Goal: Task Accomplishment & Management: Manage account settings

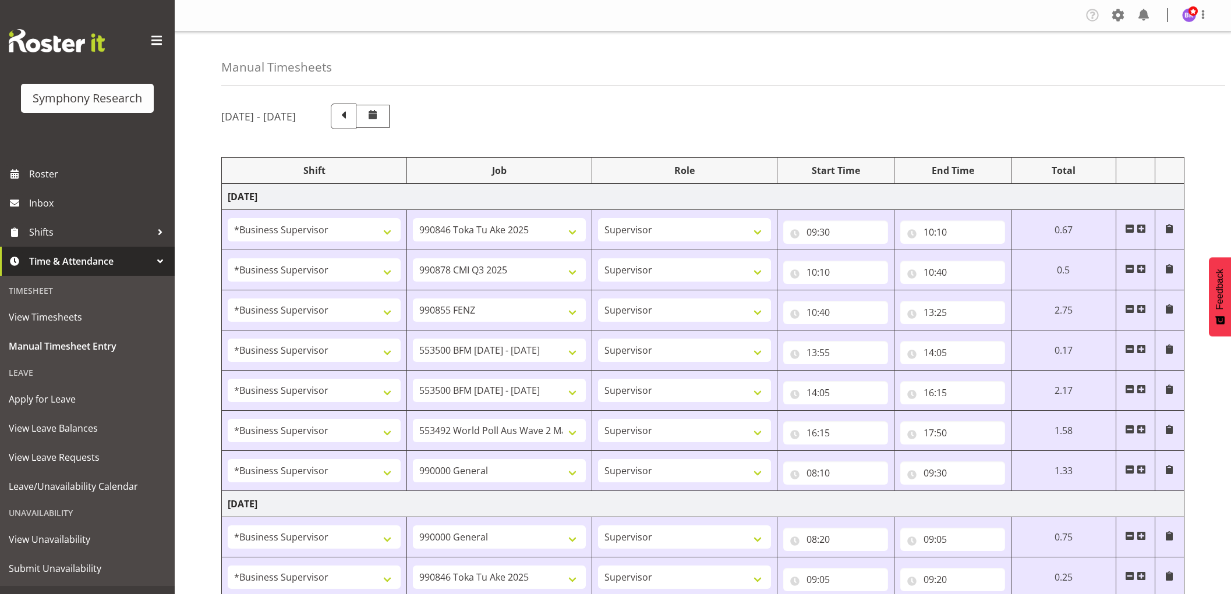
select select "1607"
select select "9426"
select select "1607"
select select "10239"
select select "1607"
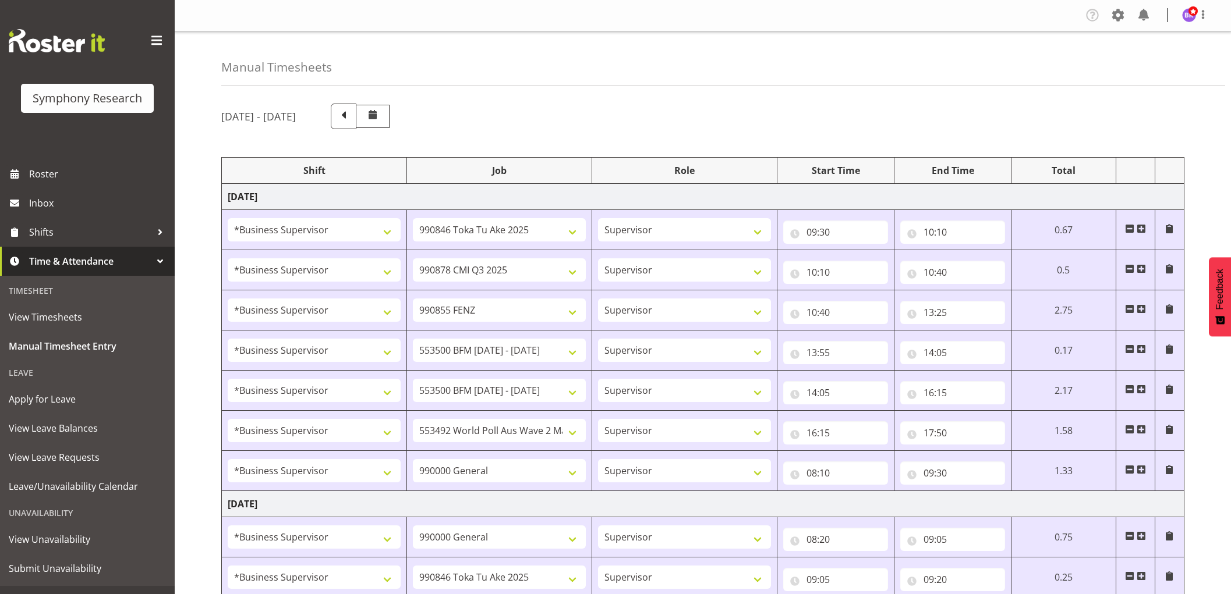
select select "9636"
select select "1607"
select select "10242"
select select "1607"
select select "10242"
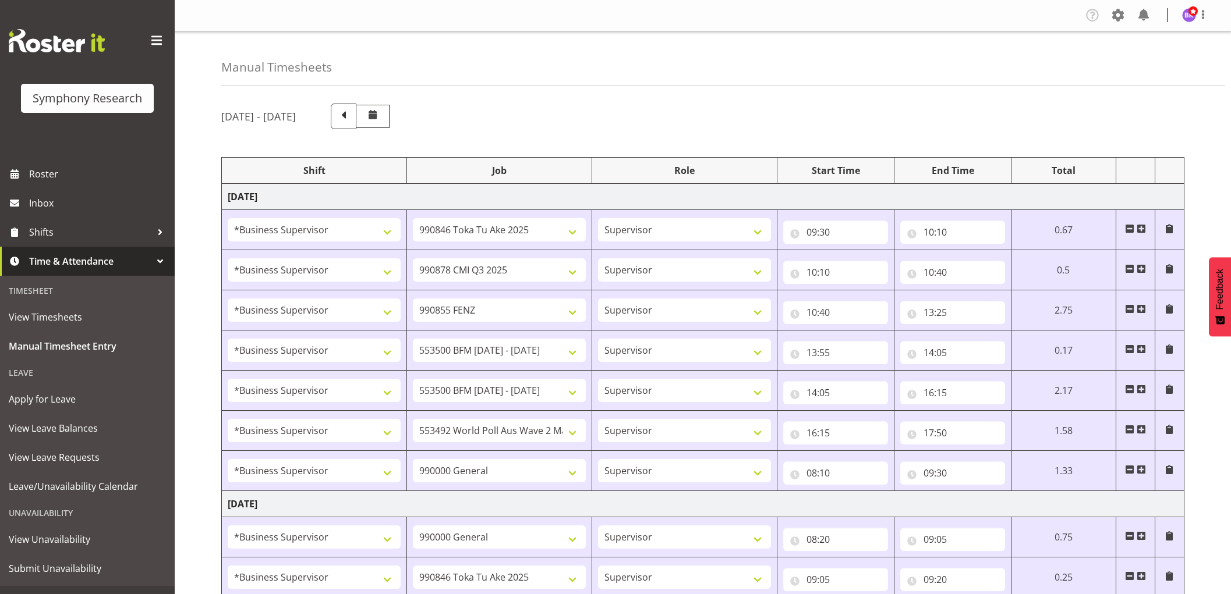
select select "1607"
select select "10499"
select select "1607"
select select "743"
select select "1607"
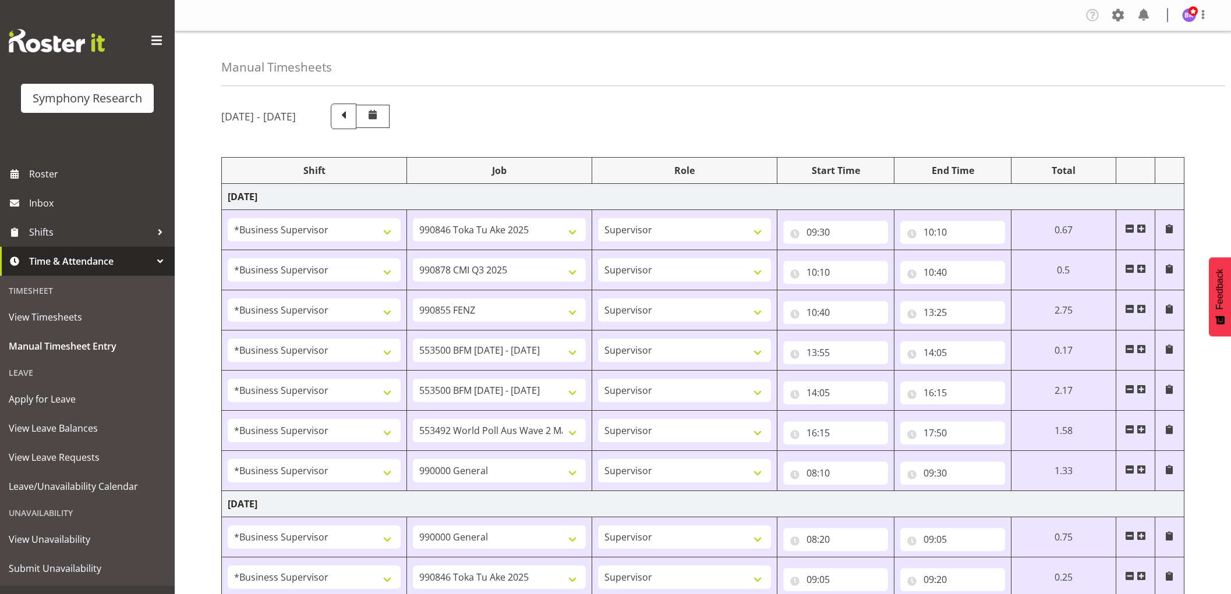
select select "743"
select select "1607"
select select "9426"
select select "1607"
select select "10239"
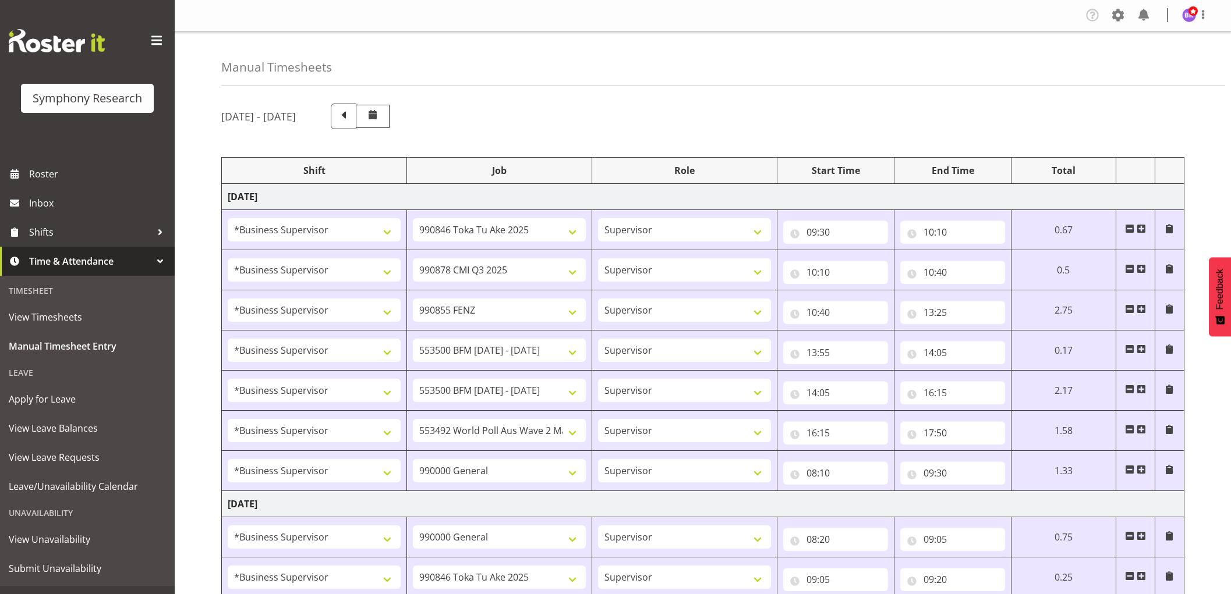
select select "1607"
select select "9636"
select select "1607"
select select "10242"
select select "1607"
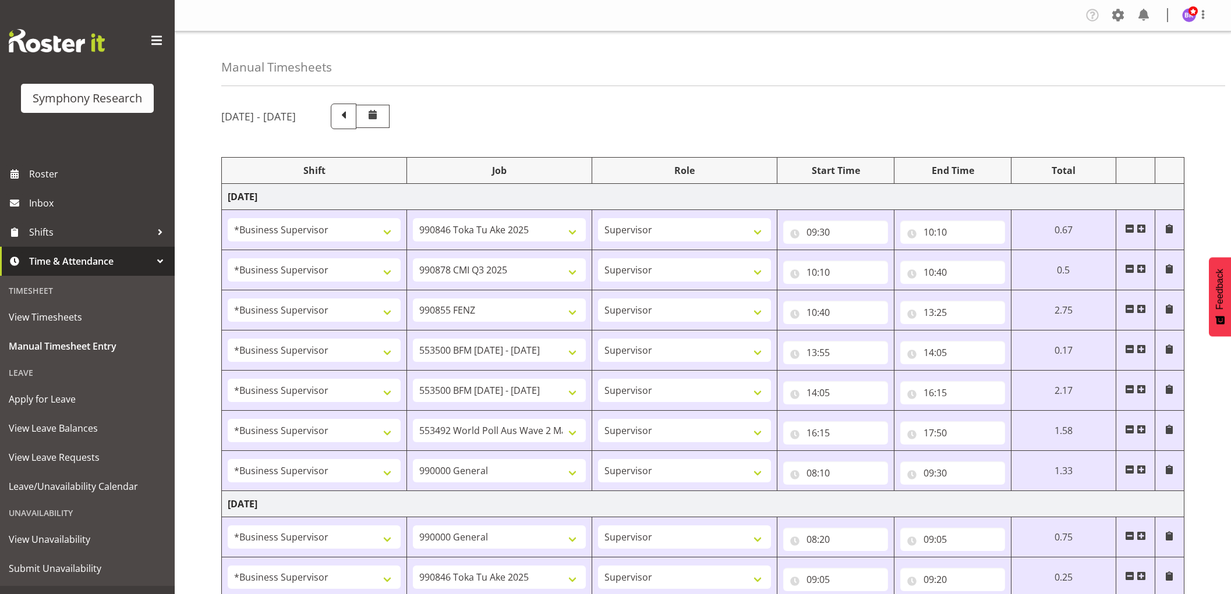
select select "10536"
select select "1607"
select select "10242"
select select "1607"
select select "10499"
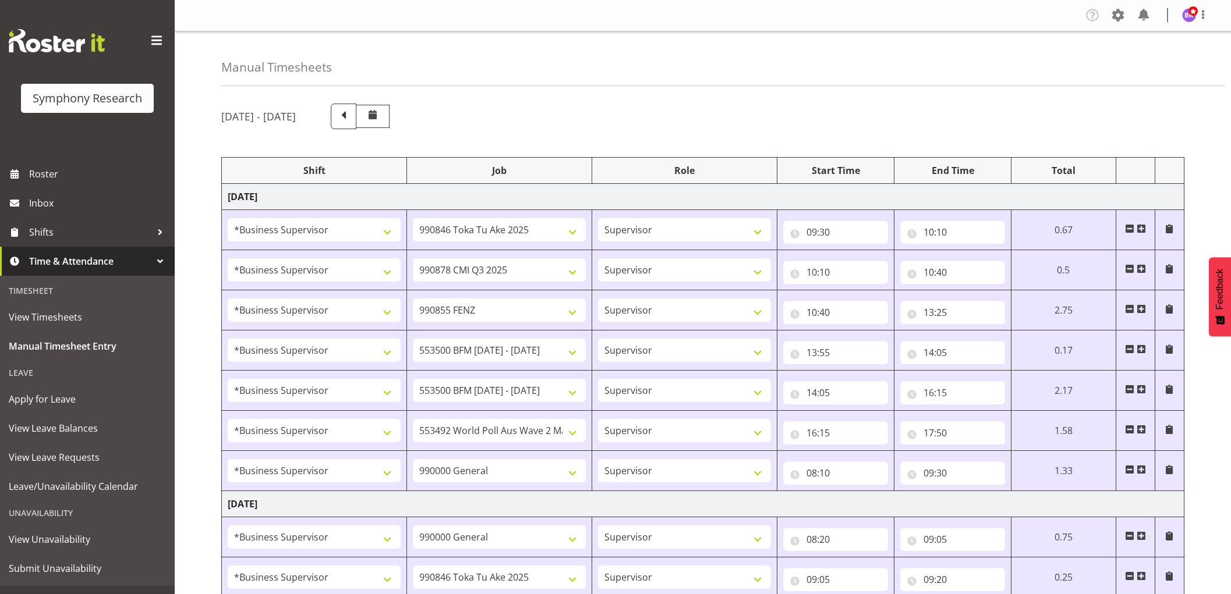
select select "1607"
select select "743"
select select "1607"
select select "10242"
select select "1607"
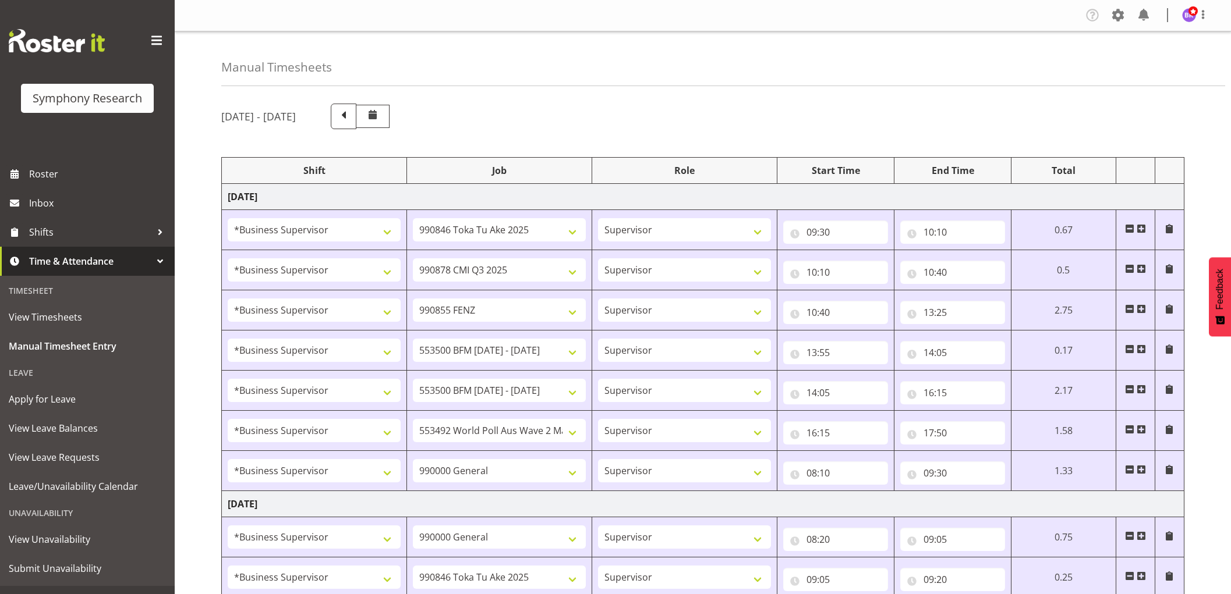
select select "10242"
select select "1607"
select select "10499"
select select "1607"
select select "10536"
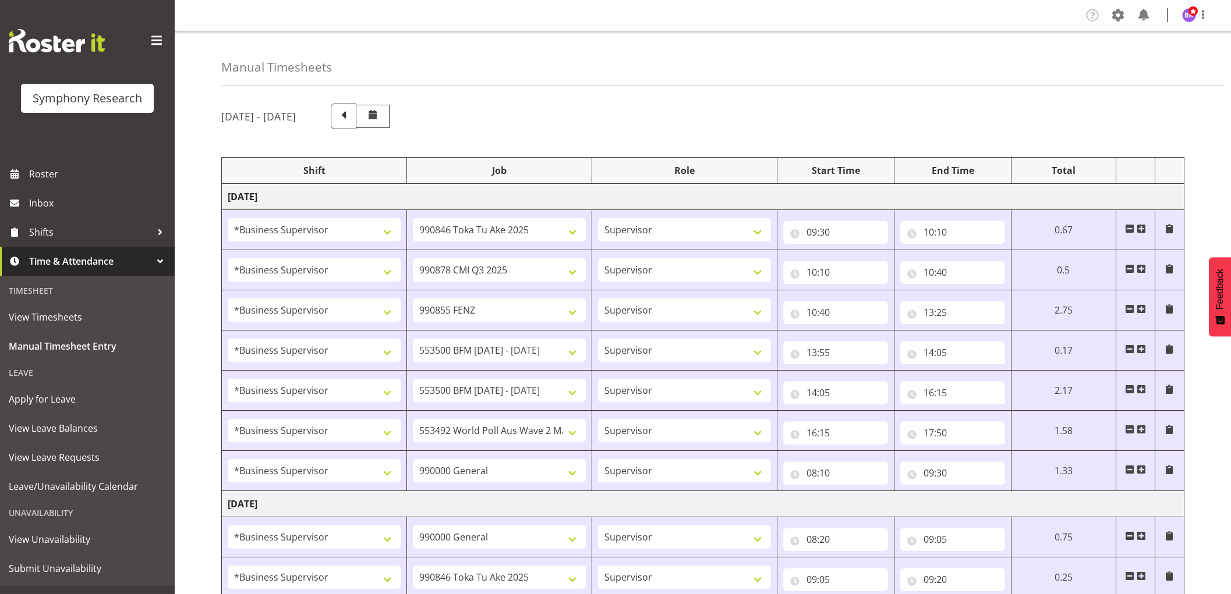
select select "1607"
select select "10527"
select select "1607"
select select "9636"
select select "1607"
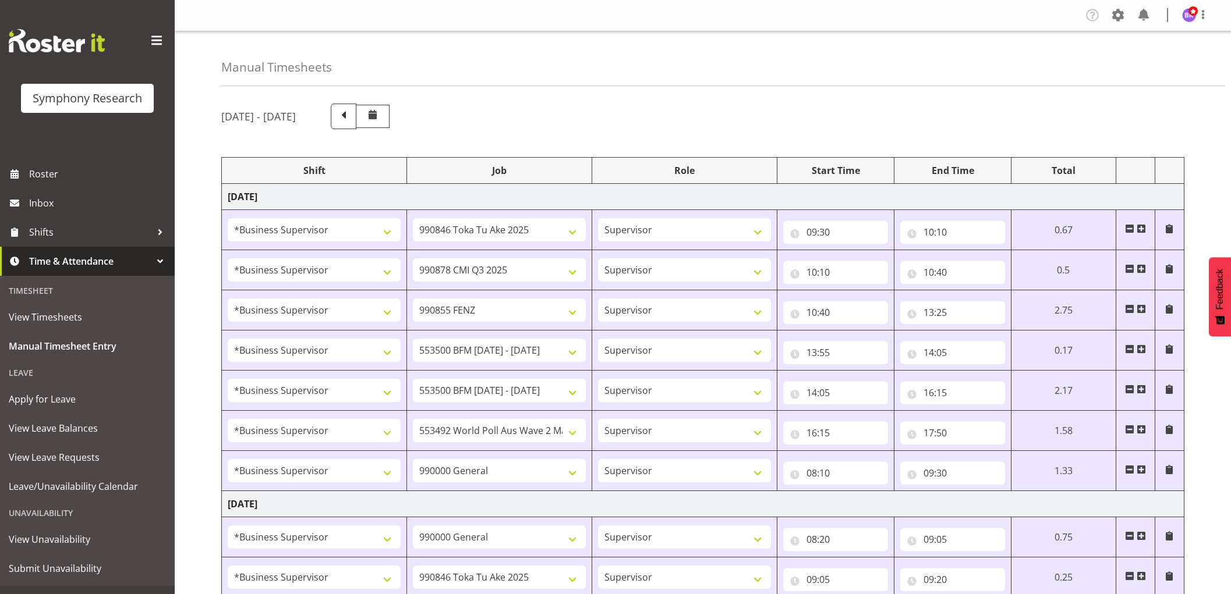
select select "743"
select select "1607"
select select "9426"
select select "1607"
select select "10549"
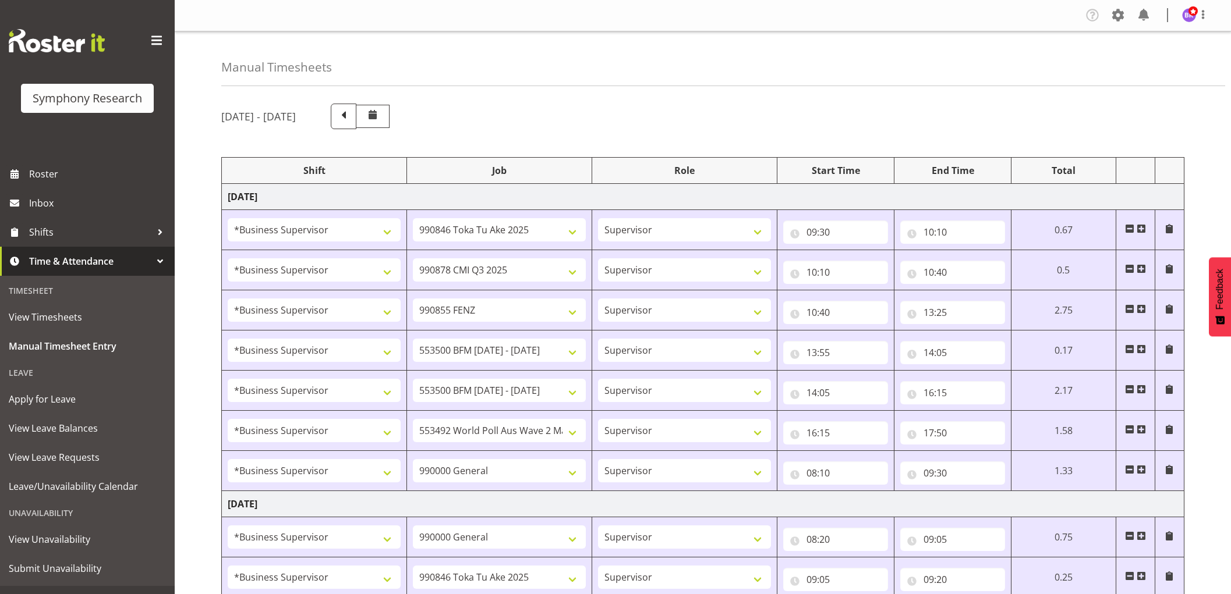
select select "1607"
select select "743"
select select "9"
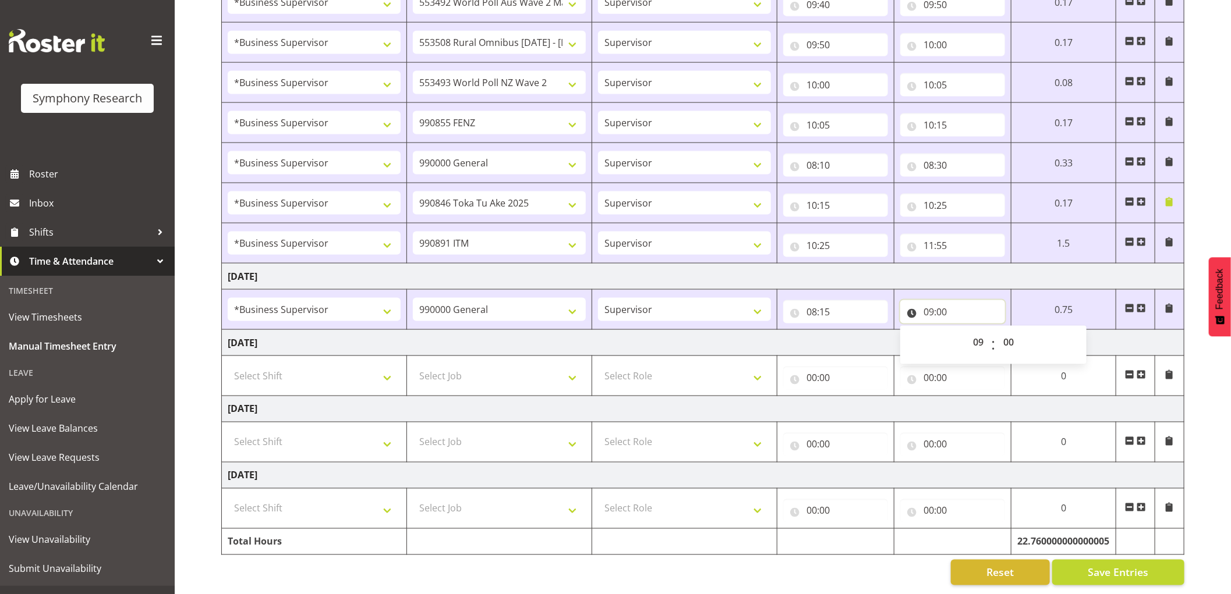
scroll to position [1016, 0]
click at [1009, 331] on select "00 01 02 03 04 05 06 07 08 09 10 11 12 13 14 15 16 17 18 19 20 21 22 23 24 25 2…" at bounding box center [1010, 342] width 26 height 23
select select "15"
click at [997, 331] on select "00 01 02 03 04 05 06 07 08 09 10 11 12 13 14 15 16 17 18 19 20 21 22 23 24 25 2…" at bounding box center [1010, 342] width 26 height 23
type input "09:15"
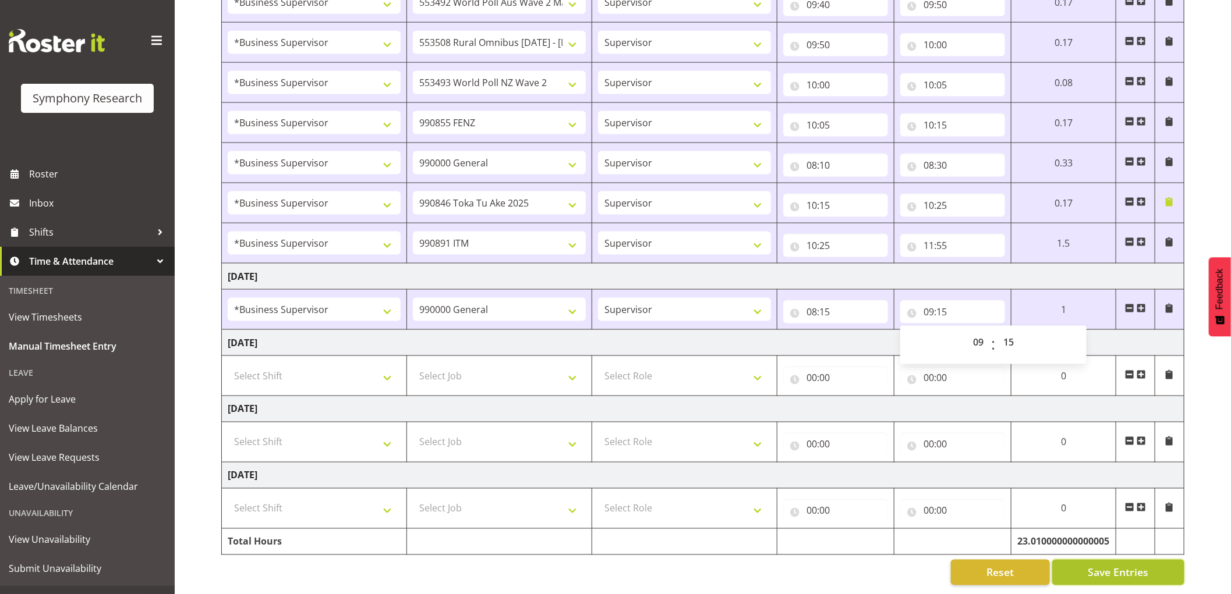
click at [1117, 565] on span "Save Entries" at bounding box center [1117, 572] width 61 height 15
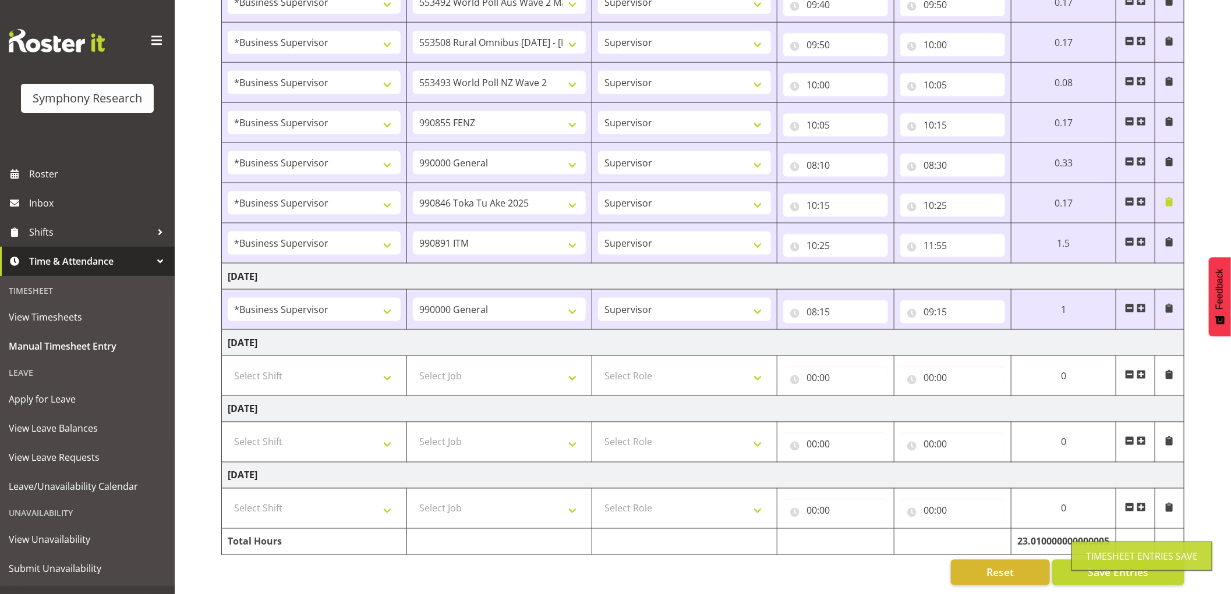
click at [1139, 304] on span at bounding box center [1140, 308] width 9 height 9
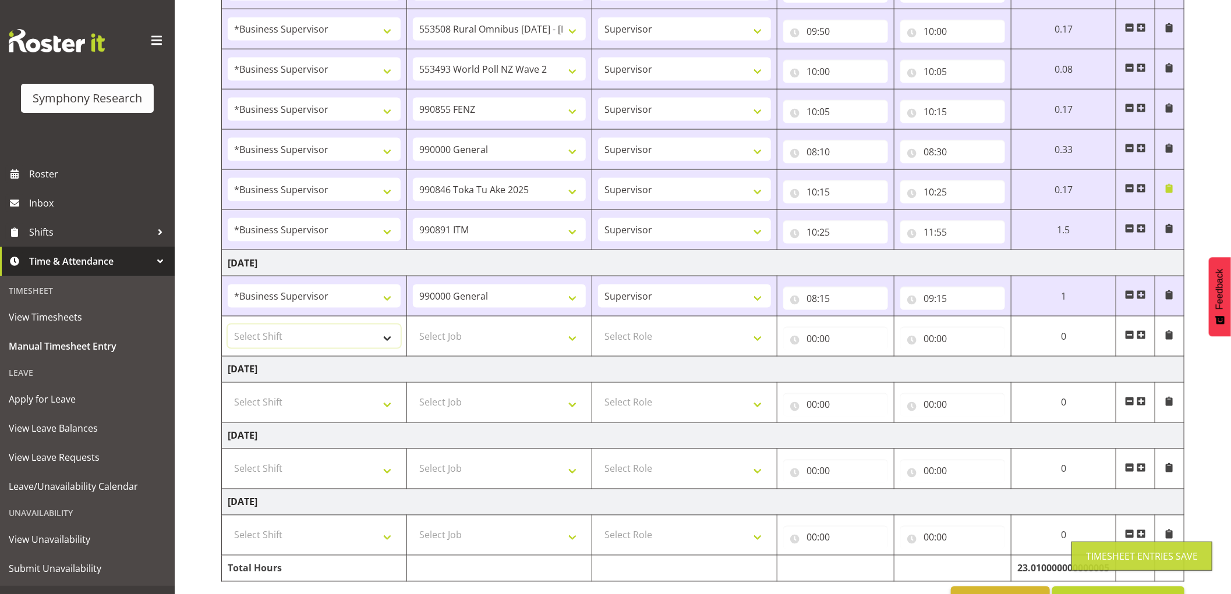
click at [322, 331] on select "Select Shift !!Weekend Residential (Roster IT Shift Label) *Business 9/10am ~ 4…" at bounding box center [314, 336] width 173 height 23
select select "1607"
click at [228, 327] on select "Select Shift !!Weekend Residential (Roster IT Shift Label) *Business 9/10am ~ 4…" at bounding box center [314, 336] width 173 height 23
click at [485, 347] on select "Select Job 550060 IF Admin 553492 World Poll Aus Wave 2 Main 2025 553493 World …" at bounding box center [499, 336] width 173 height 23
select select "9426"
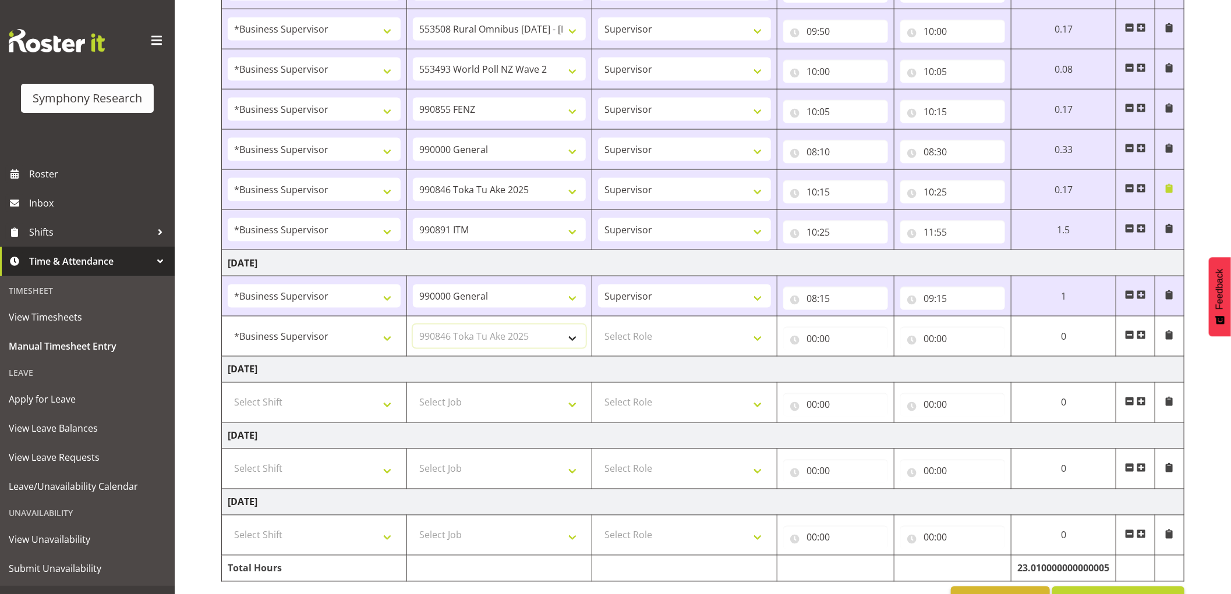
click at [413, 327] on select "Select Job 550060 IF Admin 553492 World Poll Aus Wave 2 Main 2025 553493 World …" at bounding box center [499, 336] width 173 height 23
click at [653, 332] on select "Select Role Supervisor Interviewing Briefing" at bounding box center [684, 336] width 173 height 23
select select "45"
click at [598, 327] on select "Select Role Supervisor Interviewing Briefing" at bounding box center [684, 336] width 173 height 23
click at [811, 344] on input "00:00" at bounding box center [835, 338] width 105 height 23
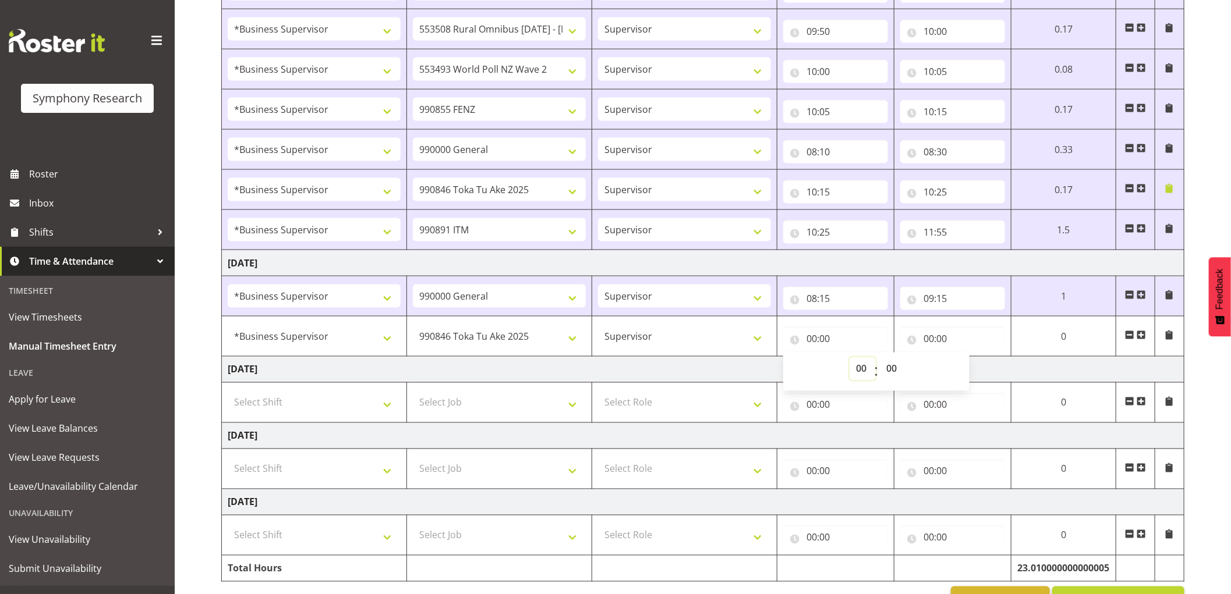
click at [859, 378] on select "00 01 02 03 04 05 06 07 08 09 10 11 12 13 14 15 16 17 18 19 20 21 22 23" at bounding box center [862, 368] width 26 height 23
select select "9"
click at [849, 359] on select "00 01 02 03 04 05 06 07 08 09 10 11 12 13 14 15 16 17 18 19 20 21 22 23" at bounding box center [862, 368] width 26 height 23
type input "09:00"
click at [893, 369] on select "00 01 02 03 04 05 06 07 08 09 10 11 12 13 14 15 16 17 18 19 20 21 22 23 24 25 2…" at bounding box center [893, 368] width 26 height 23
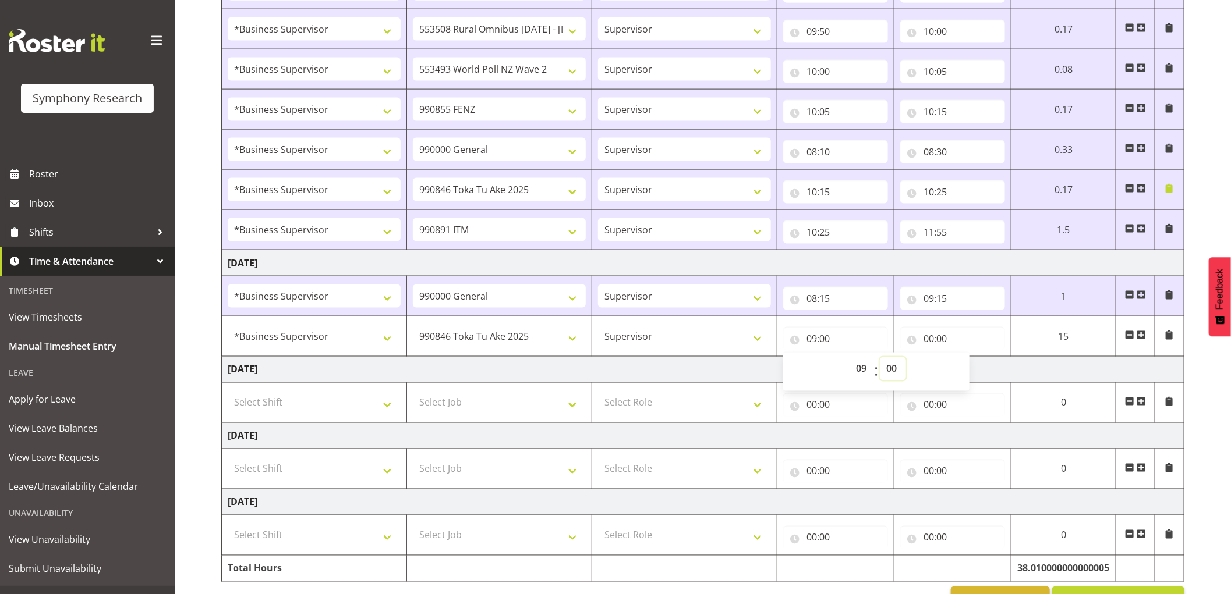
select select "15"
click at [880, 359] on select "00 01 02 03 04 05 06 07 08 09 10 11 12 13 14 15 16 17 18 19 20 21 22 23 24 25 2…" at bounding box center [893, 368] width 26 height 23
type input "09:15"
click at [932, 336] on input "00:00" at bounding box center [952, 338] width 105 height 23
click at [971, 369] on select "00 01 02 03 04 05 06 07 08 09 10 11 12 13 14 15 16 17 18 19 20 21 22 23" at bounding box center [979, 368] width 26 height 23
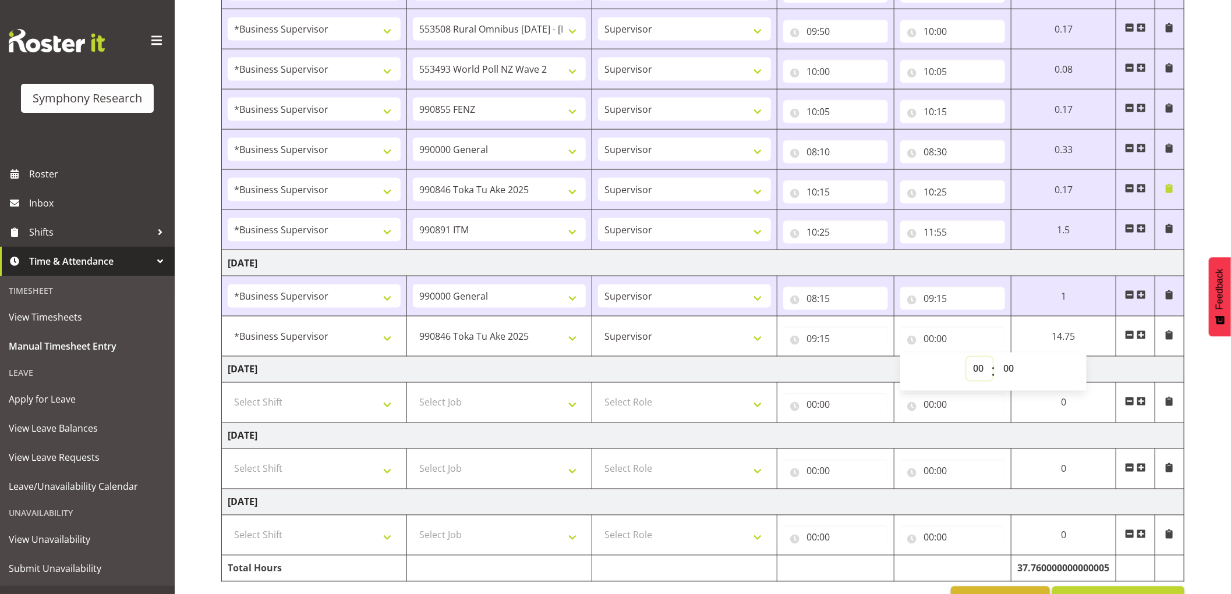
select select "10"
click at [966, 359] on select "00 01 02 03 04 05 06 07 08 09 10 11 12 13 14 15 16 17 18 19 20 21 22 23" at bounding box center [979, 368] width 26 height 23
type input "10:00"
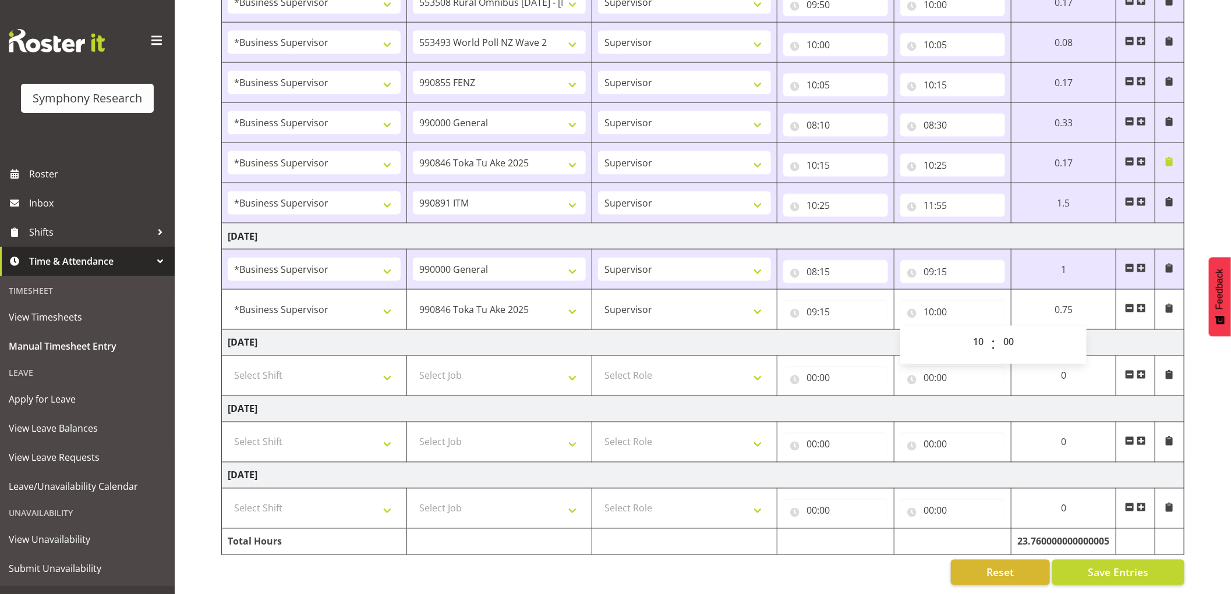
scroll to position [1057, 0]
click at [1100, 565] on span "Save Entries" at bounding box center [1117, 572] width 61 height 15
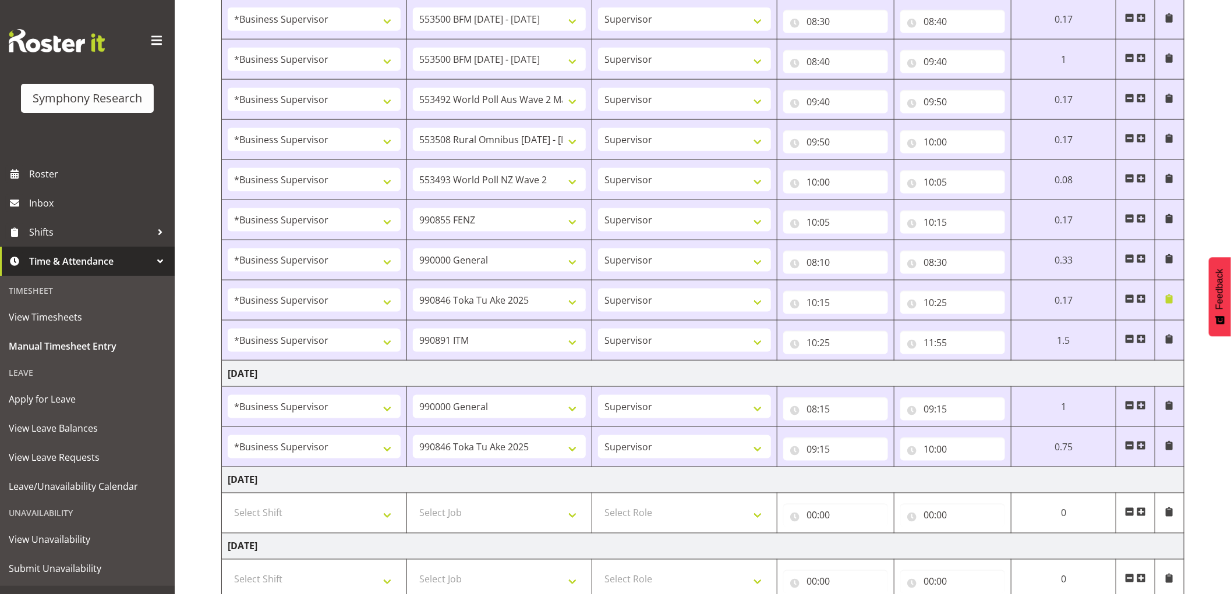
scroll to position [927, 0]
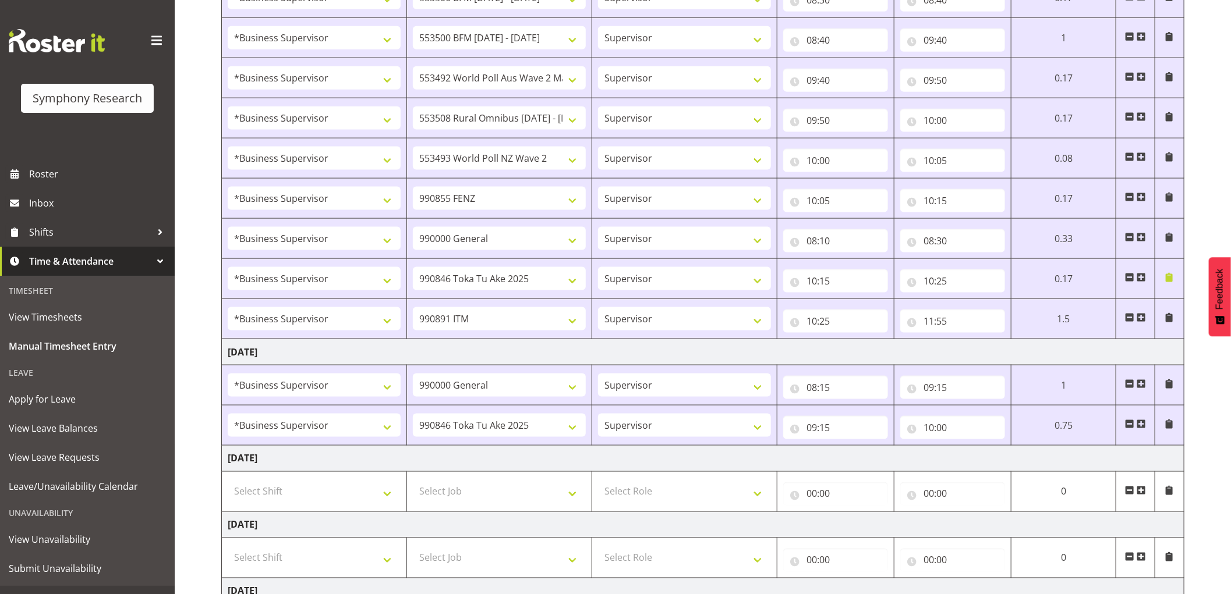
click at [1145, 427] on span at bounding box center [1140, 424] width 9 height 9
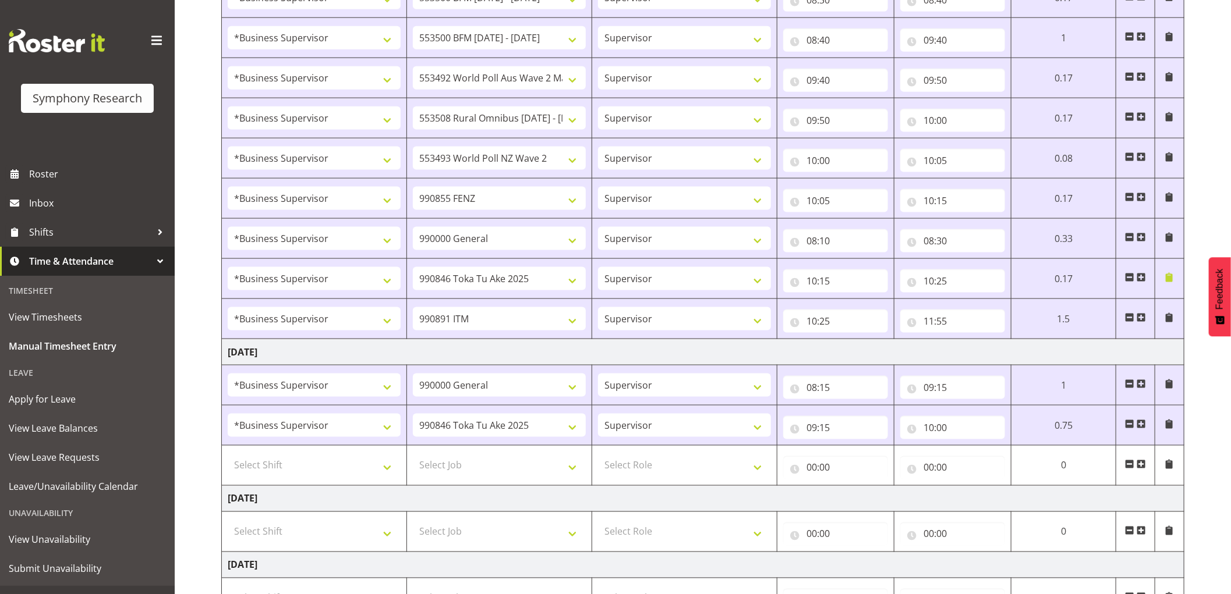
click at [1167, 278] on span at bounding box center [1168, 277] width 9 height 9
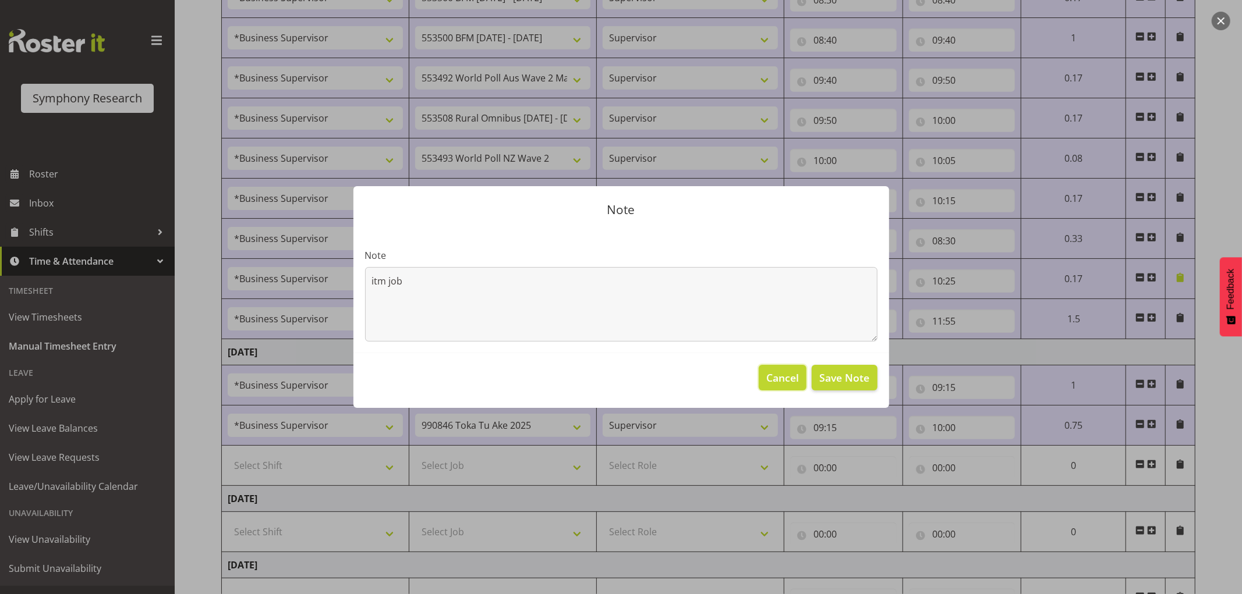
click at [792, 377] on span "Cancel" at bounding box center [782, 377] width 33 height 15
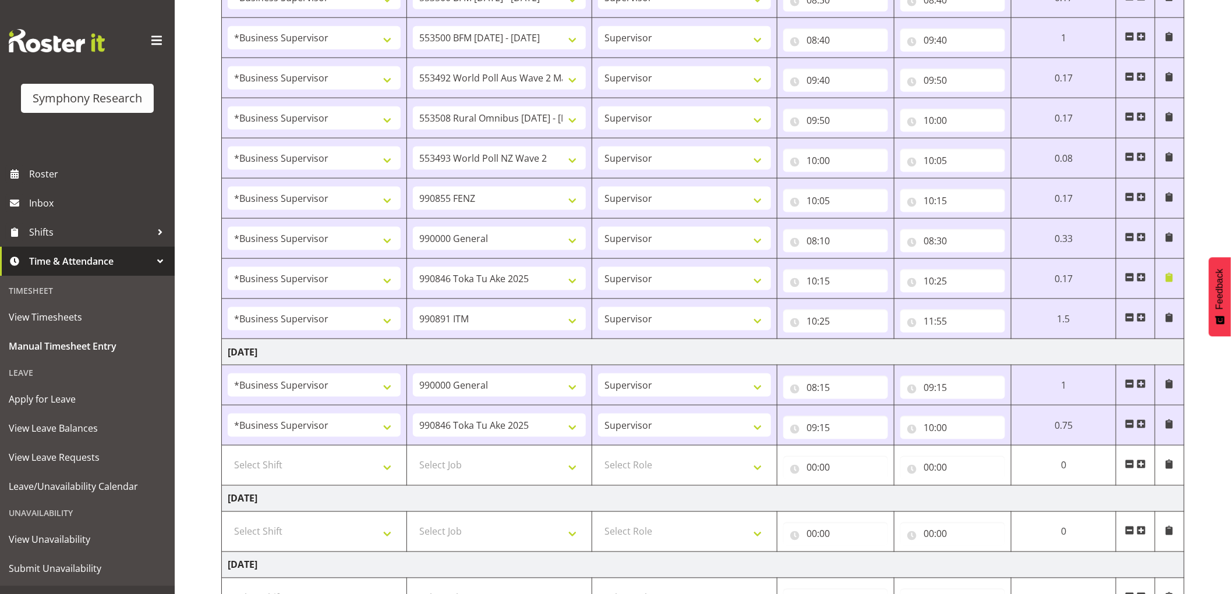
click at [1172, 280] on span at bounding box center [1168, 277] width 9 height 9
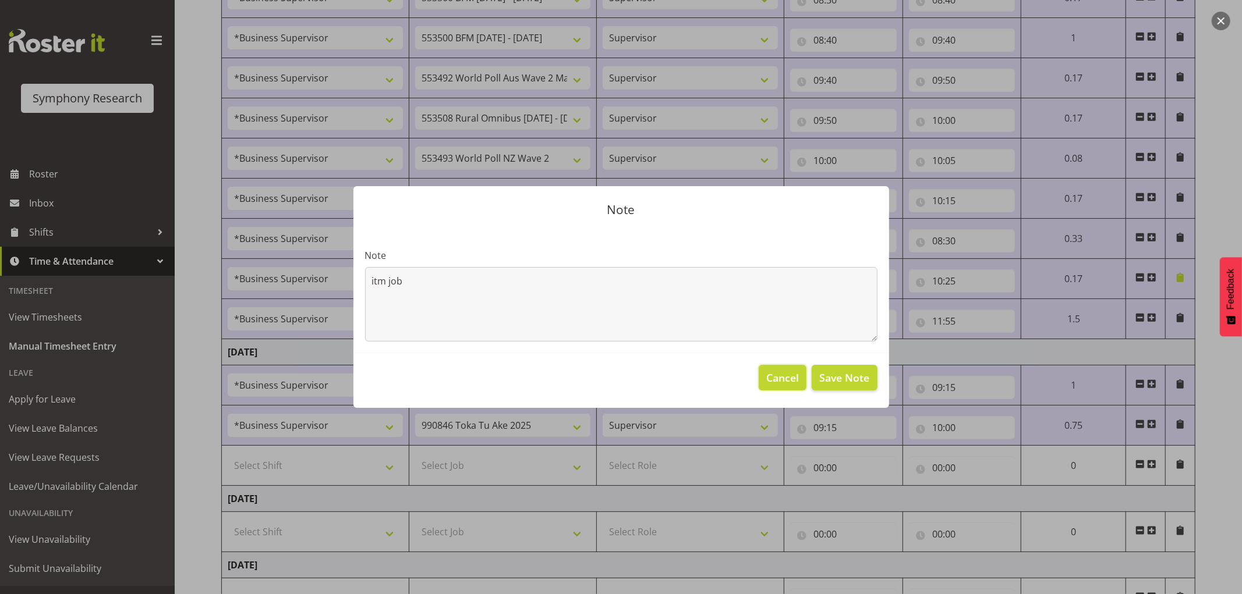
click at [783, 371] on span "Cancel" at bounding box center [782, 377] width 33 height 15
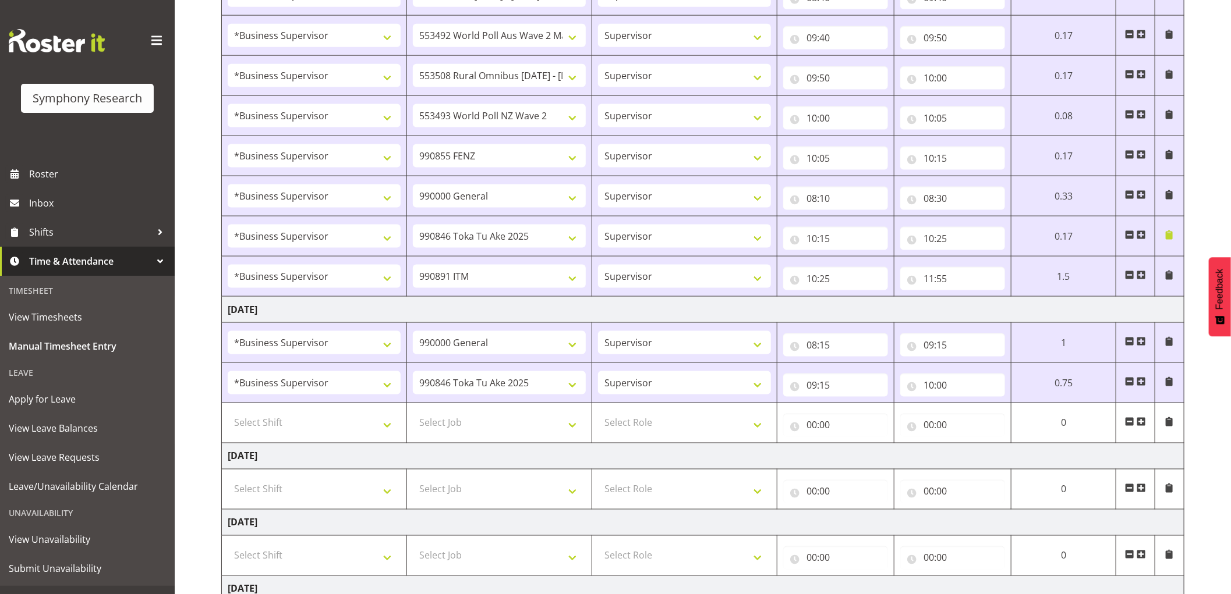
scroll to position [992, 0]
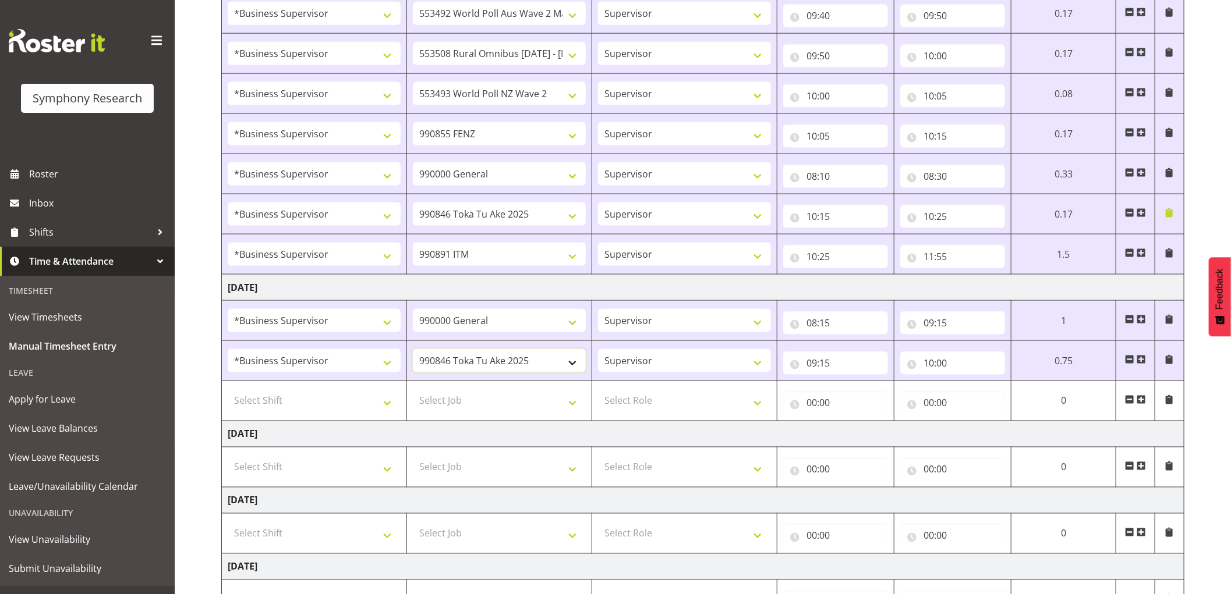
click at [548, 360] on select "550060 IF Admin 553492 World Poll Aus Wave 2 Main 2025 553493 World Poll NZ Wav…" at bounding box center [499, 360] width 173 height 23
select select "10239"
click at [413, 351] on select "550060 IF Admin 553492 World Poll Aus Wave 2 Main 2025 553493 World Poll NZ Wav…" at bounding box center [499, 360] width 173 height 23
click at [930, 362] on input "10:00" at bounding box center [952, 363] width 105 height 23
click at [971, 394] on select "00 01 02 03 04 05 06 07 08 09 10 11 12 13 14 15 16 17 18 19 20 21 22 23" at bounding box center [979, 393] width 26 height 23
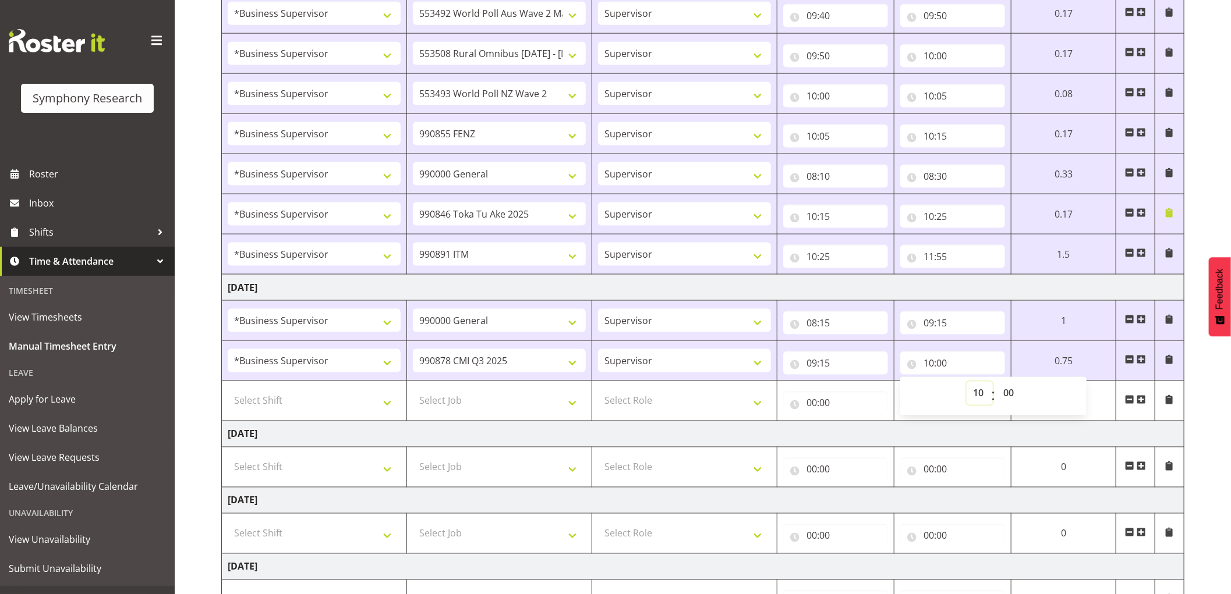
click at [966, 384] on select "00 01 02 03 04 05 06 07 08 09 10 11 12 13 14 15 16 17 18 19 20 21 22 23" at bounding box center [979, 393] width 26 height 23
click at [979, 392] on select "00 01 02 03 04 05 06 07 08 09 10 11 12 13 14 15 16 17 18 19 20 21 22 23" at bounding box center [979, 393] width 26 height 23
select select "9"
click at [966, 384] on select "00 01 02 03 04 05 06 07 08 09 10 11 12 13 14 15 16 17 18 19 20 21 22 23" at bounding box center [979, 393] width 26 height 23
type input "09:00"
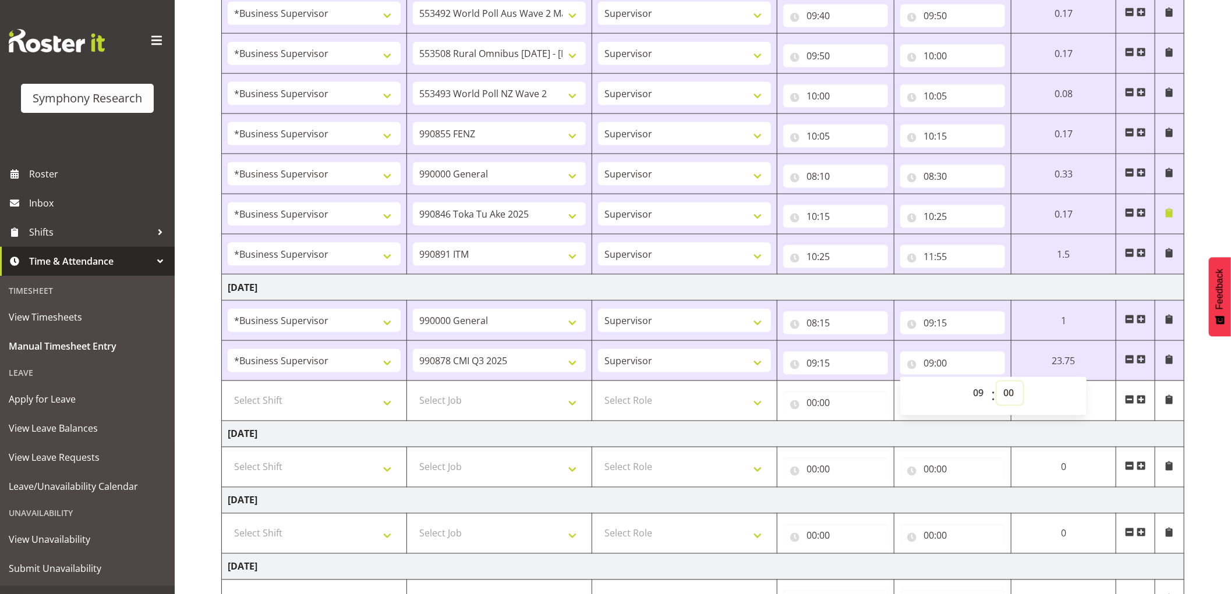
click at [1009, 397] on select "00 01 02 03 04 05 06 07 08 09 10 11 12 13 14 15 16 17 18 19 20 21 22 23 24 25 2…" at bounding box center [1010, 393] width 26 height 23
select select "25"
click at [997, 384] on select "00 01 02 03 04 05 06 07 08 09 10 11 12 13 14 15 16 17 18 19 20 21 22 23 24 25 2…" at bounding box center [1010, 393] width 26 height 23
type input "09:25"
drag, startPoint x: 1078, startPoint y: 440, endPoint x: 1110, endPoint y: 427, distance: 34.2
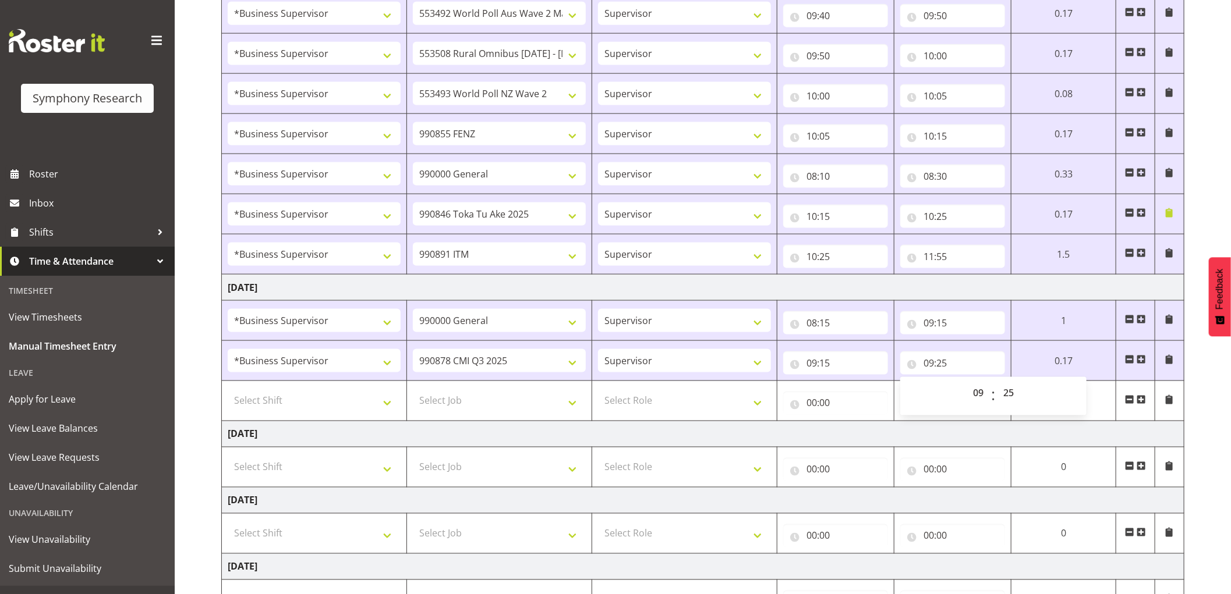
click at [1083, 440] on td "[DATE]" at bounding box center [703, 434] width 962 height 26
click at [1144, 362] on span at bounding box center [1140, 359] width 9 height 9
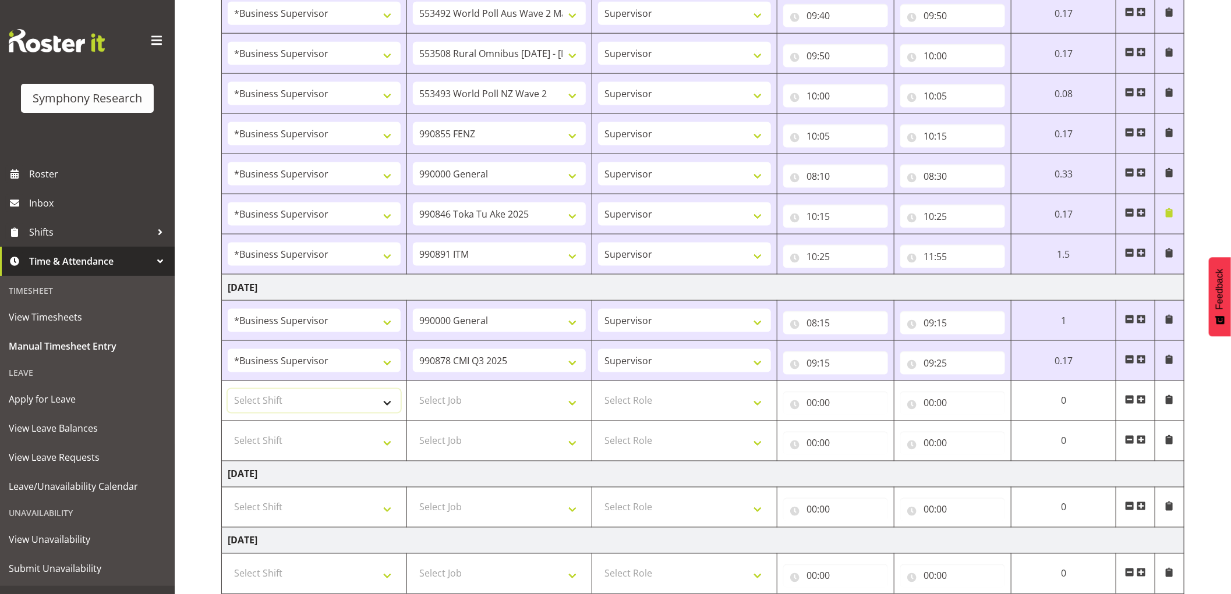
click at [304, 404] on select "Select Shift !!Weekend Residential (Roster IT Shift Label) *Business 9/10am ~ 4…" at bounding box center [314, 400] width 173 height 23
select select "1607"
click at [228, 391] on select "Select Shift !!Weekend Residential (Roster IT Shift Label) *Business 9/10am ~ 4…" at bounding box center [314, 400] width 173 height 23
click at [485, 402] on select "Select Job 550060 IF Admin 553492 World Poll Aus Wave 2 Main 2025 553493 World …" at bounding box center [499, 400] width 173 height 23
select select "9426"
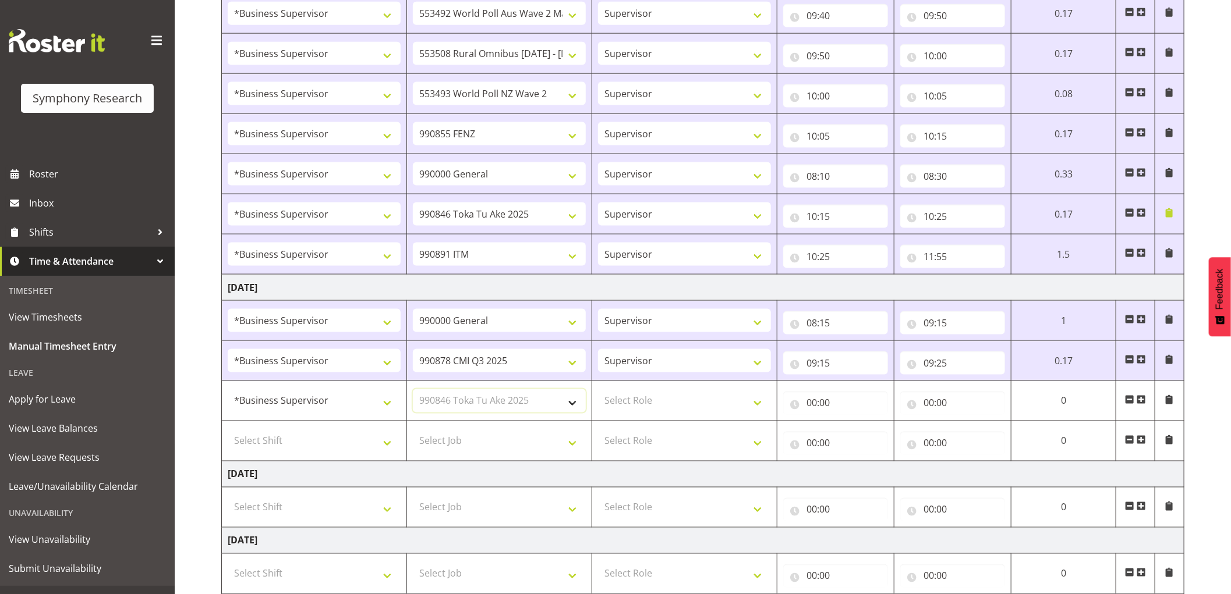
click at [413, 391] on select "Select Job 550060 IF Admin 553492 World Poll Aus Wave 2 Main 2025 553493 World …" at bounding box center [499, 400] width 173 height 23
click at [665, 413] on select "Select Role Supervisor Interviewing Briefing" at bounding box center [684, 400] width 173 height 23
select select "45"
click at [598, 391] on select "Select Role Supervisor Interviewing Briefing" at bounding box center [684, 400] width 173 height 23
click at [813, 403] on input "00:00" at bounding box center [835, 403] width 105 height 23
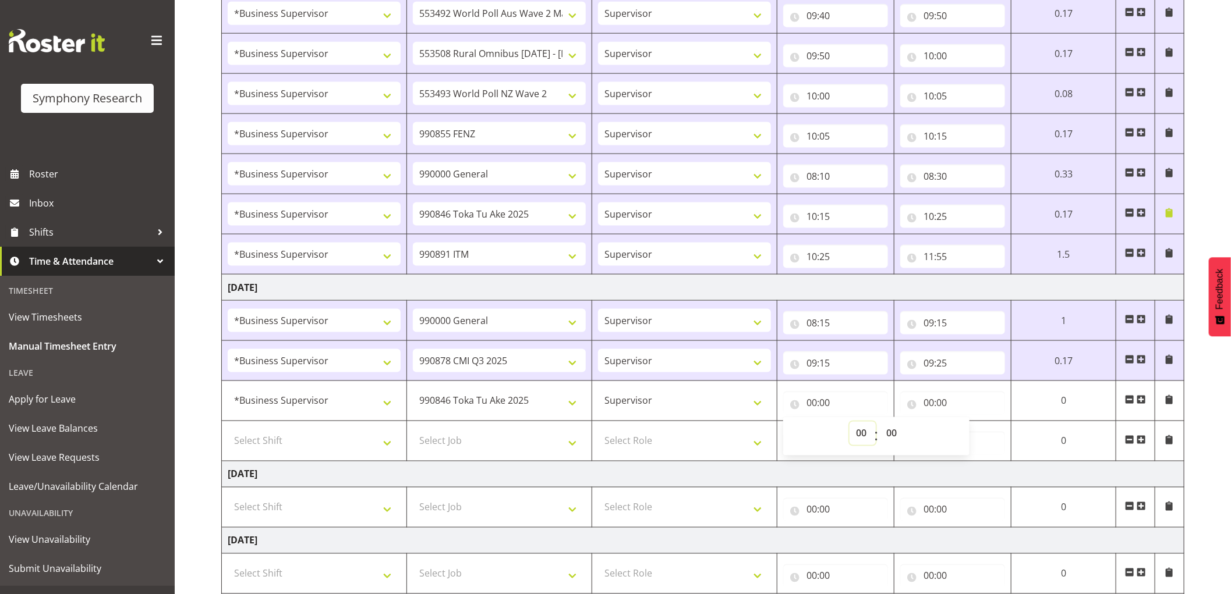
click at [852, 431] on select "00 01 02 03 04 05 06 07 08 09 10 11 12 13 14 15 16 17 18 19 20 21 22 23" at bounding box center [862, 433] width 26 height 23
select select "9"
click at [849, 424] on select "00 01 02 03 04 05 06 07 08 09 10 11 12 13 14 15 16 17 18 19 20 21 22 23" at bounding box center [862, 433] width 26 height 23
type input "09:00"
click at [892, 438] on select "00 01 02 03 04 05 06 07 08 09 10 11 12 13 14 15 16 17 18 19 20 21 22 23 24 25 2…" at bounding box center [896, 433] width 26 height 23
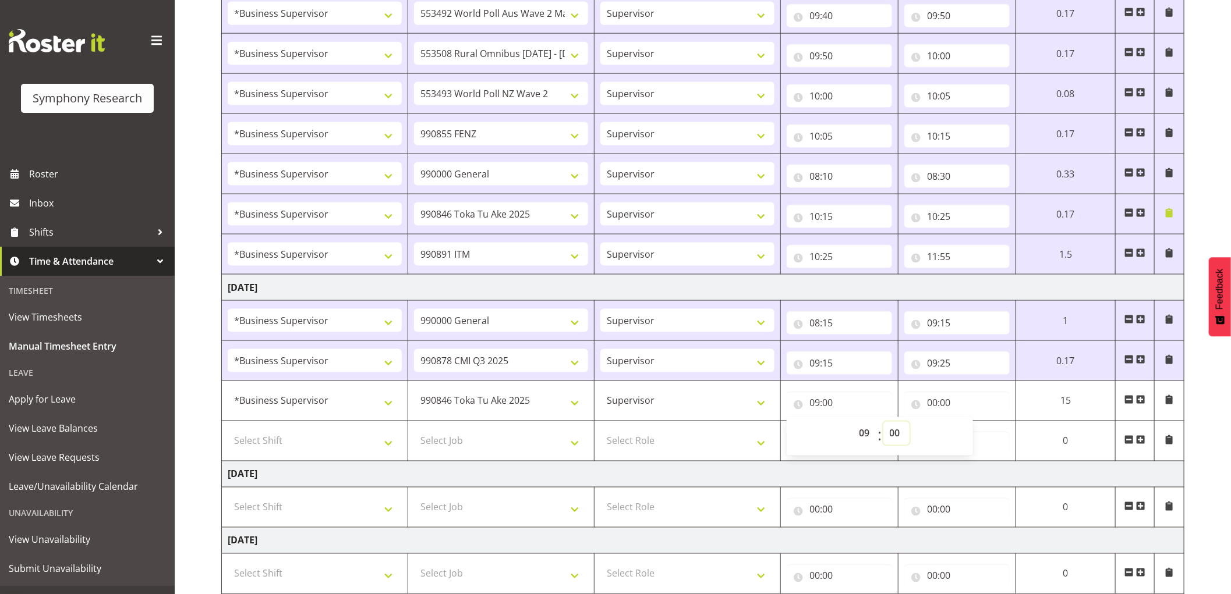
select select "25"
click at [883, 424] on select "00 01 02 03 04 05 06 07 08 09 10 11 12 13 14 15 16 17 18 19 20 21 22 23 24 25 2…" at bounding box center [896, 433] width 26 height 23
type input "09:25"
click at [927, 405] on input "00:00" at bounding box center [952, 403] width 105 height 23
click at [970, 432] on select "00 01 02 03 04 05 06 07 08 09 10 11 12 13 14 15 16 17 18 19 20 21 22 23" at bounding box center [979, 433] width 26 height 23
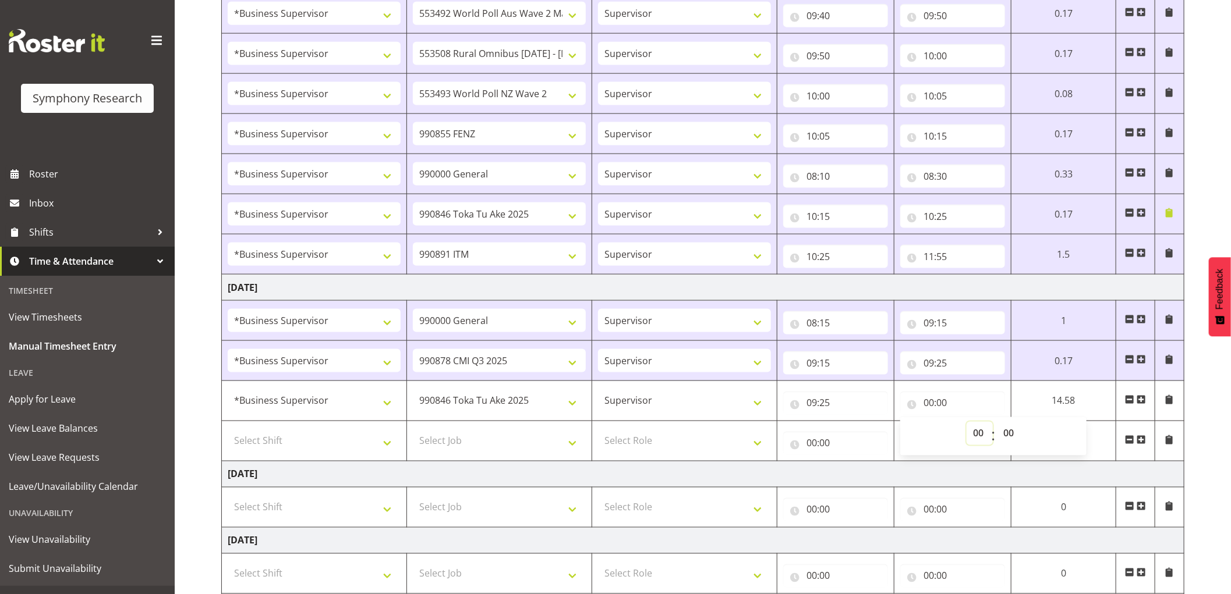
select select "10"
click at [966, 424] on select "00 01 02 03 04 05 06 07 08 09 10 11 12 13 14 15 16 17 18 19 20 21 22 23" at bounding box center [979, 433] width 26 height 23
type input "10:00"
click at [1005, 434] on select "00 01 02 03 04 05 06 07 08 09 10 11 12 13 14 15 16 17 18 19 20 21 22 23 24 25 2…" at bounding box center [1010, 433] width 26 height 23
select select "10"
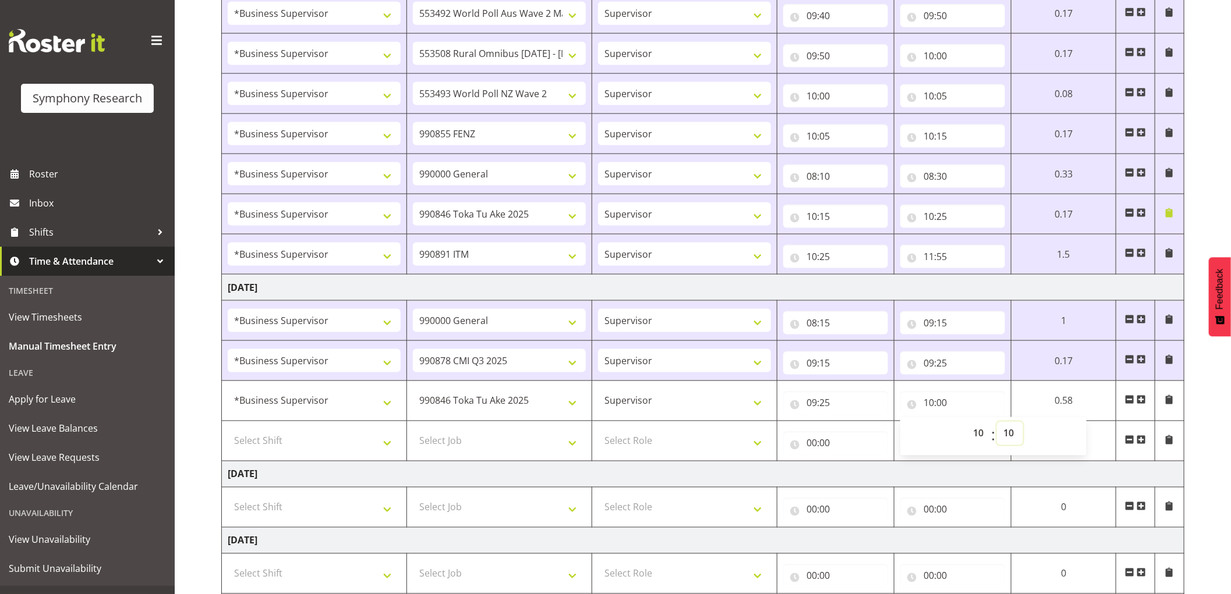
click at [997, 424] on select "00 01 02 03 04 05 06 07 08 09 10 11 12 13 14 15 16 17 18 19 20 21 22 23 24 25 2…" at bounding box center [1010, 433] width 26 height 23
type input "10:10"
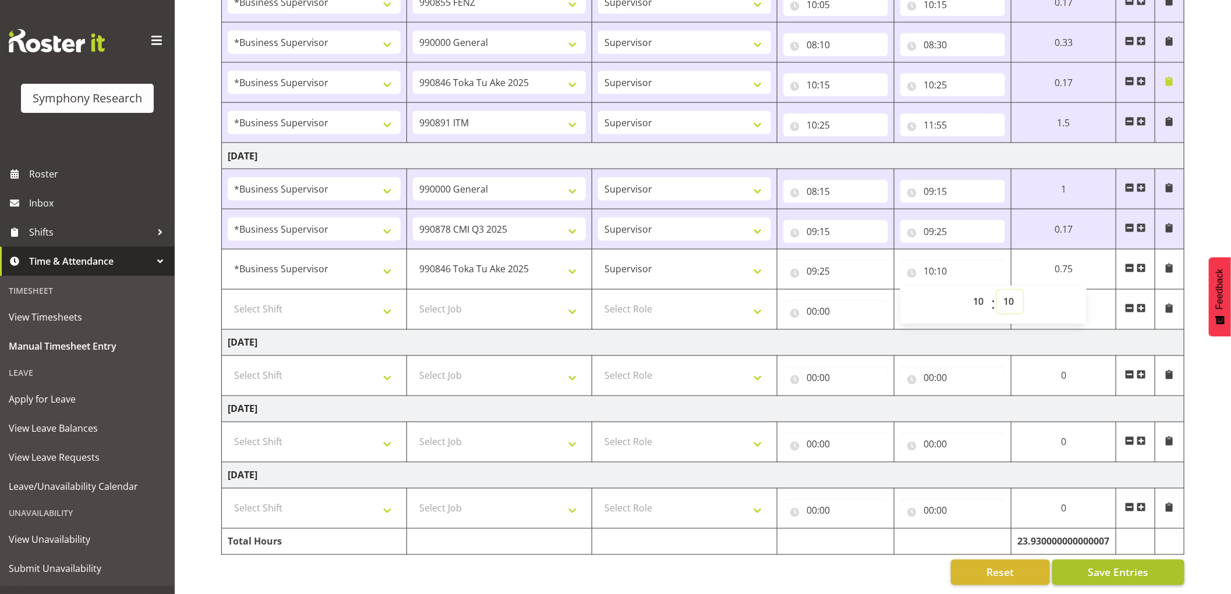
scroll to position [1137, 0]
click at [1114, 572] on button "Save Entries" at bounding box center [1118, 573] width 132 height 26
click at [325, 298] on select "Select Shift !!Weekend Residential (Roster IT Shift Label) *Business 9/10am ~ 4…" at bounding box center [314, 309] width 173 height 23
select select "1607"
click at [228, 298] on select "Select Shift !!Weekend Residential (Roster IT Shift Label) *Business 9/10am ~ 4…" at bounding box center [314, 309] width 173 height 23
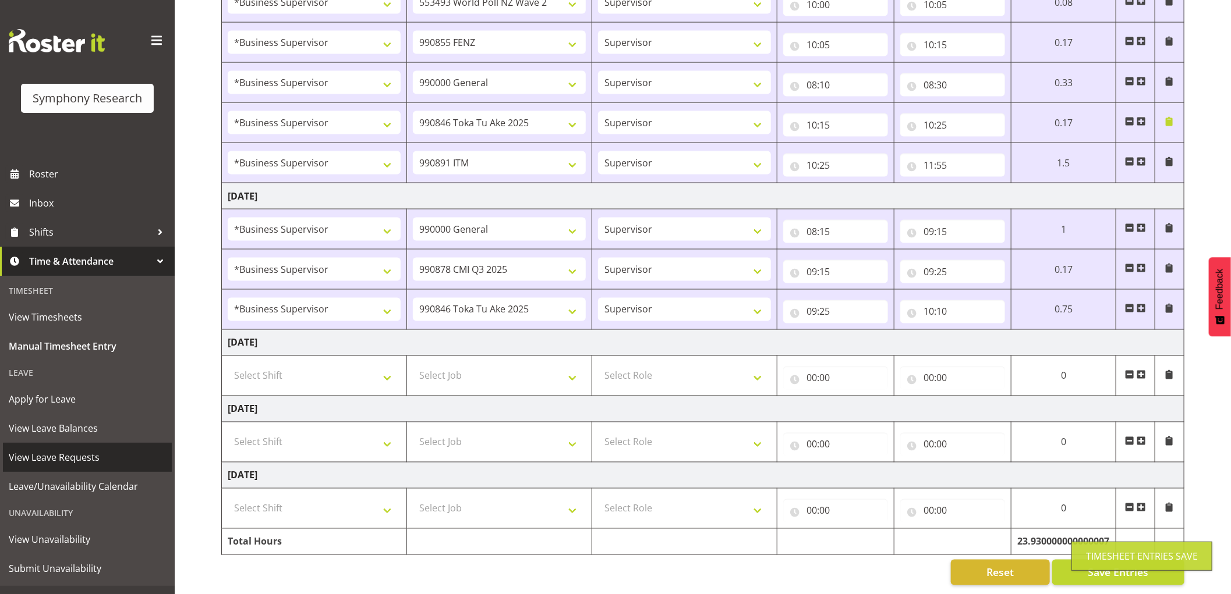
scroll to position [1097, 0]
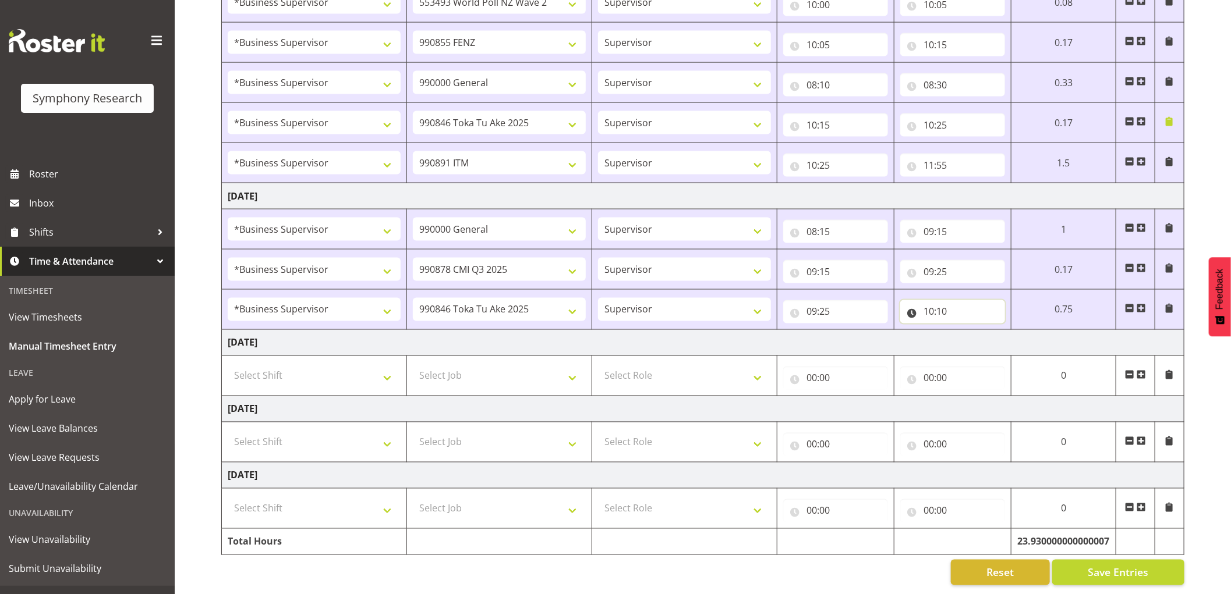
click at [941, 301] on input "10:10" at bounding box center [952, 311] width 105 height 23
click at [976, 331] on select "00 01 02 03 04 05 06 07 08 09 10 11 12 13 14 15 16 17 18 19 20 21 22 23" at bounding box center [979, 342] width 26 height 23
select select "9"
click at [966, 331] on select "00 01 02 03 04 05 06 07 08 09 10 11 12 13 14 15 16 17 18 19 20 21 22 23" at bounding box center [979, 342] width 26 height 23
type input "09:10"
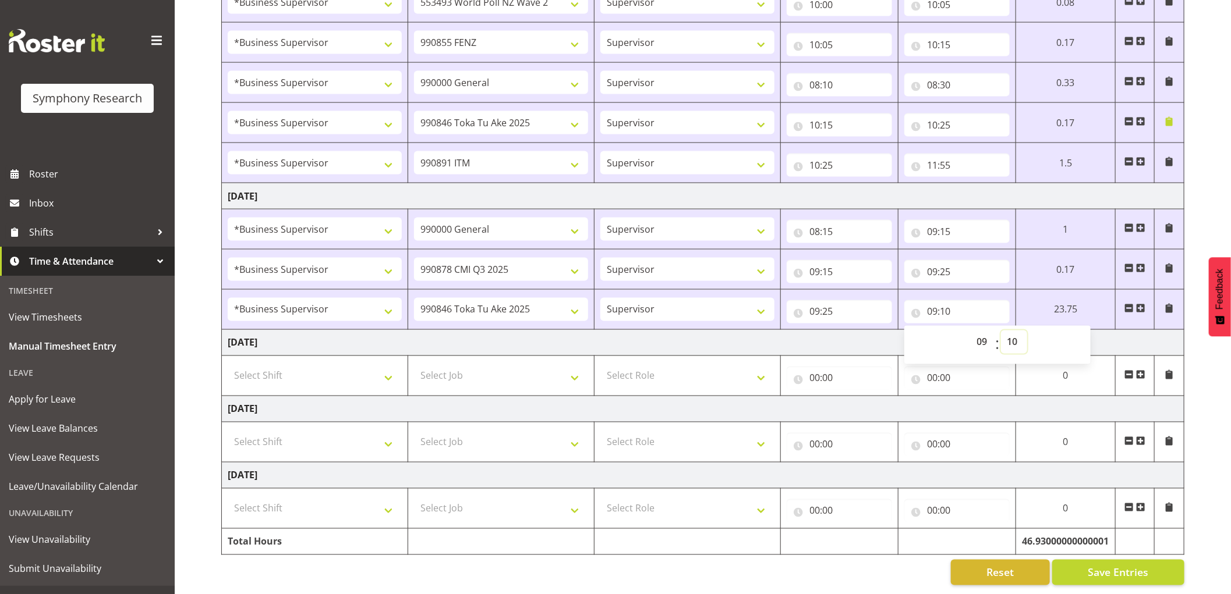
click at [1015, 331] on select "00 01 02 03 04 05 06 07 08 09 10 11 12 13 14 15 16 17 18 19 20 21 22 23 24 25 2…" at bounding box center [1014, 342] width 26 height 23
select select "40"
click at [1001, 331] on select "00 01 02 03 04 05 06 07 08 09 10 11 12 13 14 15 16 17 18 19 20 21 22 23 24 25 2…" at bounding box center [1014, 342] width 26 height 23
type input "09:40"
click at [1015, 331] on select "00 01 02 03 04 05 06 07 08 09 10 11 12 13 14 15 16 17 18 19 20 21 22 23 24 25 2…" at bounding box center [1010, 342] width 26 height 23
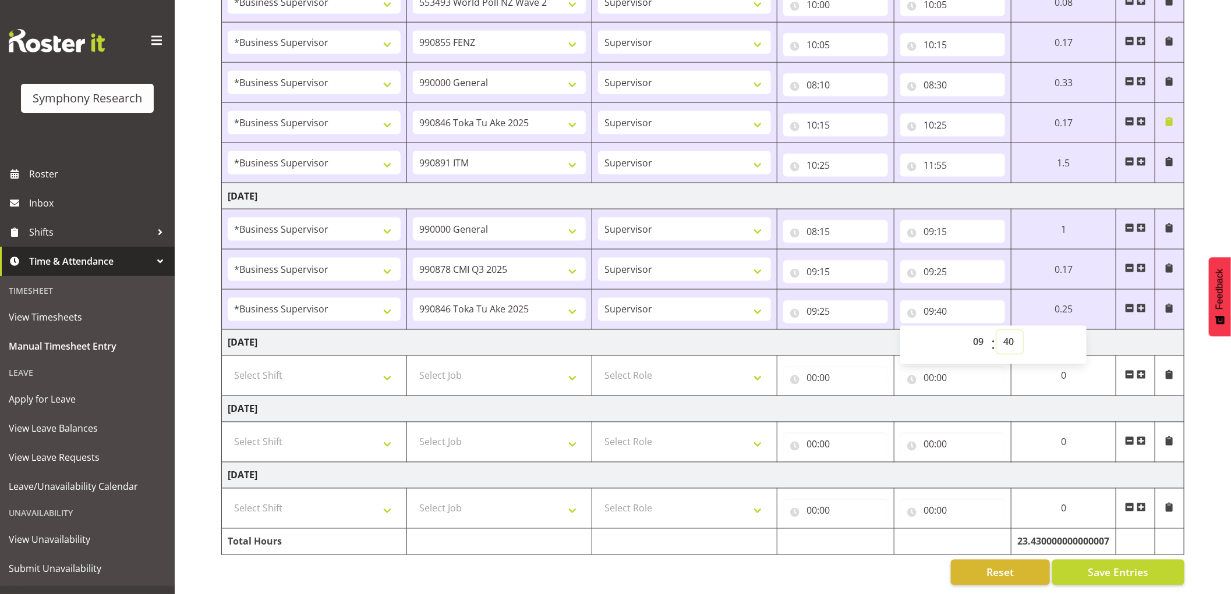
select select "50"
click at [997, 331] on select "00 01 02 03 04 05 06 07 08 09 10 11 12 13 14 15 16 17 18 19 20 21 22 23 24 25 2…" at bounding box center [1010, 342] width 26 height 23
type input "09:50"
click at [1143, 304] on span at bounding box center [1140, 308] width 9 height 9
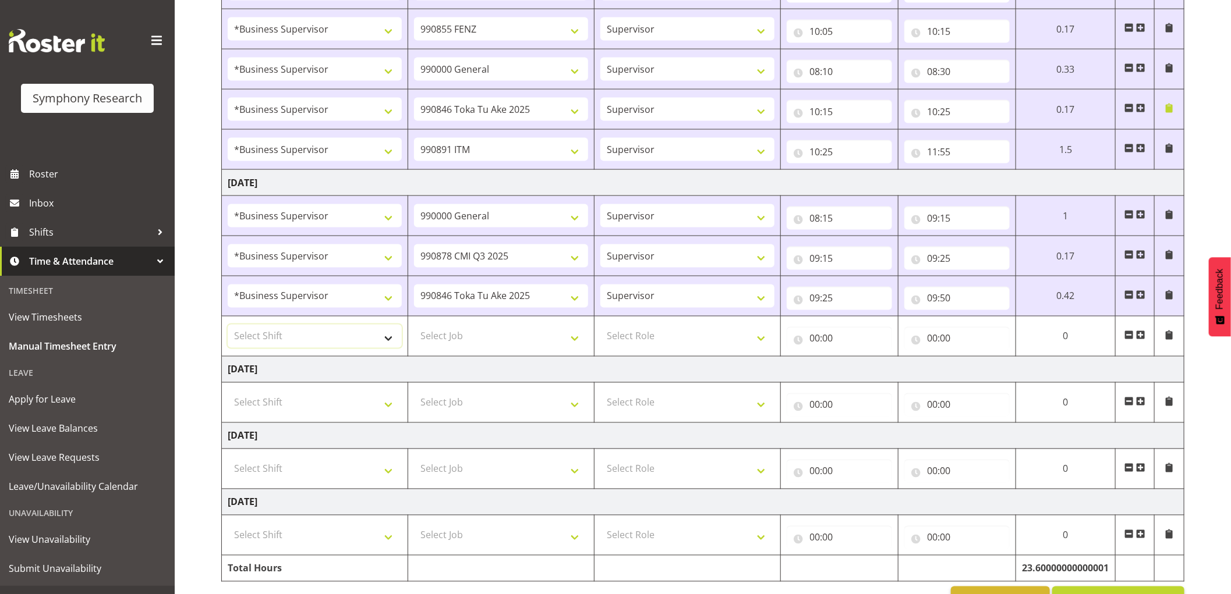
drag, startPoint x: 388, startPoint y: 338, endPoint x: 380, endPoint y: 336, distance: 7.7
click at [388, 338] on select "Select Shift !!Weekend Residential (Roster IT Shift Label) *Business 9/10am ~ 4…" at bounding box center [315, 336] width 174 height 23
select select "1607"
click at [228, 327] on select "Select Shift !!Weekend Residential (Roster IT Shift Label) *Business 9/10am ~ 4…" at bounding box center [315, 336] width 174 height 23
click at [516, 336] on select "Select Job 550060 IF Admin 553492 World Poll Aus Wave 2 Main 2025 553493 World …" at bounding box center [501, 336] width 174 height 23
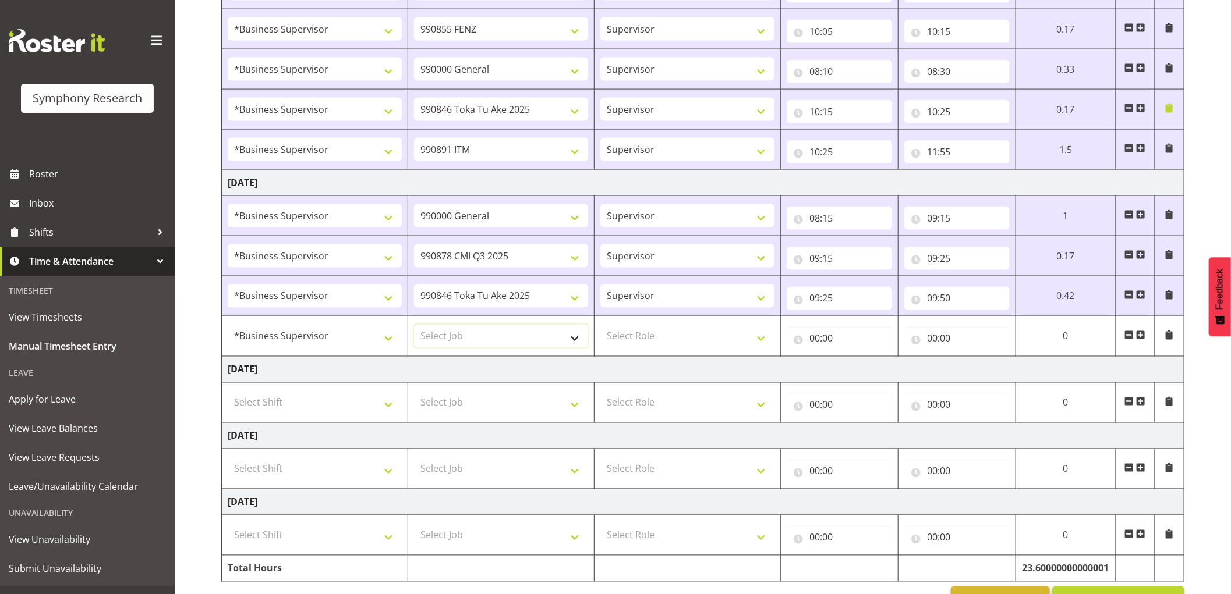
select select "10549"
click at [414, 327] on select "Select Job 550060 IF Admin 553492 World Poll Aus Wave 2 Main 2025 553493 World …" at bounding box center [501, 336] width 174 height 23
click at [658, 338] on select "Select Role Supervisor Interviewing Briefing" at bounding box center [687, 336] width 174 height 23
select select "45"
click at [600, 327] on select "Select Role Supervisor Interviewing Briefing" at bounding box center [687, 336] width 174 height 23
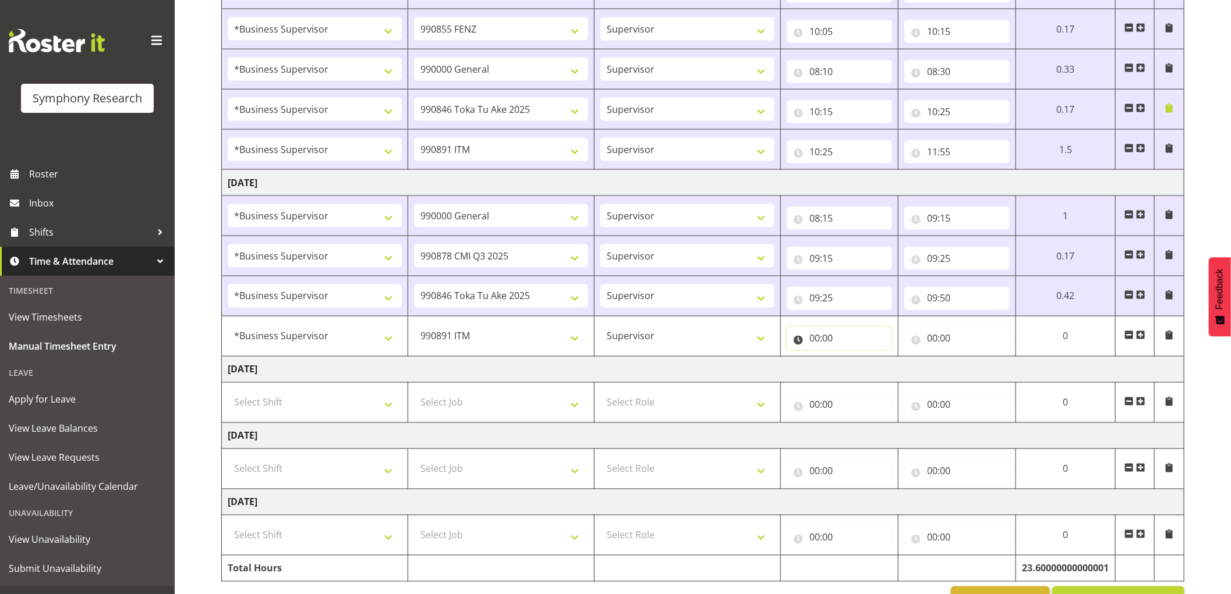
click at [812, 341] on input "00:00" at bounding box center [838, 338] width 105 height 23
click at [863, 368] on select "00 01 02 03 04 05 06 07 08 09 10 11 12 13 14 15 16 17 18 19 20 21 22 23" at bounding box center [866, 368] width 26 height 23
select select "9"
click at [853, 359] on select "00 01 02 03 04 05 06 07 08 09 10 11 12 13 14 15 16 17 18 19 20 21 22 23" at bounding box center [866, 368] width 26 height 23
type input "09:00"
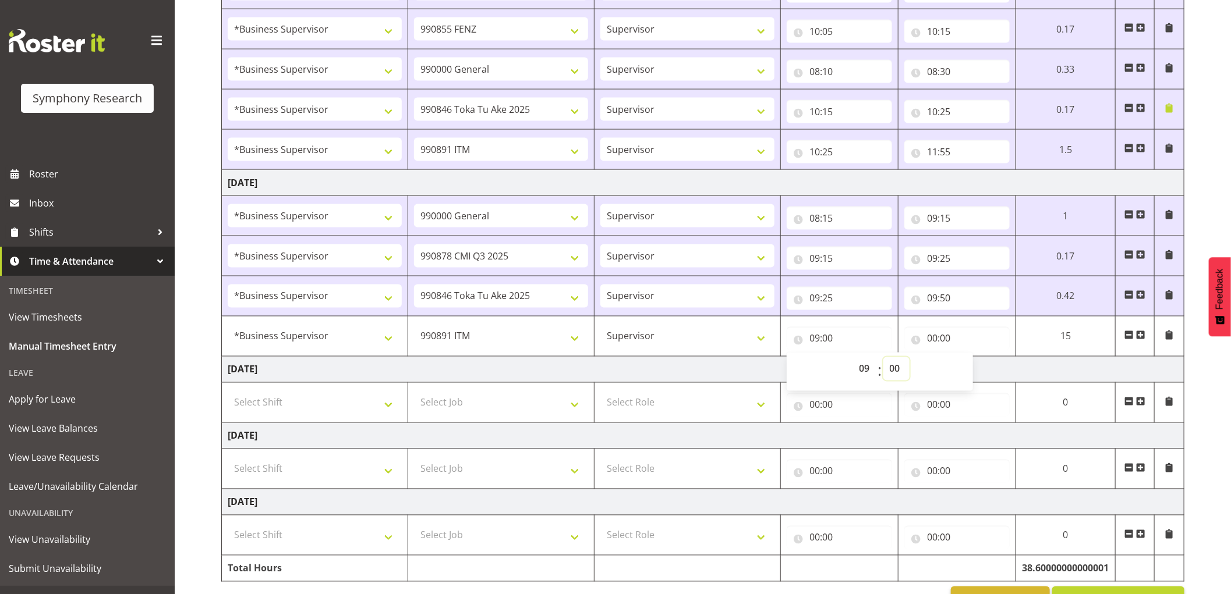
click at [895, 370] on select "00 01 02 03 04 05 06 07 08 09 10 11 12 13 14 15 16 17 18 19 20 21 22 23 24 25 2…" at bounding box center [896, 368] width 26 height 23
select select "50"
click at [883, 359] on select "00 01 02 03 04 05 06 07 08 09 10 11 12 13 14 15 16 17 18 19 20 21 22 23 24 25 2…" at bounding box center [896, 368] width 26 height 23
type input "09:50"
click at [935, 341] on input "00:00" at bounding box center [956, 338] width 105 height 23
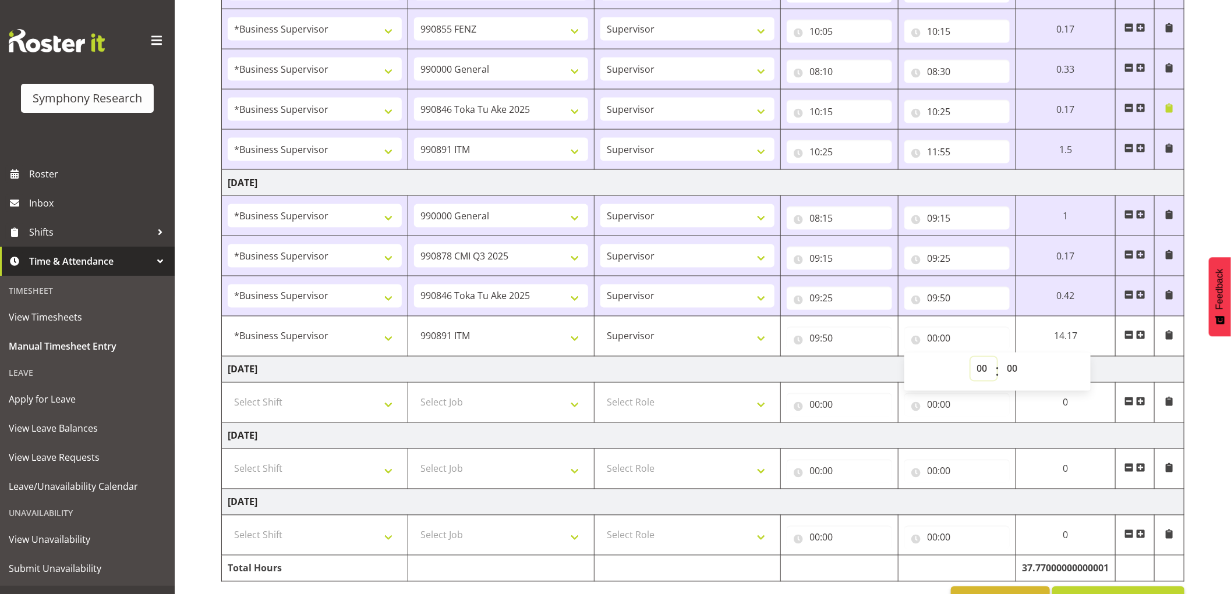
click at [978, 370] on select "00 01 02 03 04 05 06 07 08 09 10 11 12 13 14 15 16 17 18 19 20 21 22 23" at bounding box center [983, 368] width 26 height 23
select select "11"
click at [970, 359] on select "00 01 02 03 04 05 06 07 08 09 10 11 12 13 14 15 16 17 18 19 20 21 22 23" at bounding box center [983, 368] width 26 height 23
type input "11:00"
click at [1013, 367] on select "00 01 02 03 04 05 06 07 08 09 10 11 12 13 14 15 16 17 18 19 20 21 22 23 24 25 2…" at bounding box center [1014, 368] width 26 height 23
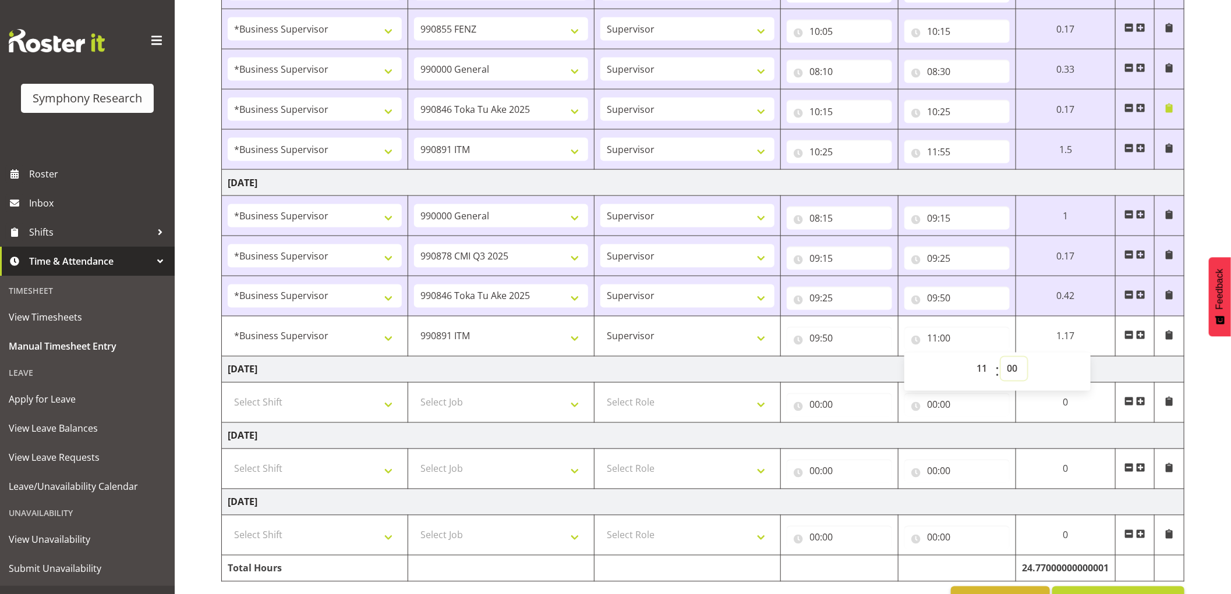
select select "10"
click at [1001, 359] on select "00 01 02 03 04 05 06 07 08 09 10 11 12 13 14 15 16 17 18 19 20 21 22 23 24 25 2…" at bounding box center [1014, 368] width 26 height 23
type input "11:10"
click at [1141, 338] on span at bounding box center [1140, 335] width 9 height 9
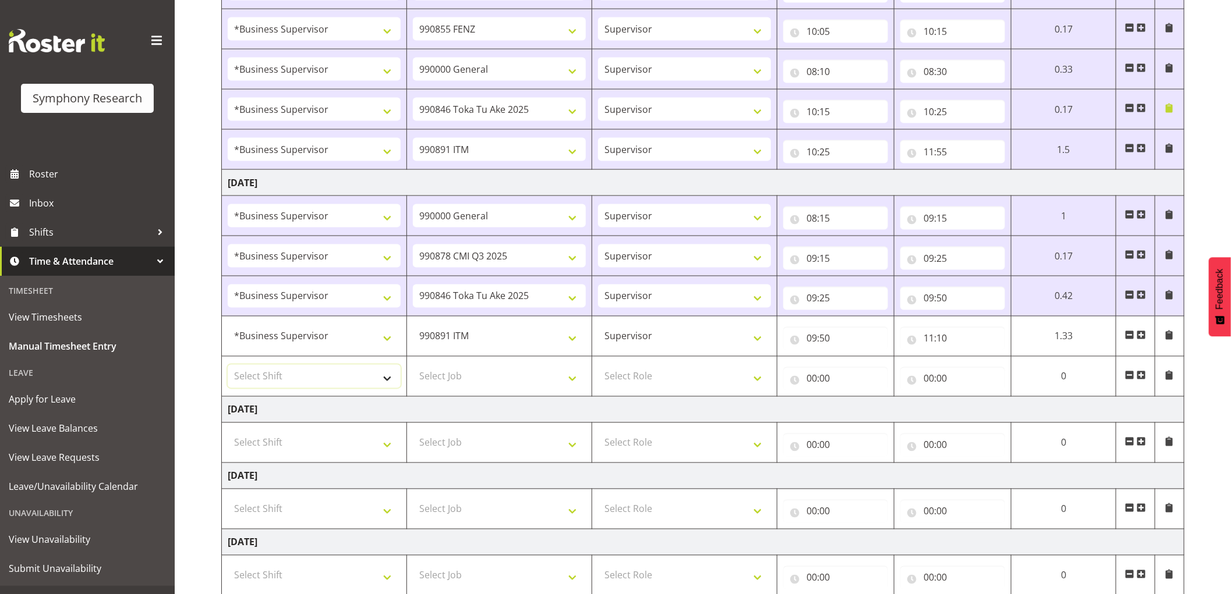
click at [336, 374] on select "Select Shift !!Weekend Residential (Roster IT Shift Label) *Business 9/10am ~ 4…" at bounding box center [314, 376] width 173 height 23
select select "1607"
click at [228, 367] on select "Select Shift !!Weekend Residential (Roster IT Shift Label) *Business 9/10am ~ 4…" at bounding box center [314, 376] width 173 height 23
drag, startPoint x: 511, startPoint y: 374, endPoint x: 508, endPoint y: 381, distance: 7.6
click at [511, 374] on select "Select Job 550060 IF Admin 553492 World Poll Aus Wave 2 Main 2025 553493 World …" at bounding box center [499, 376] width 173 height 23
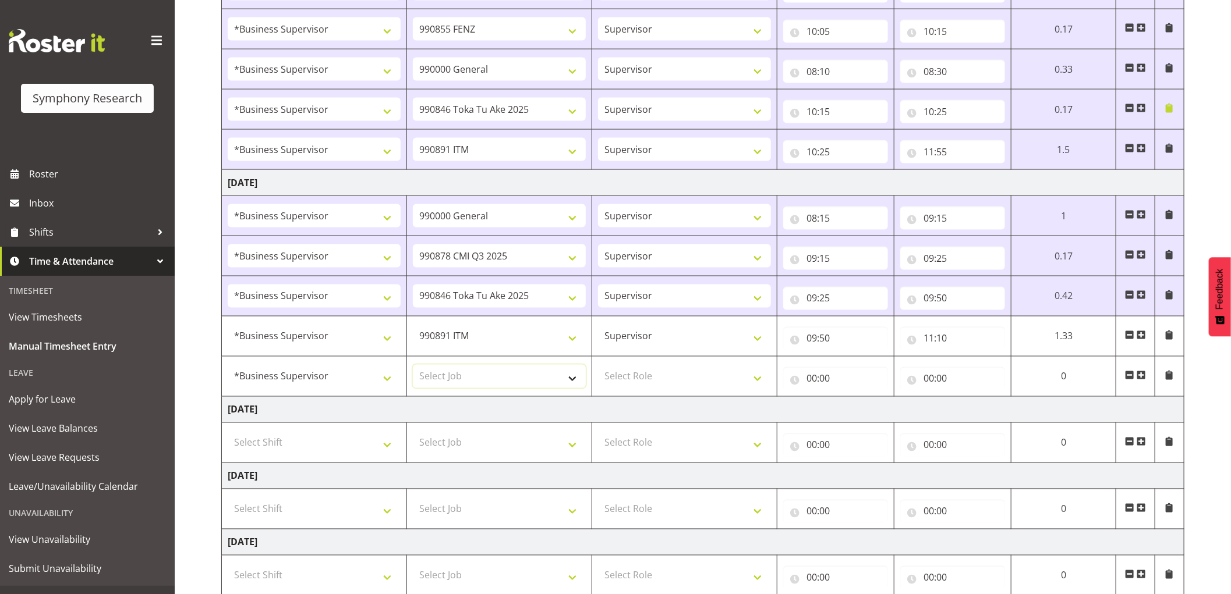
select select "10536"
click at [413, 367] on select "Select Job 550060 IF Admin 553492 World Poll Aus Wave 2 Main 2025 553493 World …" at bounding box center [499, 376] width 173 height 23
click at [626, 382] on select "Select Role Supervisor Interviewing Briefing" at bounding box center [684, 376] width 173 height 23
select select "45"
click at [598, 367] on select "Select Role Supervisor Interviewing Briefing" at bounding box center [684, 376] width 173 height 23
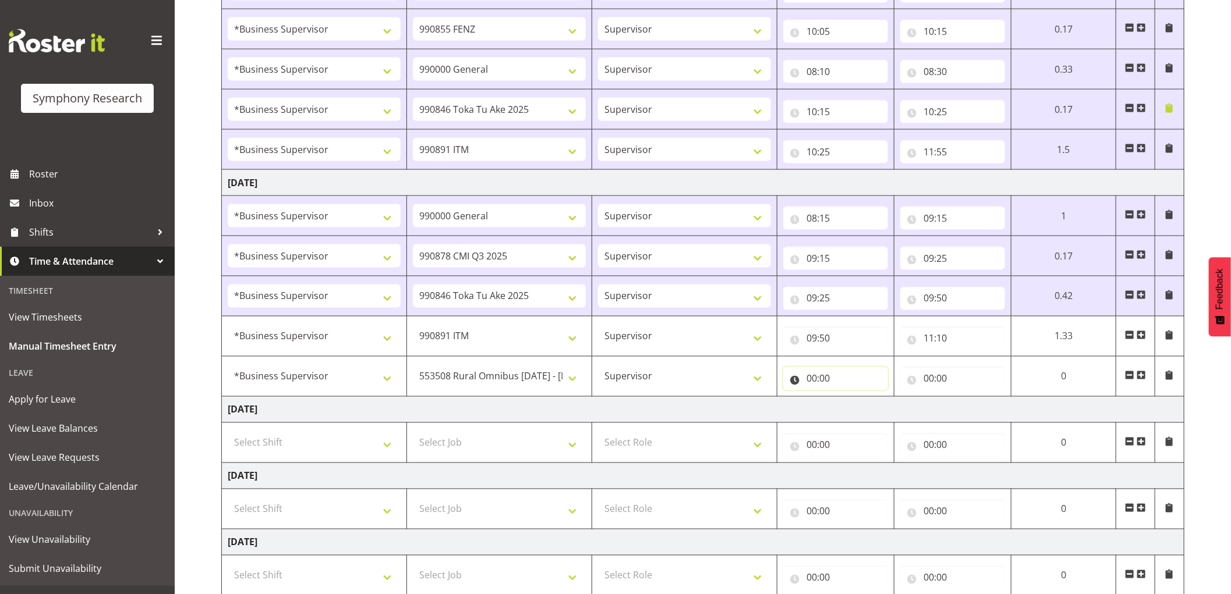
click at [816, 381] on input "00:00" at bounding box center [835, 378] width 105 height 23
click at [865, 411] on select "00 01 02 03 04 05 06 07 08 09 10 11 12 13 14 15 16 17 18 19 20 21 22 23" at bounding box center [862, 409] width 26 height 23
select select "11"
click at [849, 399] on select "00 01 02 03 04 05 06 07 08 09 10 11 12 13 14 15 16 17 18 19 20 21 22 23" at bounding box center [862, 409] width 26 height 23
type input "11:00"
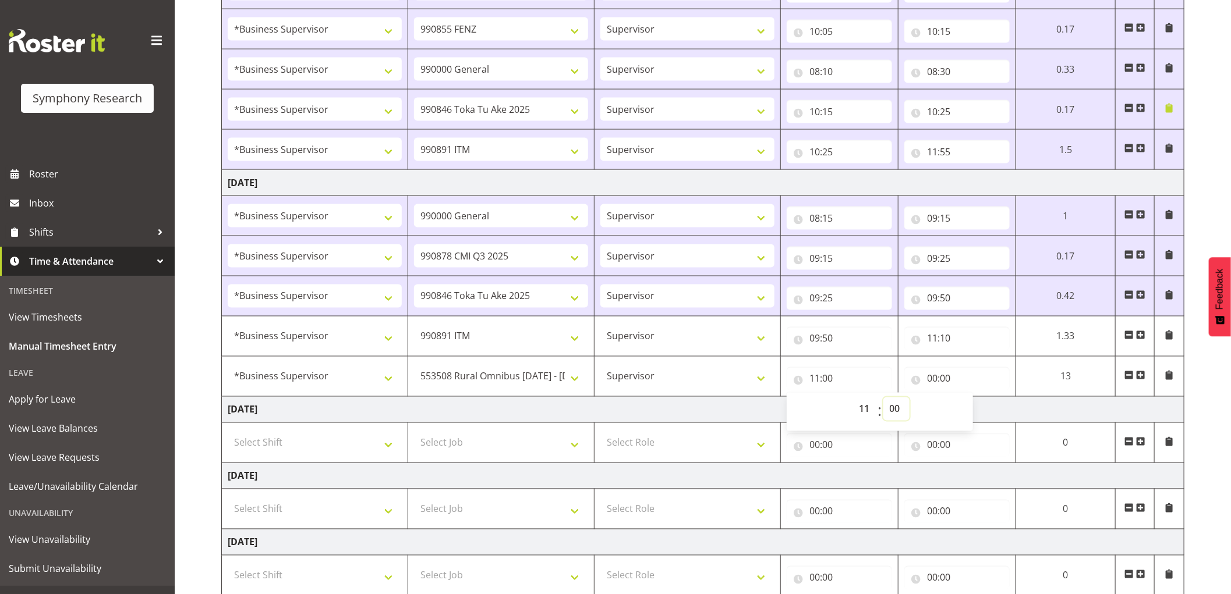
click at [897, 417] on select "00 01 02 03 04 05 06 07 08 09 10 11 12 13 14 15 16 17 18 19 20 21 22 23 24 25 2…" at bounding box center [896, 409] width 26 height 23
select select "40"
click at [883, 399] on select "00 01 02 03 04 05 06 07 08 09 10 11 12 13 14 15 16 17 18 19 20 21 22 23 24 25 2…" at bounding box center [896, 409] width 26 height 23
type input "11:40"
click at [927, 381] on input "00:00" at bounding box center [952, 378] width 105 height 23
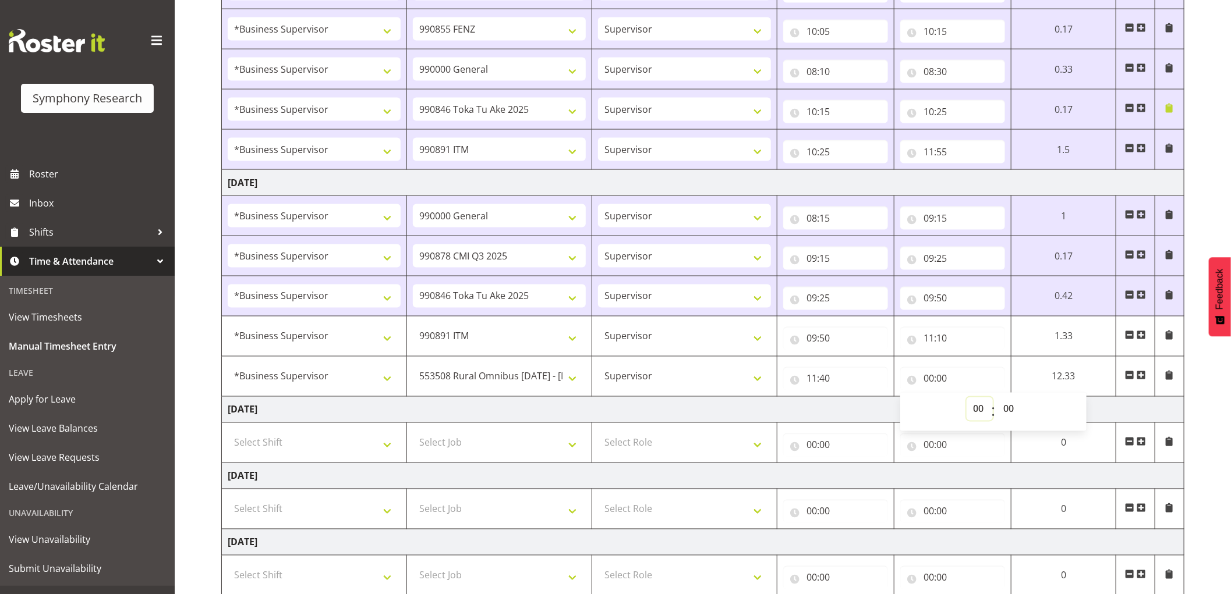
click at [971, 407] on select "00 01 02 03 04 05 06 07 08 09 10 11 12 13 14 15 16 17 18 19 20 21 22 23" at bounding box center [979, 409] width 26 height 23
select select "11"
click at [966, 399] on select "00 01 02 03 04 05 06 07 08 09 10 11 12 13 14 15 16 17 18 19 20 21 22 23" at bounding box center [979, 409] width 26 height 23
type input "11:00"
click at [1007, 409] on select "00 01 02 03 04 05 06 07 08 09 10 11 12 13 14 15 16 17 18 19 20 21 22 23 24 25 2…" at bounding box center [1010, 409] width 26 height 23
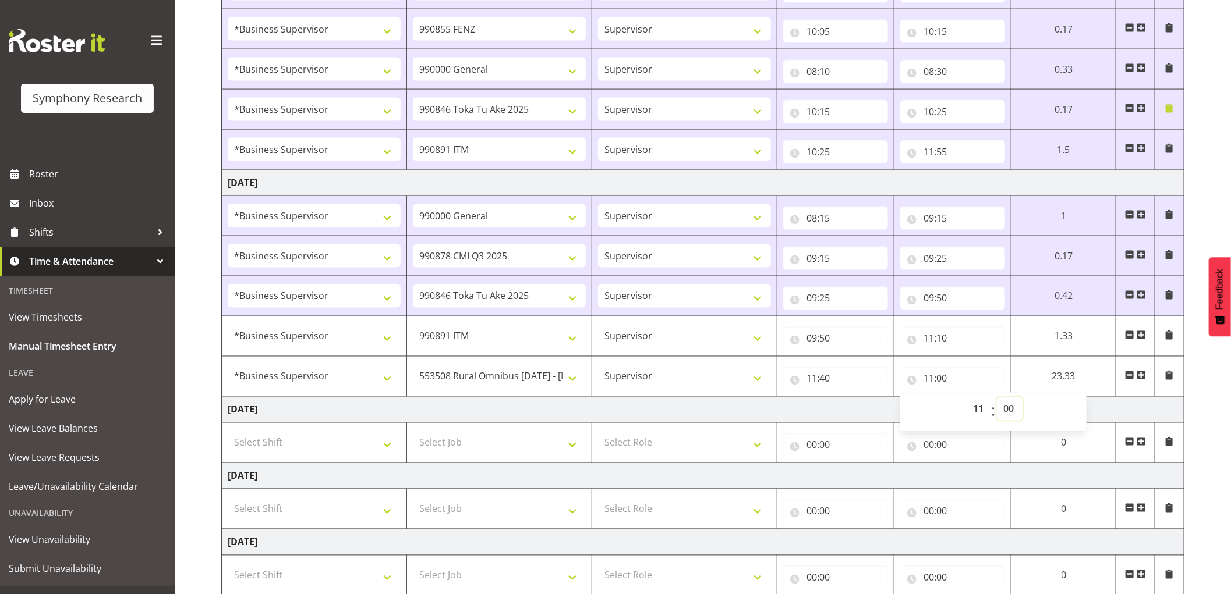
select select "50"
click at [997, 399] on select "00 01 02 03 04 05 06 07 08 09 10 11 12 13 14 15 16 17 18 19 20 21 22 23 24 25 2…" at bounding box center [1010, 409] width 26 height 23
type input "11:50"
click at [1141, 376] on span at bounding box center [1140, 375] width 9 height 9
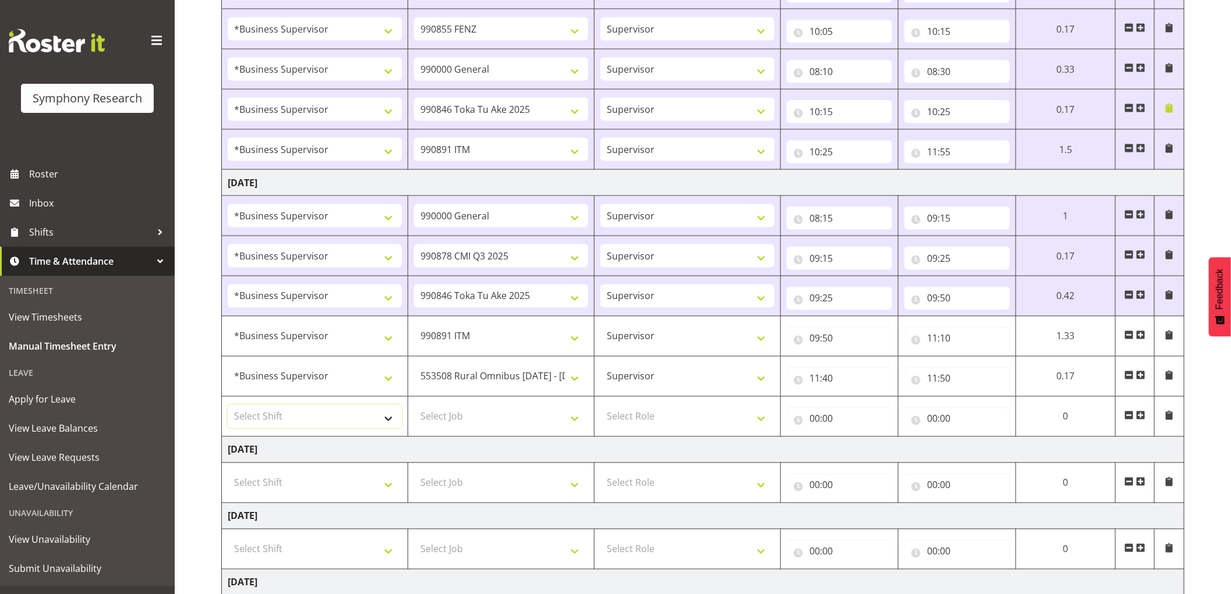
drag, startPoint x: 351, startPoint y: 410, endPoint x: 371, endPoint y: 418, distance: 21.7
click at [351, 410] on select "Select Shift !!Weekend Residential (Roster IT Shift Label) *Business 9/10am ~ 4…" at bounding box center [315, 416] width 174 height 23
select select "1607"
click at [228, 407] on select "Select Shift !!Weekend Residential (Roster IT Shift Label) *Business 9/10am ~ 4…" at bounding box center [315, 416] width 174 height 23
click at [491, 412] on select "Select Job 550060 IF Admin 553492 World Poll Aus Wave 2 Main 2025 553493 World …" at bounding box center [501, 416] width 174 height 23
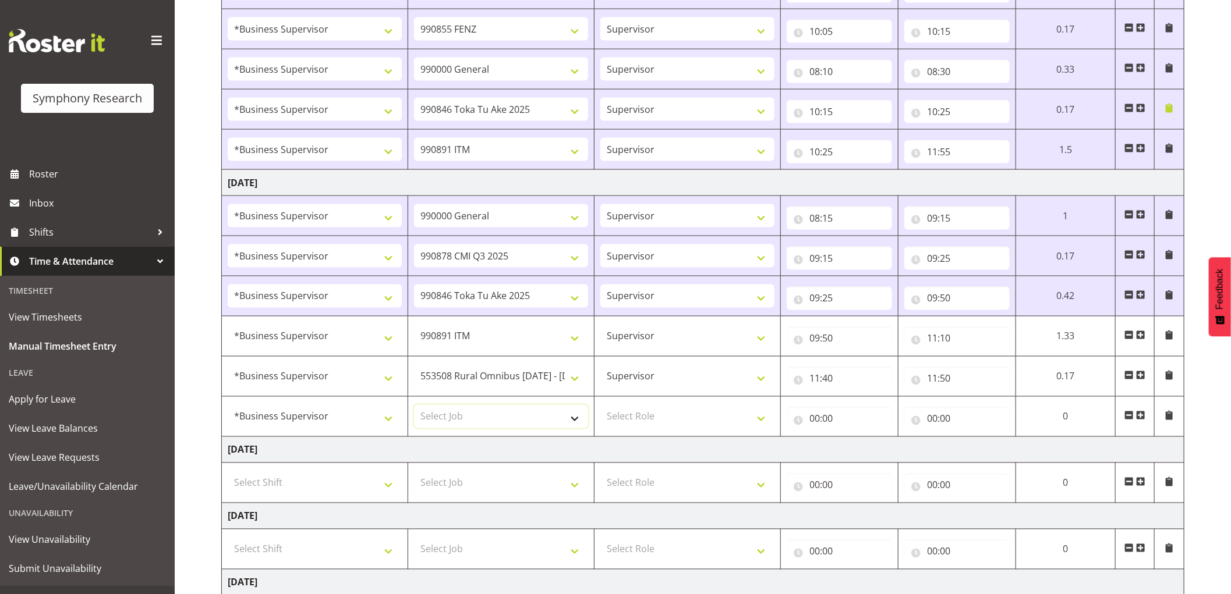
select select "10527"
click at [414, 407] on select "Select Job 550060 IF Admin 553492 World Poll Aus Wave 2 Main 2025 553493 World …" at bounding box center [501, 416] width 174 height 23
click at [666, 417] on select "Select Role Supervisor Interviewing Briefing" at bounding box center [687, 416] width 174 height 23
select select "45"
click at [600, 407] on select "Select Role Supervisor Interviewing Briefing" at bounding box center [687, 416] width 174 height 23
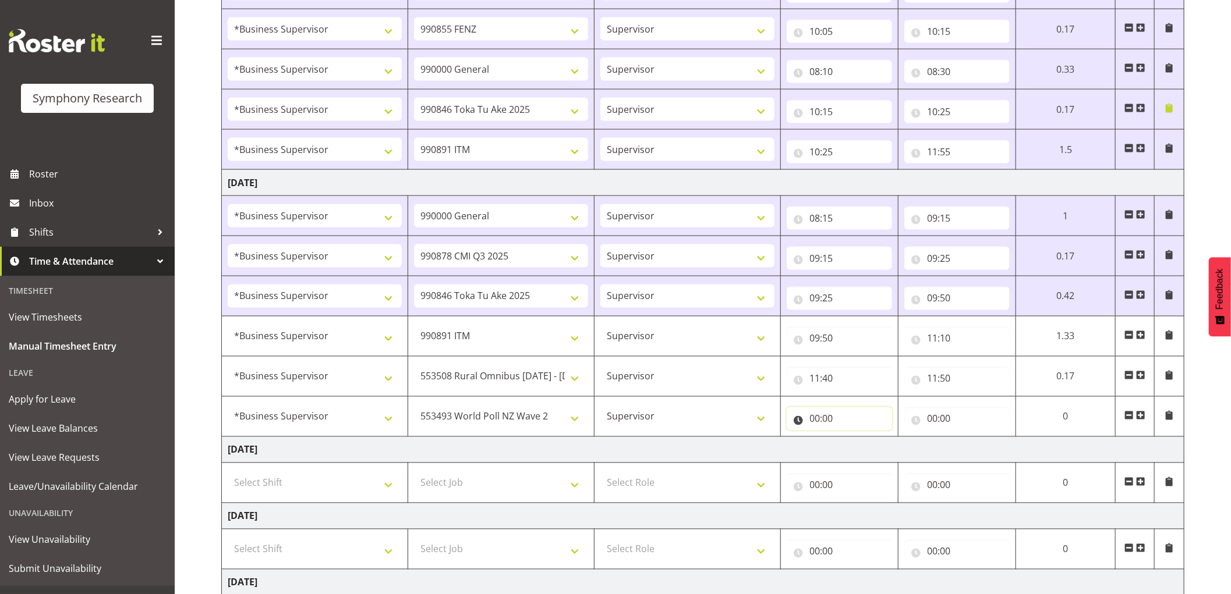
click at [815, 420] on input "00:00" at bounding box center [838, 418] width 105 height 23
click at [864, 450] on select "00 01 02 03 04 05 06 07 08 09 10 11 12 13 14 15 16 17 18 19 20 21 22 23" at bounding box center [866, 449] width 26 height 23
select select "11"
click at [853, 440] on select "00 01 02 03 04 05 06 07 08 09 10 11 12 13 14 15 16 17 18 19 20 21 22 23" at bounding box center [866, 449] width 26 height 23
type input "11:00"
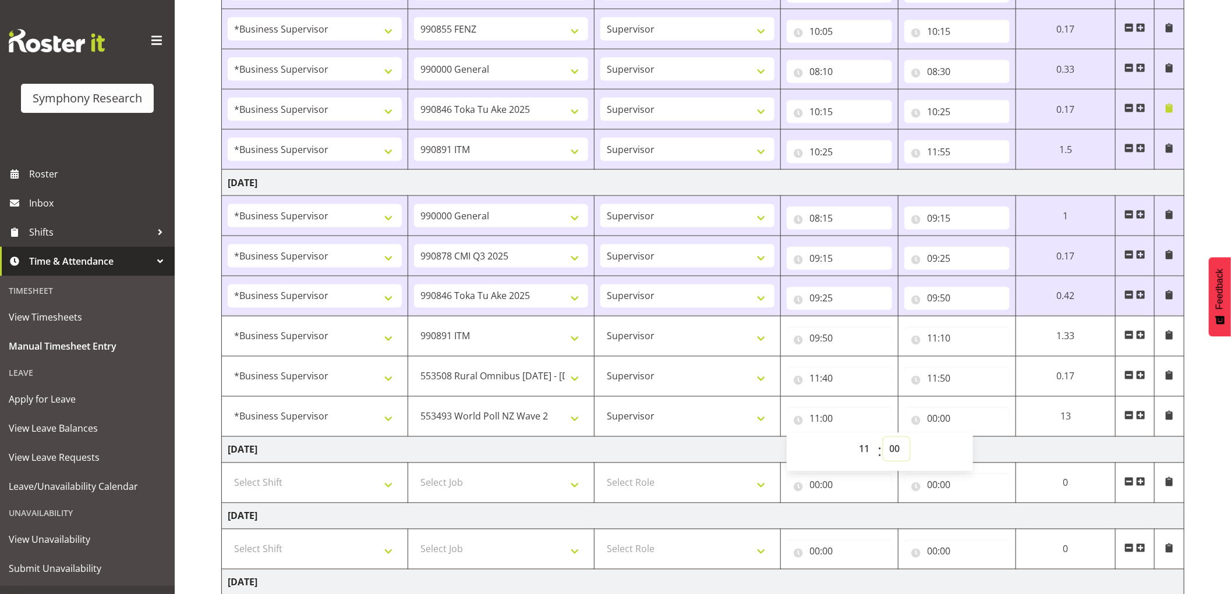
click at [892, 449] on select "00 01 02 03 04 05 06 07 08 09 10 11 12 13 14 15 16 17 18 19 20 21 22 23 24 25 2…" at bounding box center [896, 449] width 26 height 23
select select "50"
click at [883, 440] on select "00 01 02 03 04 05 06 07 08 09 10 11 12 13 14 15 16 17 18 19 20 21 22 23 24 25 2…" at bounding box center [896, 449] width 26 height 23
type input "11:50"
click at [941, 420] on input "00:00" at bounding box center [956, 418] width 105 height 23
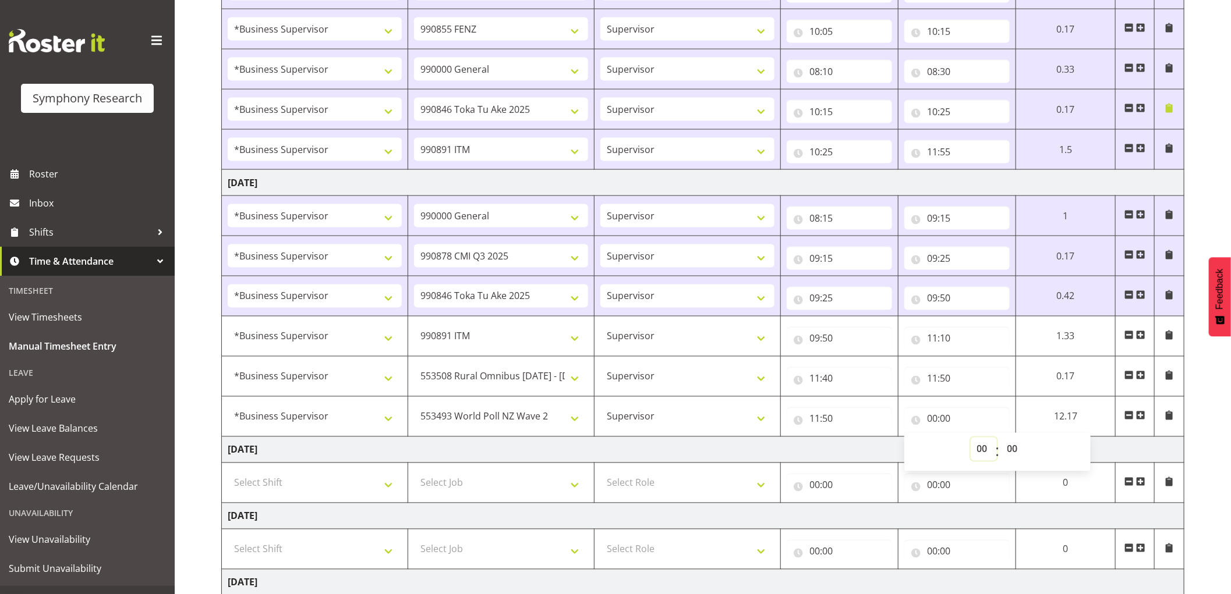
click at [980, 452] on select "00 01 02 03 04 05 06 07 08 09 10 11 12 13 14 15 16 17 18 19 20 21 22 23" at bounding box center [983, 449] width 26 height 23
select select "12"
click at [970, 440] on select "00 01 02 03 04 05 06 07 08 09 10 11 12 13 14 15 16 17 18 19 20 21 22 23" at bounding box center [983, 449] width 26 height 23
type input "12:00"
click at [1006, 448] on select "00 01 02 03 04 05 06 07 08 09 10 11 12 13 14 15 16 17 18 19 20 21 22 23 24 25 2…" at bounding box center [1014, 449] width 26 height 23
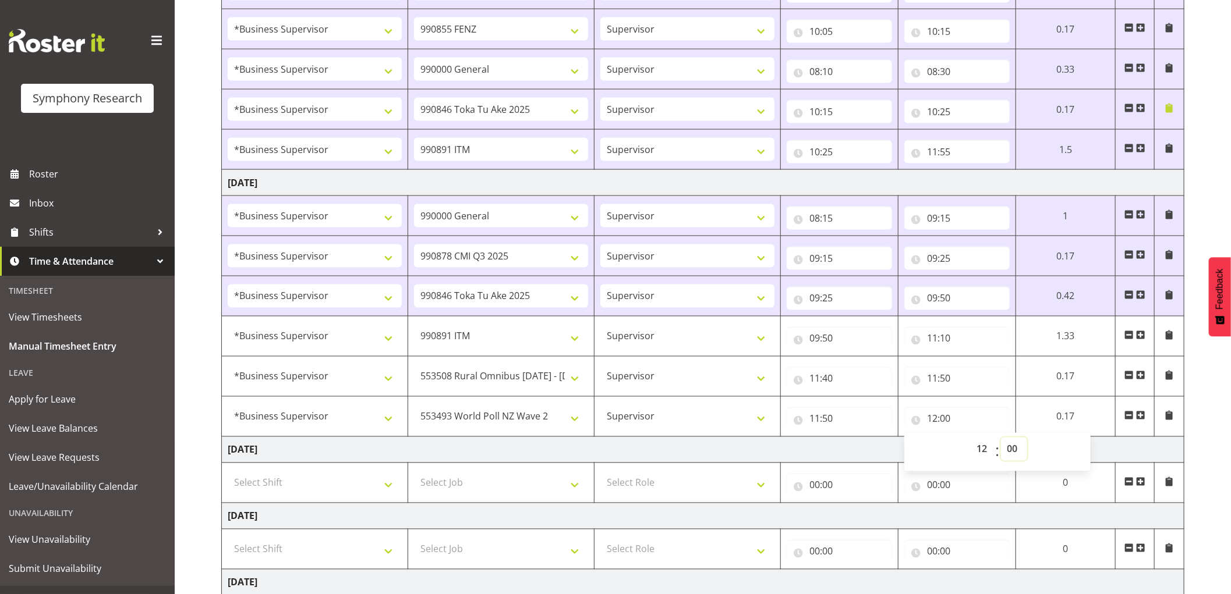
select select "35"
click at [1001, 440] on select "00 01 02 03 04 05 06 07 08 09 10 11 12 13 14 15 16 17 18 19 20 21 22 23 24 25 2…" at bounding box center [1014, 449] width 26 height 23
type input "12:35"
click at [1144, 419] on span at bounding box center [1140, 415] width 9 height 9
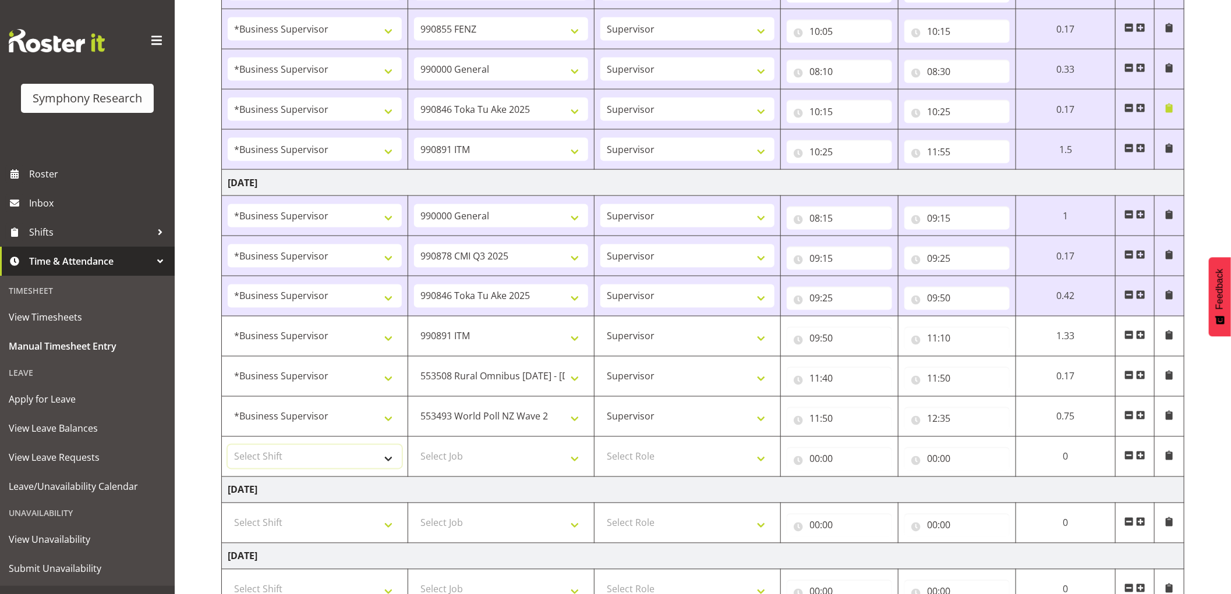
click at [320, 464] on select "Select Shift !!Weekend Residential (Roster IT Shift Label) *Business 9/10am ~ 4…" at bounding box center [315, 456] width 174 height 23
select select "1607"
click at [228, 447] on select "Select Shift !!Weekend Residential (Roster IT Shift Label) *Business 9/10am ~ 4…" at bounding box center [315, 456] width 174 height 23
click at [476, 463] on select "Select Job 550060 IF Admin 553492 World Poll Aus Wave 2 Main 2025 553493 World …" at bounding box center [501, 456] width 174 height 23
select select "10499"
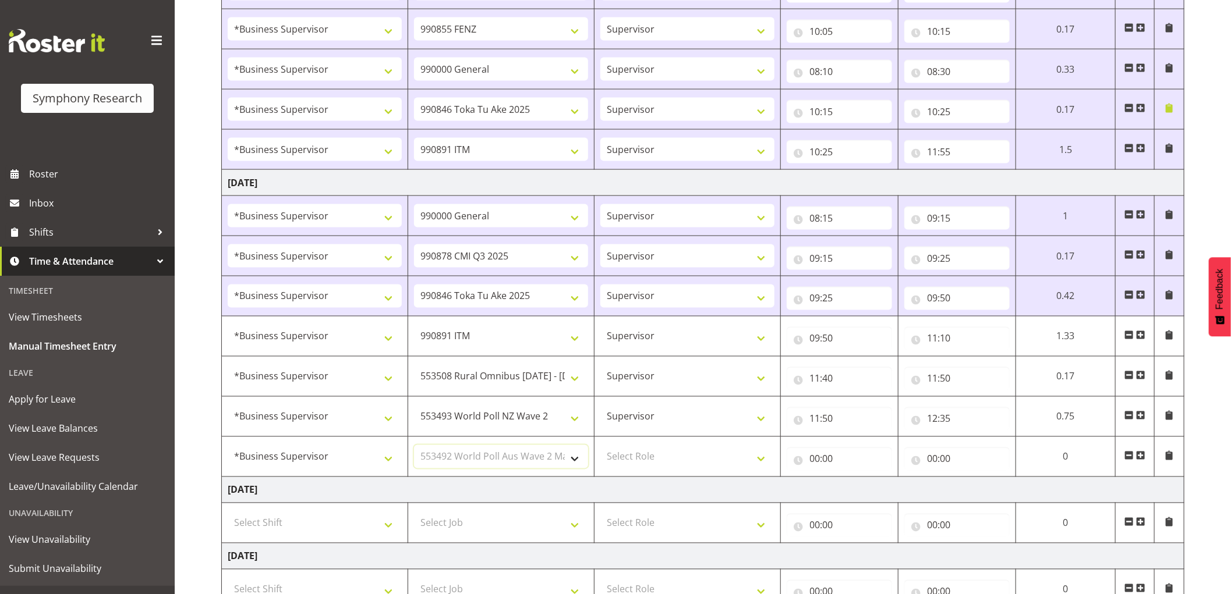
click at [414, 447] on select "Select Job 550060 IF Admin 553492 World Poll Aus Wave 2 Main 2025 553493 World …" at bounding box center [501, 456] width 174 height 23
click at [648, 463] on select "Select Role Supervisor Interviewing Briefing" at bounding box center [687, 456] width 174 height 23
select select "45"
click at [600, 447] on select "Select Role Supervisor Interviewing Briefing" at bounding box center [687, 456] width 174 height 23
click at [815, 460] on input "00:00" at bounding box center [838, 459] width 105 height 23
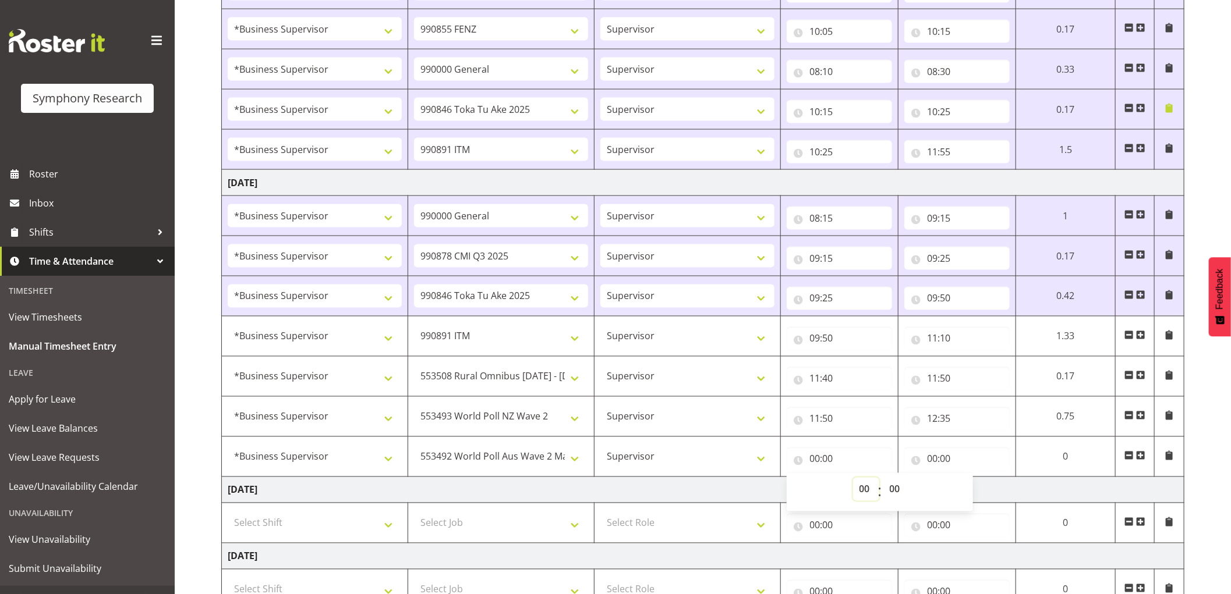
click at [860, 489] on select "00 01 02 03 04 05 06 07 08 09 10 11 12 13 14 15 16 17 18 19 20 21 22 23" at bounding box center [866, 489] width 26 height 23
select select "12"
click at [853, 480] on select "00 01 02 03 04 05 06 07 08 09 10 11 12 13 14 15 16 17 18 19 20 21 22 23" at bounding box center [866, 489] width 26 height 23
type input "12:00"
click at [891, 488] on select "00 01 02 03 04 05 06 07 08 09 10 11 12 13 14 15 16 17 18 19 20 21 22 23 24 25 2…" at bounding box center [896, 489] width 26 height 23
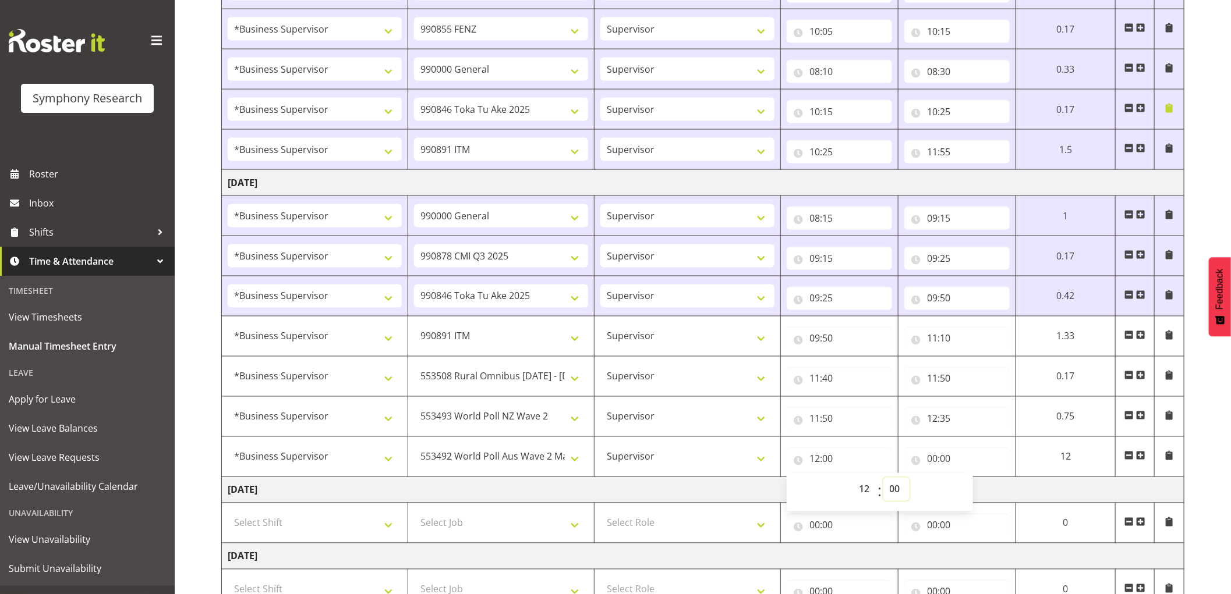
select select "35"
click at [883, 480] on select "00 01 02 03 04 05 06 07 08 09 10 11 12 13 14 15 16 17 18 19 20 21 22 23 24 25 2…" at bounding box center [896, 489] width 26 height 23
type input "12:35"
click at [934, 460] on input "00:00" at bounding box center [956, 459] width 105 height 23
click at [976, 490] on select "00 01 02 03 04 05 06 07 08 09 10 11 12 13 14 15 16 17 18 19 20 21 22 23" at bounding box center [983, 489] width 26 height 23
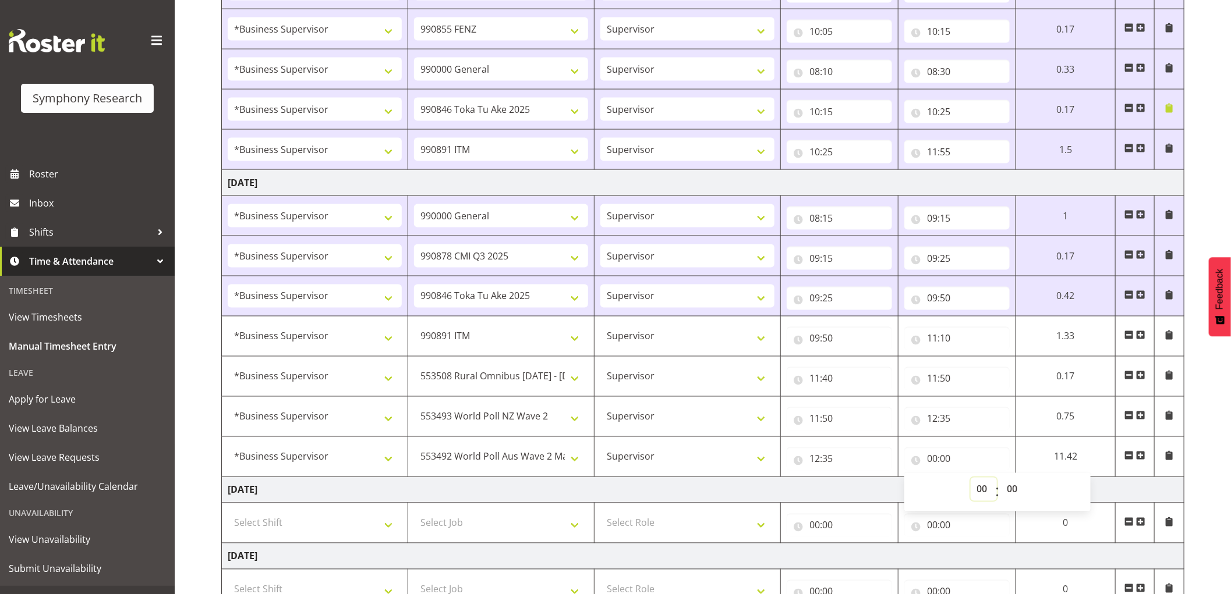
select select "14"
click at [970, 480] on select "00 01 02 03 04 05 06 07 08 09 10 11 12 13 14 15 16 17 18 19 20 21 22 23" at bounding box center [983, 489] width 26 height 23
type input "14:00"
click at [1139, 456] on span at bounding box center [1140, 455] width 9 height 9
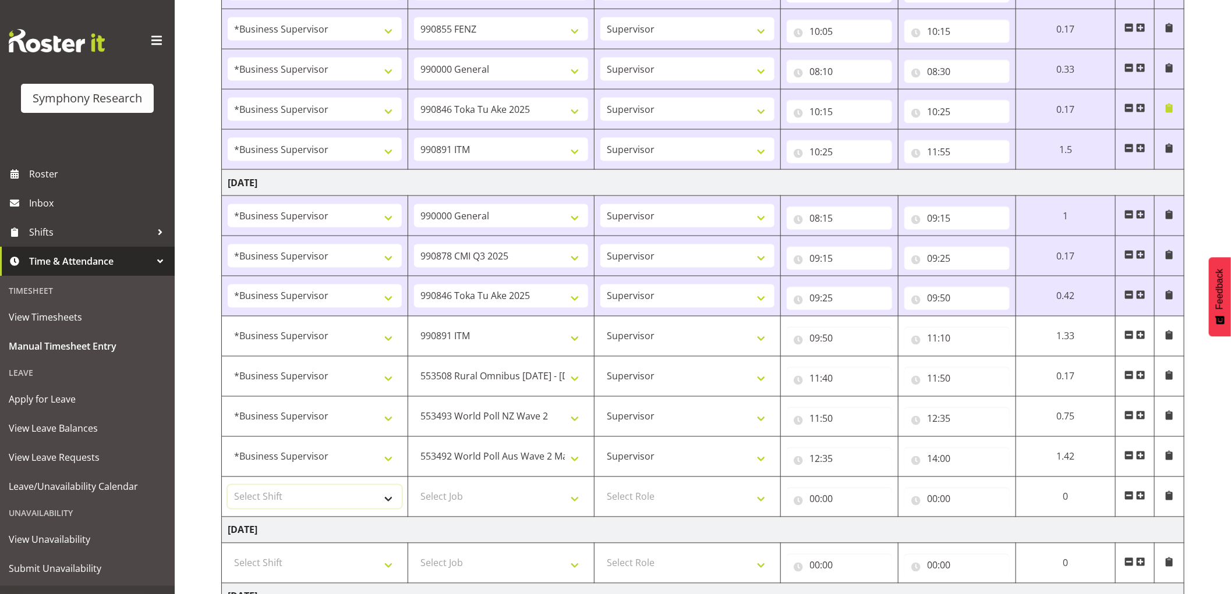
click at [355, 503] on select "Select Shift !!Weekend Residential (Roster IT Shift Label) *Business 9/10am ~ 4…" at bounding box center [315, 496] width 174 height 23
select select "1607"
click at [228, 487] on select "Select Shift !!Weekend Residential (Roster IT Shift Label) *Business 9/10am ~ 4…" at bounding box center [315, 496] width 174 height 23
click at [504, 505] on select "Select Job 550060 IF Admin 553492 World Poll Aus Wave 2 Main 2025 553493 World …" at bounding box center [501, 496] width 174 height 23
select select "10242"
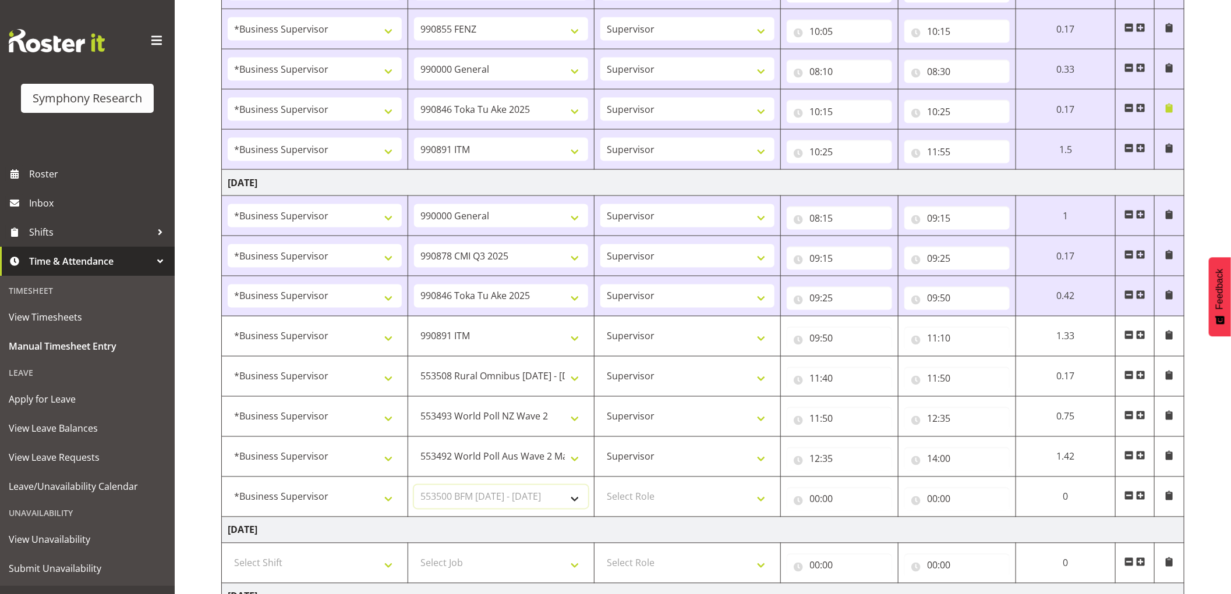
click at [414, 487] on select "Select Job 550060 IF Admin 553492 World Poll Aus Wave 2 Main 2025 553493 World …" at bounding box center [501, 496] width 174 height 23
click at [686, 497] on select "Select Role Supervisor Interviewing Briefing" at bounding box center [687, 496] width 174 height 23
select select "45"
click at [600, 487] on select "Select Role Supervisor Interviewing Briefing" at bounding box center [687, 496] width 174 height 23
click at [814, 499] on input "00:00" at bounding box center [838, 499] width 105 height 23
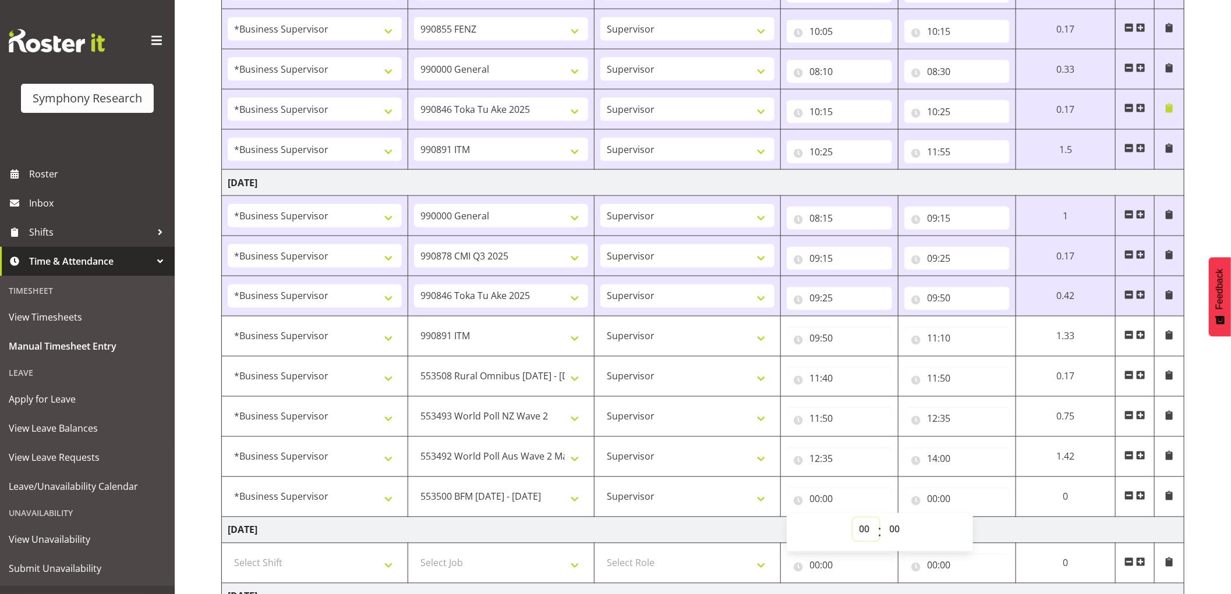
click at [860, 533] on select "00 01 02 03 04 05 06 07 08 09 10 11 12 13 14 15 16 17 18 19 20 21 22 23" at bounding box center [866, 529] width 26 height 23
select select "14"
click at [853, 520] on select "00 01 02 03 04 05 06 07 08 09 10 11 12 13 14 15 16 17 18 19 20 21 22 23" at bounding box center [866, 529] width 26 height 23
type input "14:00"
click at [934, 499] on input "00:00" at bounding box center [956, 499] width 105 height 23
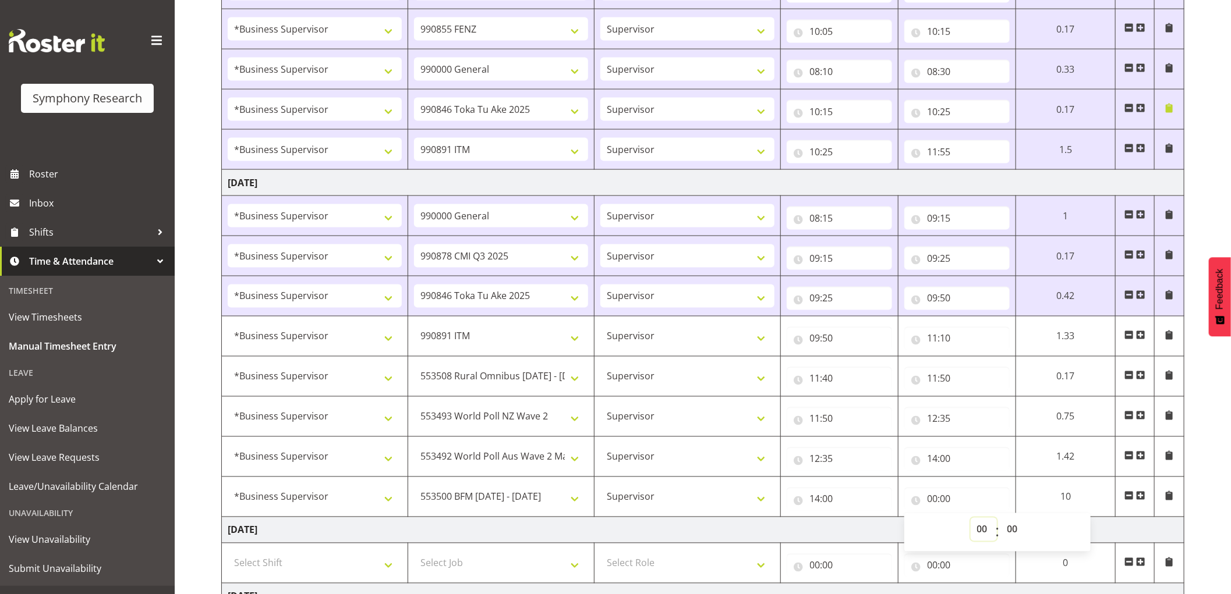
click at [983, 531] on select "00 01 02 03 04 05 06 07 08 09 10 11 12 13 14 15 16 17 18 19 20 21 22 23" at bounding box center [983, 529] width 26 height 23
select select "14"
click at [970, 520] on select "00 01 02 03 04 05 06 07 08 09 10 11 12 13 14 15 16 17 18 19 20 21 22 23" at bounding box center [983, 529] width 26 height 23
type input "14:00"
click at [1013, 532] on select "00 01 02 03 04 05 06 07 08 09 10 11 12 13 14 15 16 17 18 19 20 21 22 23 24 25 2…" at bounding box center [1014, 529] width 26 height 23
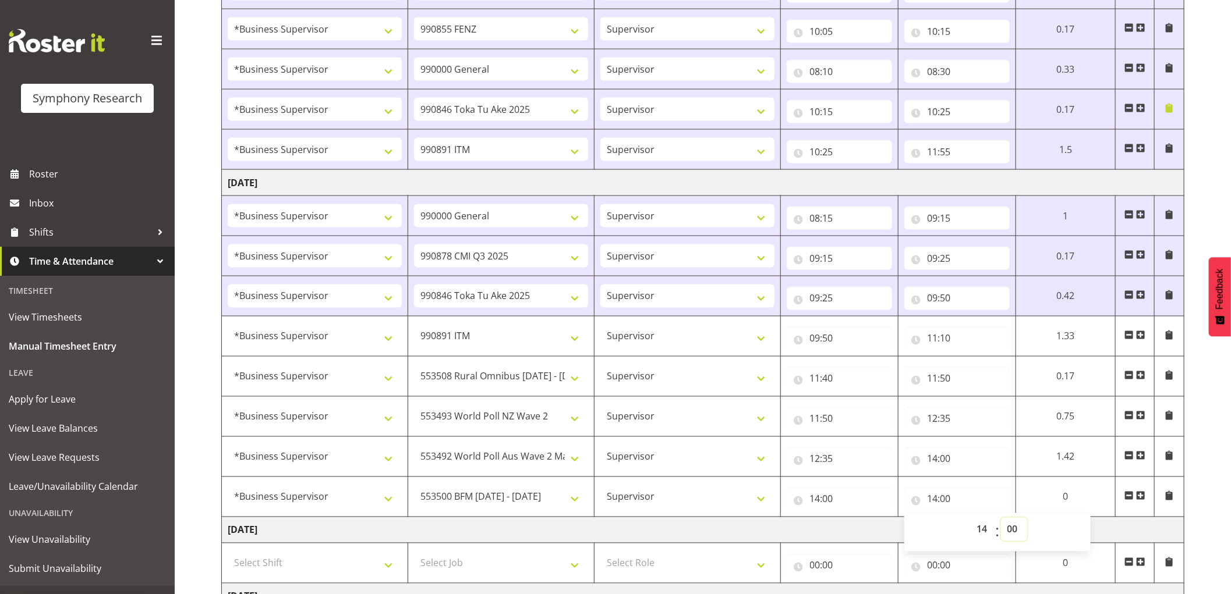
select select "40"
click at [1001, 520] on select "00 01 02 03 04 05 06 07 08 09 10 11 12 13 14 15 16 17 18 19 20 21 22 23 24 25 2…" at bounding box center [1014, 529] width 26 height 23
type input "14:40"
click at [1011, 531] on select "00 01 02 03 04 05 06 07 08 09 10 11 12 13 14 15 16 17 18 19 20 21 22 23 24 25 2…" at bounding box center [1010, 529] width 26 height 23
select select "30"
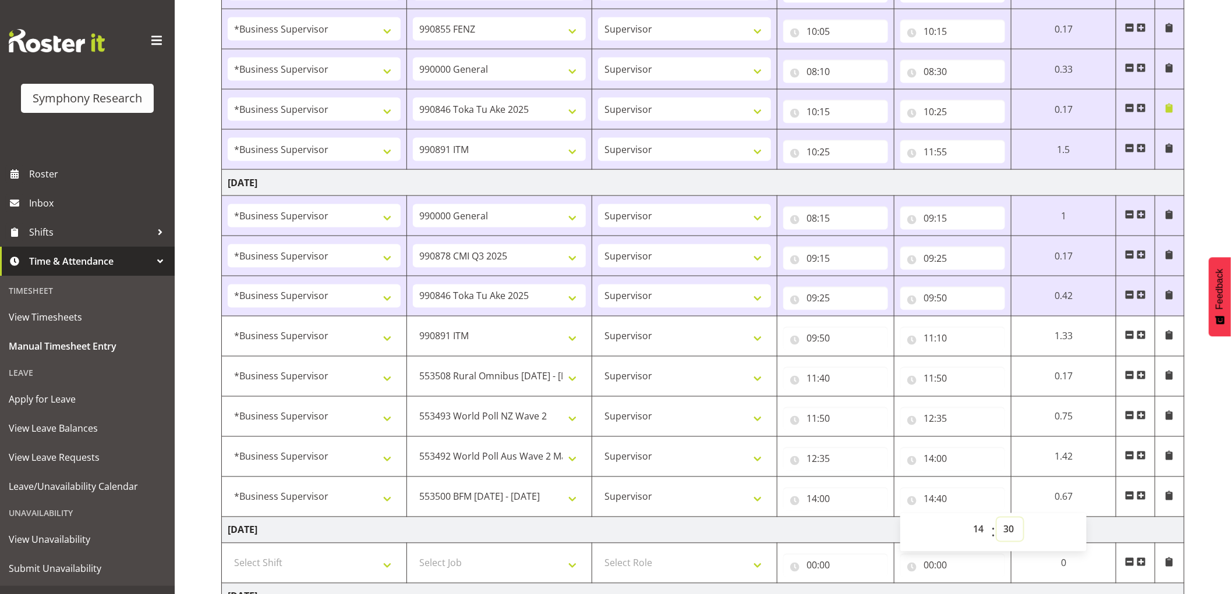
click at [997, 520] on select "00 01 02 03 04 05 06 07 08 09 10 11 12 13 14 15 16 17 18 19 20 21 22 23 24 25 2…" at bounding box center [1010, 529] width 26 height 23
type input "14:30"
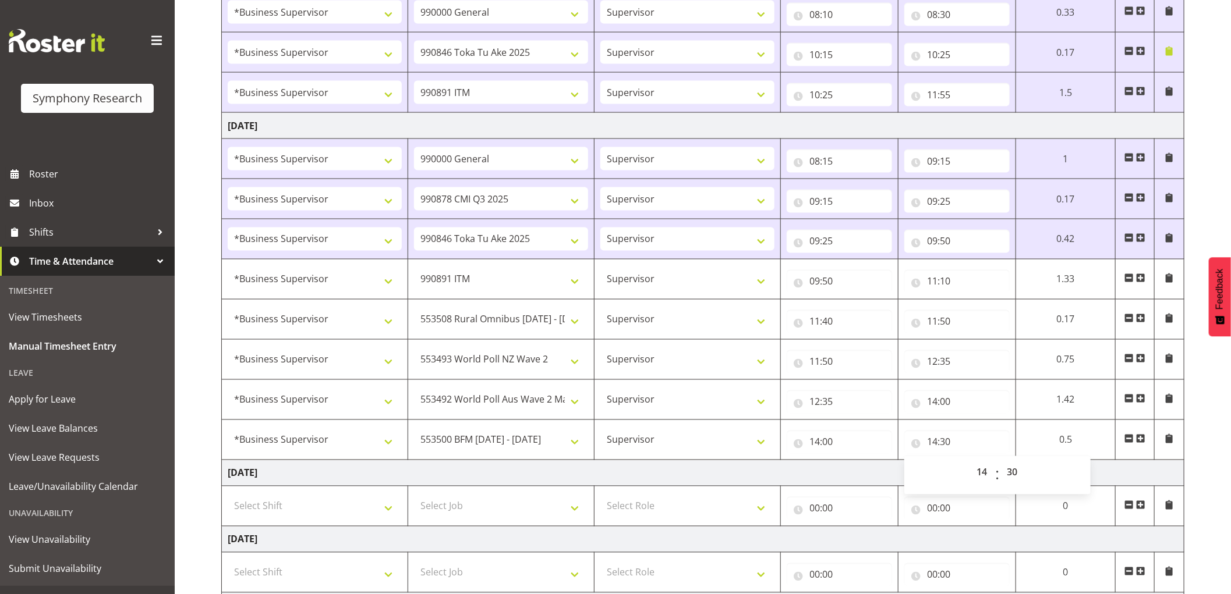
scroll to position [1226, 0]
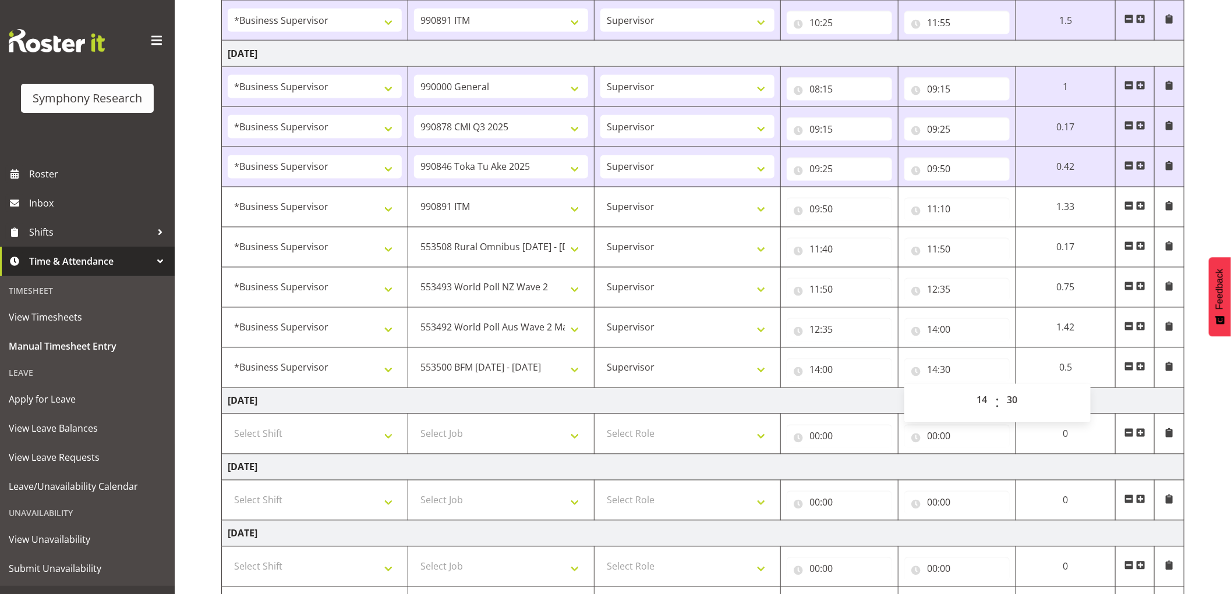
click at [1144, 368] on span at bounding box center [1140, 366] width 9 height 9
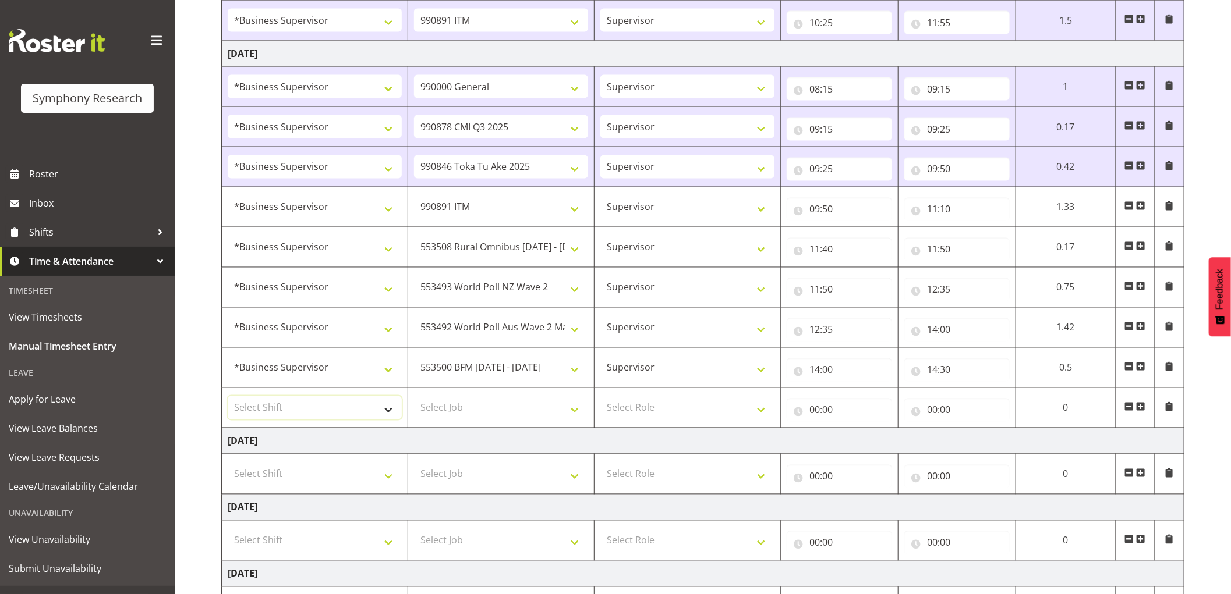
drag, startPoint x: 345, startPoint y: 401, endPoint x: 360, endPoint y: 413, distance: 19.8
click at [345, 401] on select "Select Shift !!Weekend Residential (Roster IT Shift Label) *Business 9/10am ~ 4…" at bounding box center [315, 407] width 174 height 23
select select "1607"
click at [228, 398] on select "Select Shift !!Weekend Residential (Roster IT Shift Label) *Business 9/10am ~ 4…" at bounding box center [315, 407] width 174 height 23
click at [514, 403] on select "Select Job 550060 IF Admin 553492 World Poll Aus Wave 2 Main 2025 553493 World …" at bounding box center [501, 407] width 174 height 23
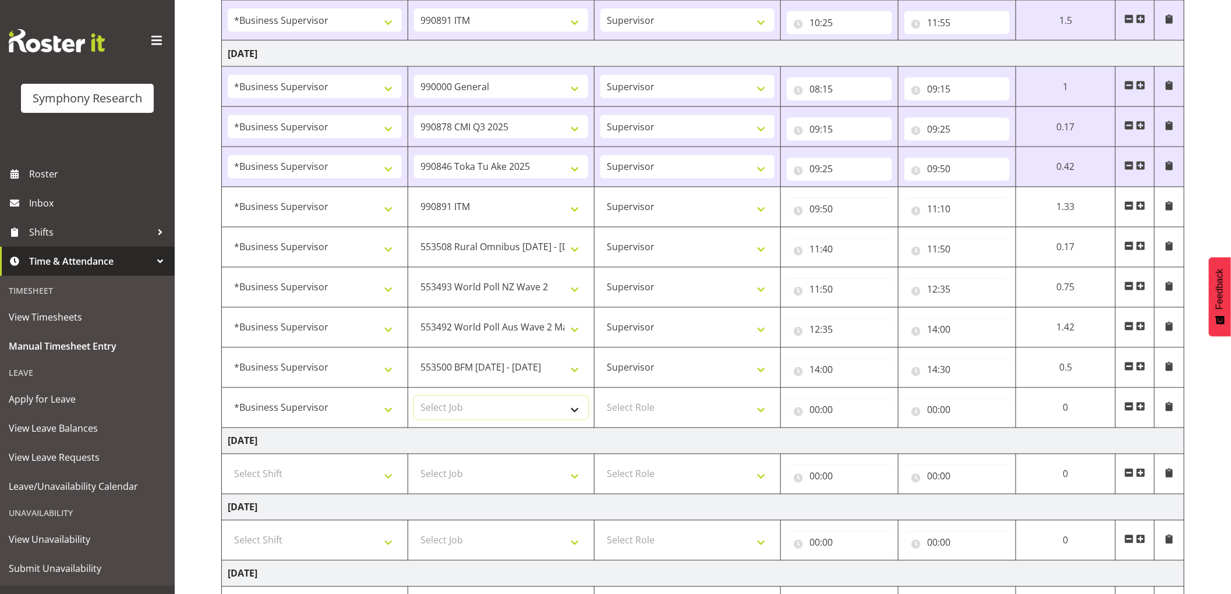
select select "10242"
click at [414, 398] on select "Select Job 550060 IF Admin 553492 World Poll Aus Wave 2 Main 2025 553493 World …" at bounding box center [501, 407] width 174 height 23
click at [650, 403] on select "Select Role Supervisor Interviewing Briefing" at bounding box center [687, 407] width 174 height 23
click at [600, 398] on select "Select Role Supervisor Interviewing Briefing" at bounding box center [687, 407] width 174 height 23
click at [650, 416] on select "Supervisor Interviewing Briefing" at bounding box center [687, 407] width 174 height 23
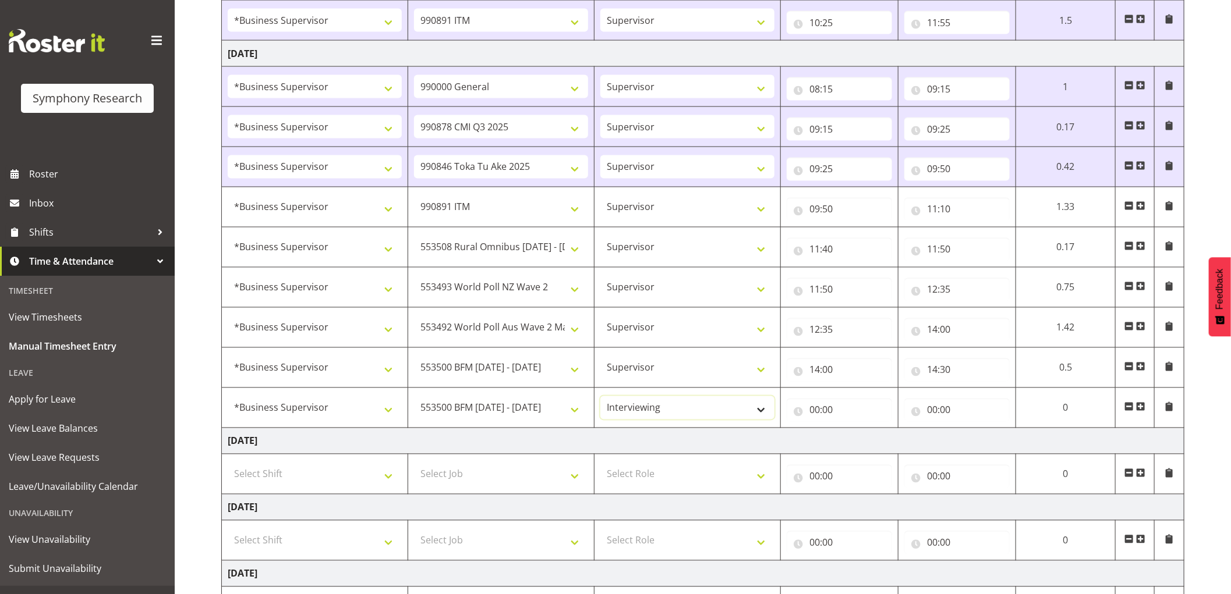
select select "45"
click at [600, 398] on select "Supervisor Interviewing Briefing" at bounding box center [687, 407] width 174 height 23
click at [816, 415] on input "00:00" at bounding box center [838, 410] width 105 height 23
click at [866, 444] on select "00 01 02 03 04 05 06 07 08 09 10 11 12 13 14 15 16 17 18 19 20 21 22 23" at bounding box center [866, 440] width 26 height 23
select select "14"
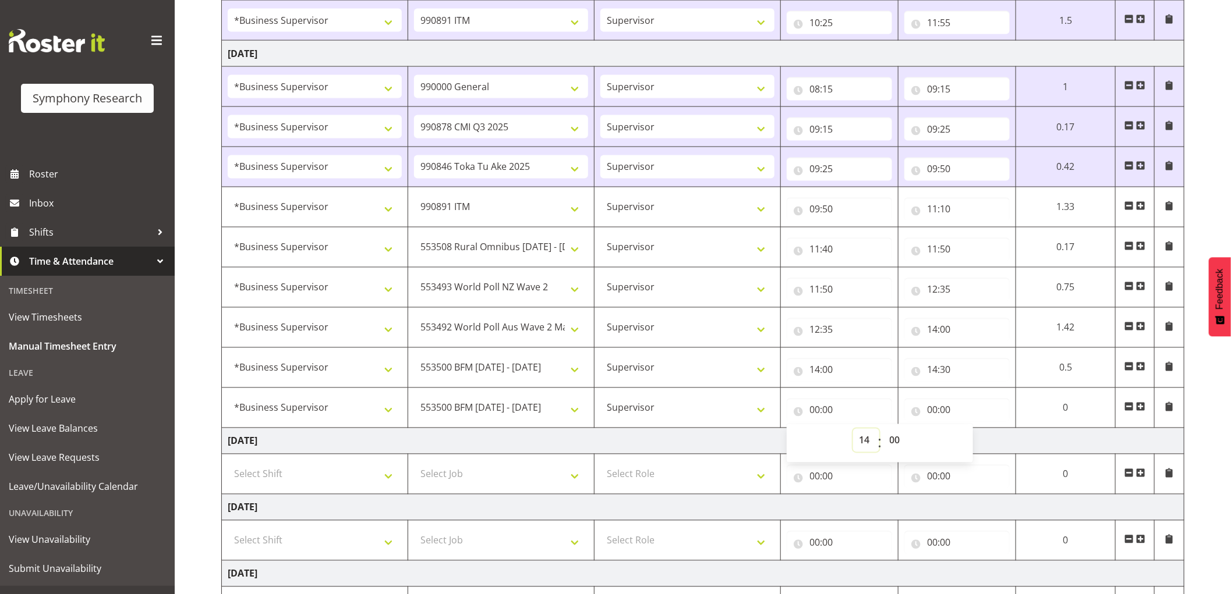
click at [853, 431] on select "00 01 02 03 04 05 06 07 08 09 10 11 12 13 14 15 16 17 18 19 20 21 22 23" at bounding box center [866, 440] width 26 height 23
type input "14:00"
click at [894, 444] on select "00 01 02 03 04 05 06 07 08 09 10 11 12 13 14 15 16 17 18 19 20 21 22 23 24 25 2…" at bounding box center [896, 440] width 26 height 23
select select "30"
click at [883, 431] on select "00 01 02 03 04 05 06 07 08 09 10 11 12 13 14 15 16 17 18 19 20 21 22 23 24 25 2…" at bounding box center [896, 440] width 26 height 23
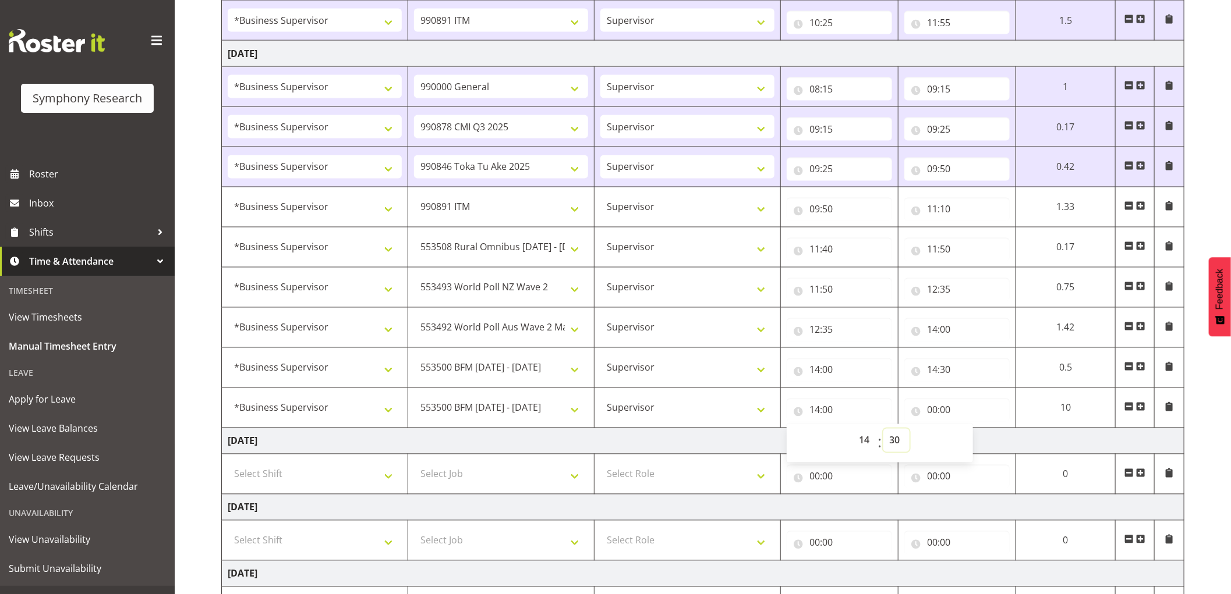
type input "14:30"
click at [927, 408] on input "00:00" at bounding box center [956, 410] width 105 height 23
click at [981, 439] on select "00 01 02 03 04 05 06 07 08 09 10 11 12 13 14 15 16 17 18 19 20 21 22 23" at bounding box center [983, 440] width 26 height 23
select select "18"
click at [970, 431] on select "00 01 02 03 04 05 06 07 08 09 10 11 12 13 14 15 16 17 18 19 20 21 22 23" at bounding box center [983, 440] width 26 height 23
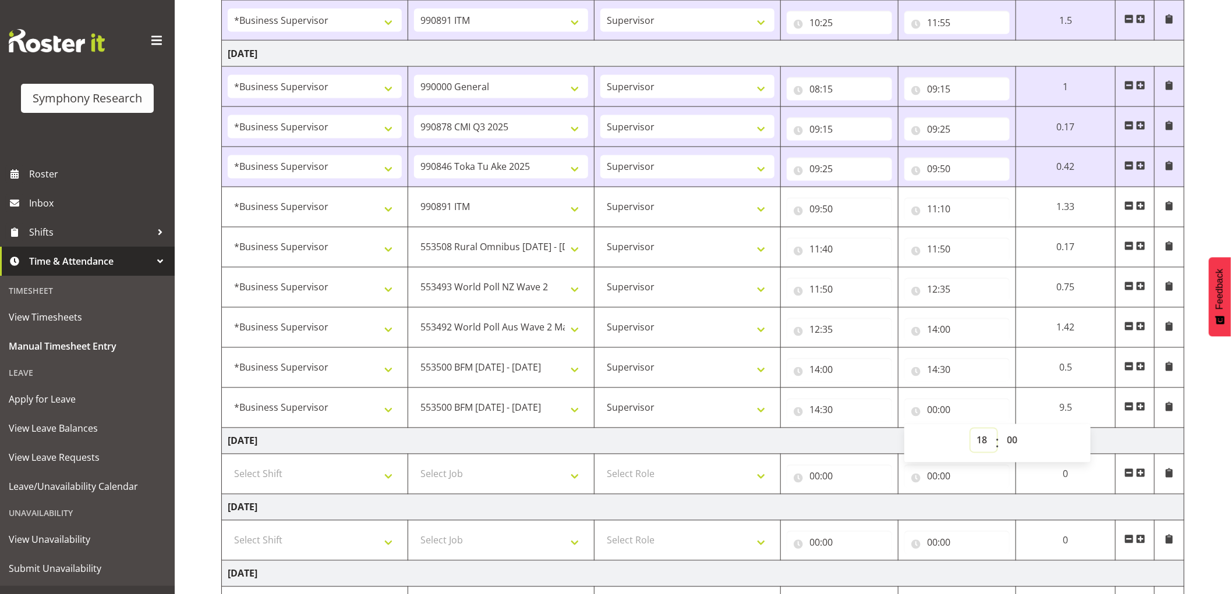
type input "18:00"
click at [827, 251] on input "11:40" at bounding box center [838, 249] width 105 height 23
click at [891, 278] on select "00 01 02 03 04 05 06 07 08 09 10 11 12 13 14 15 16 17 18 19 20 21 22 23 24 25 2…" at bounding box center [896, 279] width 26 height 23
select select "35"
click at [883, 270] on select "00 01 02 03 04 05 06 07 08 09 10 11 12 13 14 15 16 17 18 19 20 21 22 23 24 25 2…" at bounding box center [896, 279] width 26 height 23
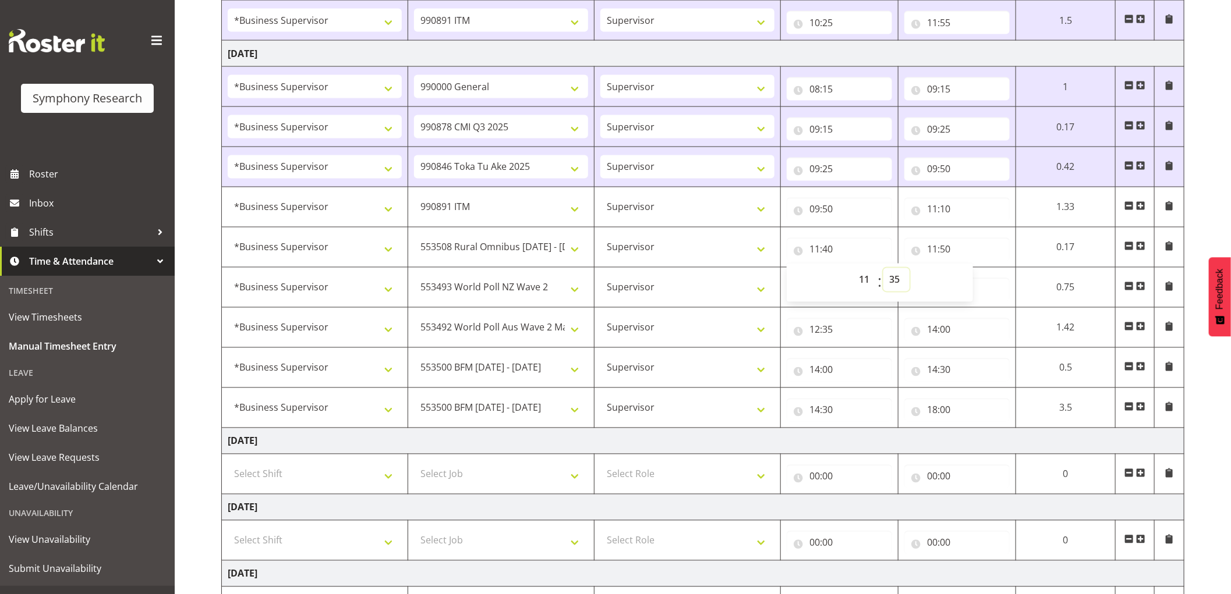
type input "11:35"
click at [1043, 446] on td "[DATE]" at bounding box center [703, 441] width 962 height 26
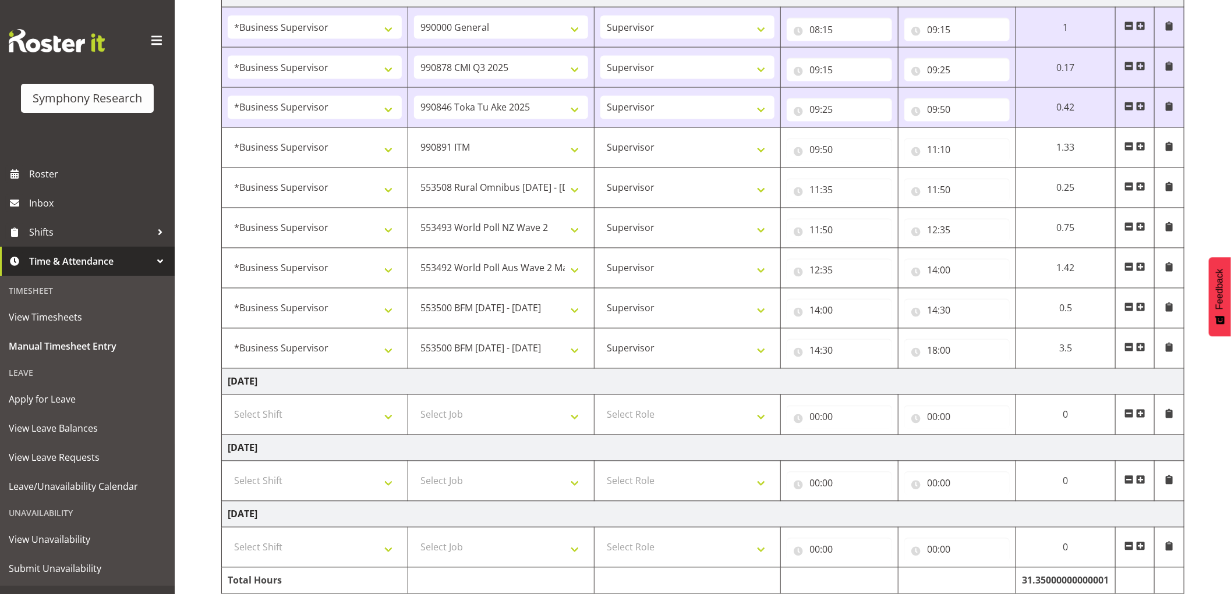
scroll to position [1338, 0]
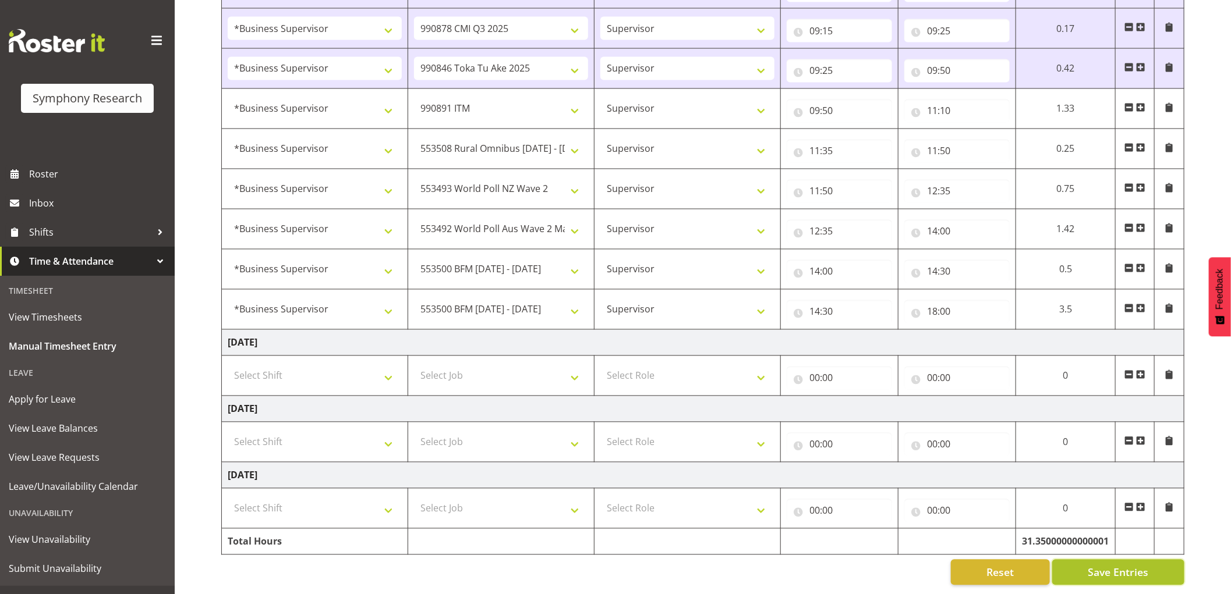
click at [1153, 560] on button "Save Entries" at bounding box center [1118, 573] width 132 height 26
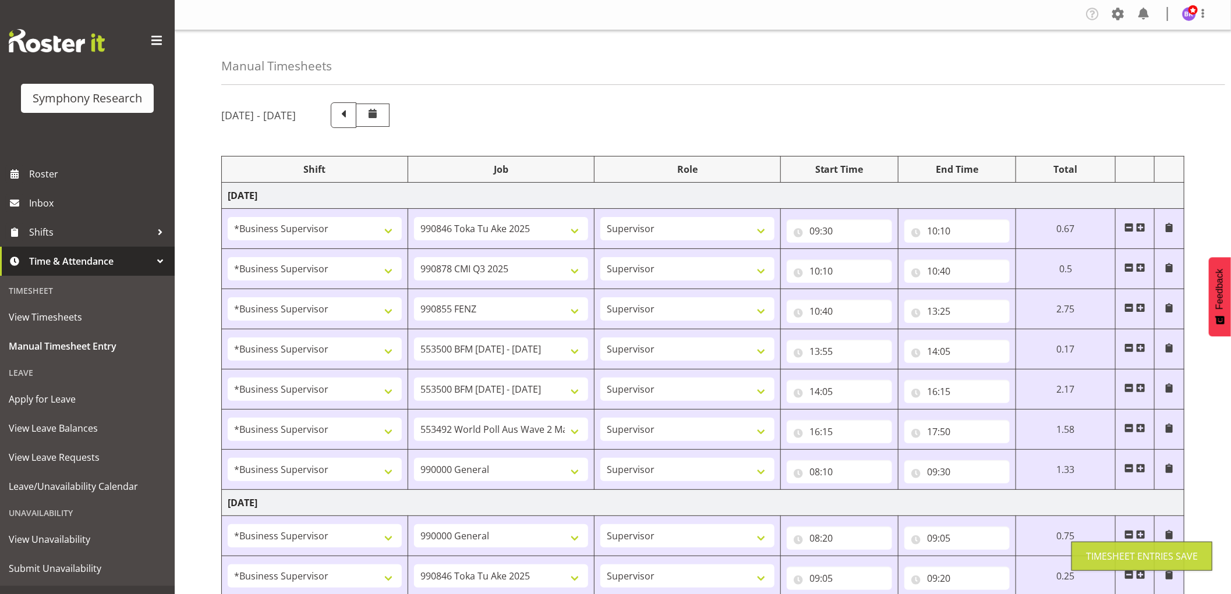
scroll to position [0, 0]
click at [1200, 15] on span at bounding box center [1203, 15] width 14 height 14
click at [1147, 58] on link "Log Out" at bounding box center [1154, 61] width 112 height 21
